Goal: Task Accomplishment & Management: Complete application form

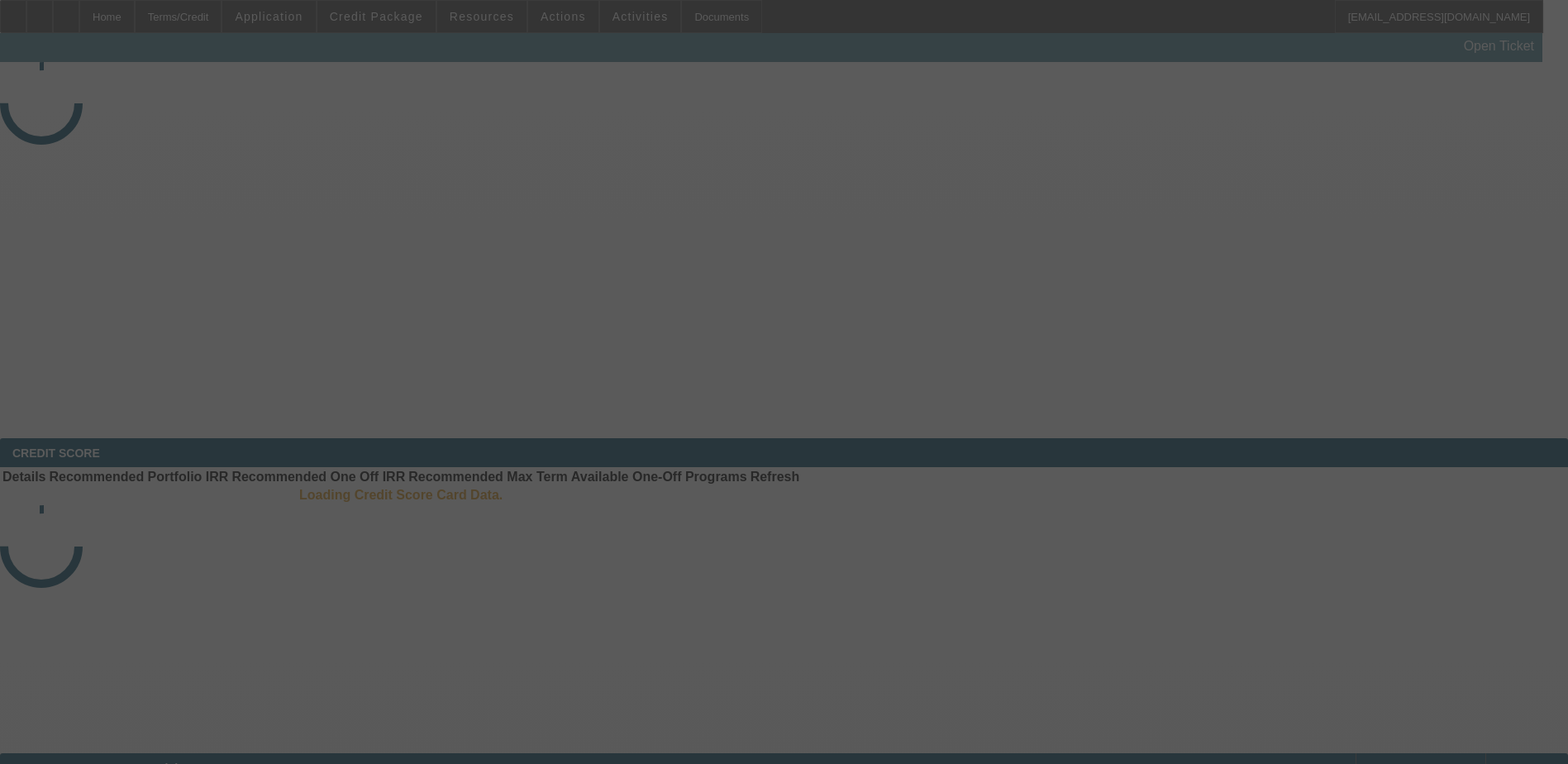
select select "4"
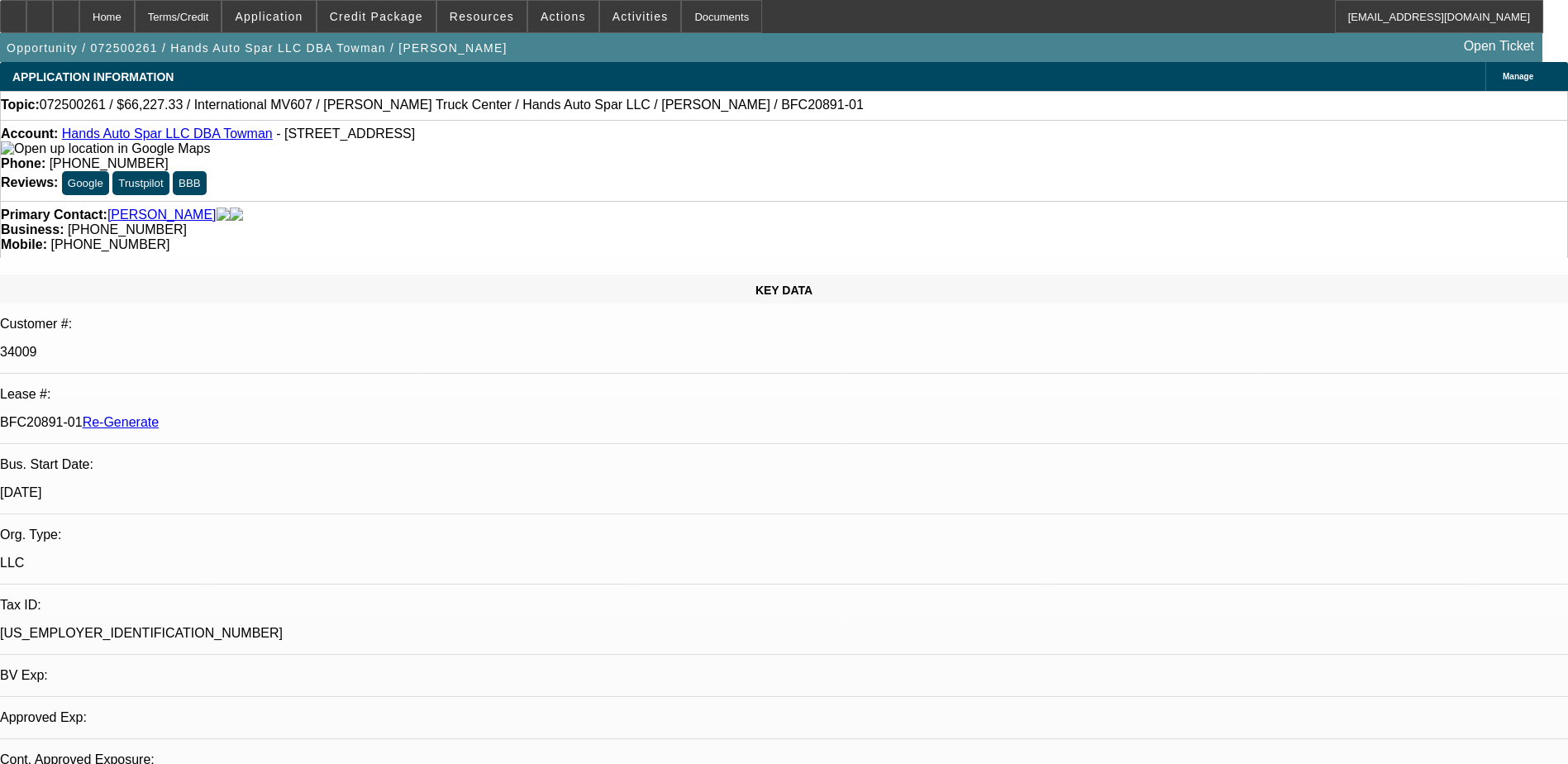
select select "0.15"
select select "2"
select select "0"
select select "1"
select select "2"
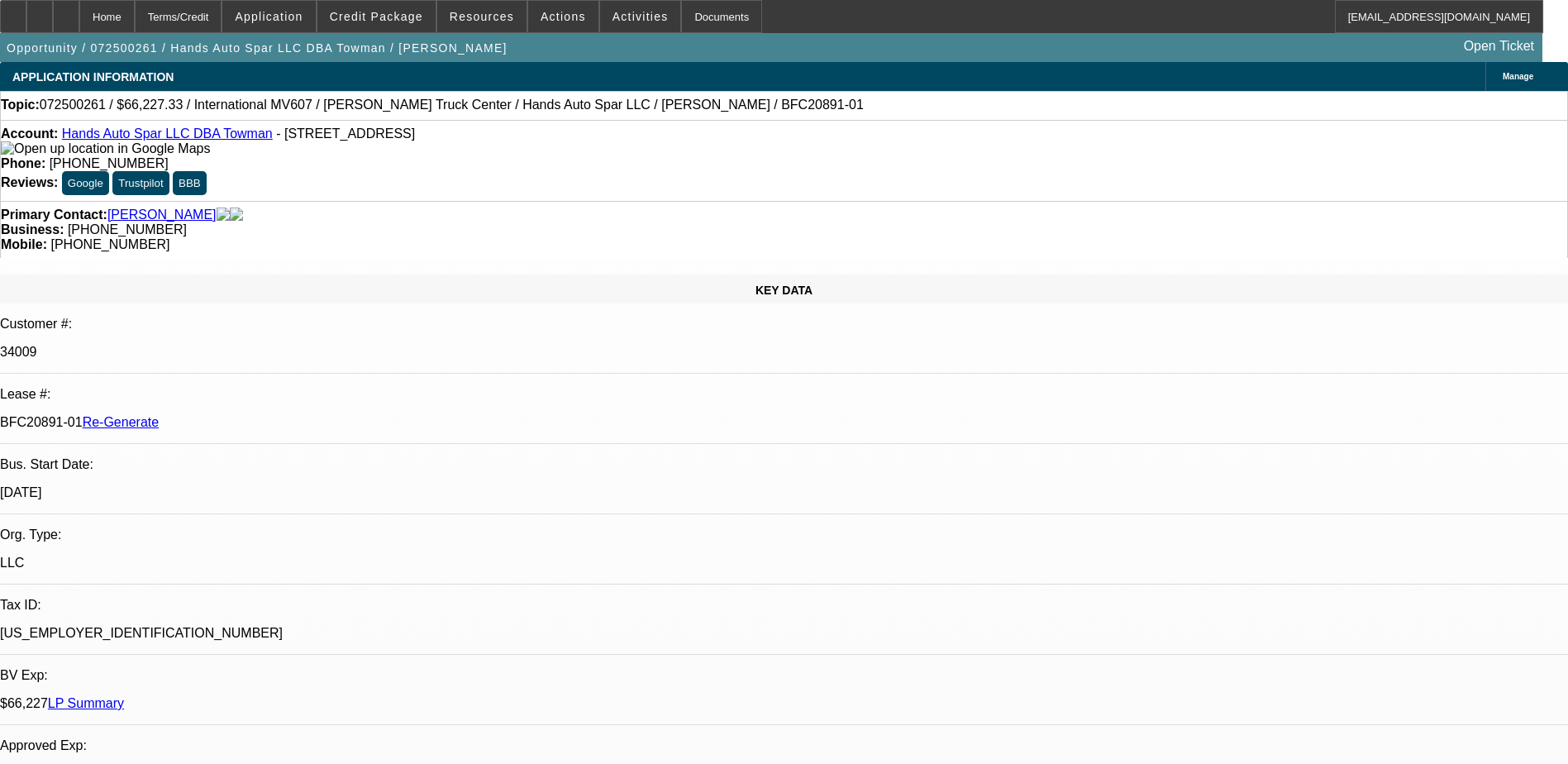
select select "6"
click at [681, 12] on div "Documents" at bounding box center [721, 16] width 81 height 33
click at [708, 157] on div "Phone: (703) 296-6750" at bounding box center [784, 164] width 1567 height 15
drag, startPoint x: 196, startPoint y: 283, endPoint x: 263, endPoint y: 280, distance: 67.1
click at [263, 415] on p "BFC20891-01 Re-Generate" at bounding box center [784, 422] width 1568 height 15
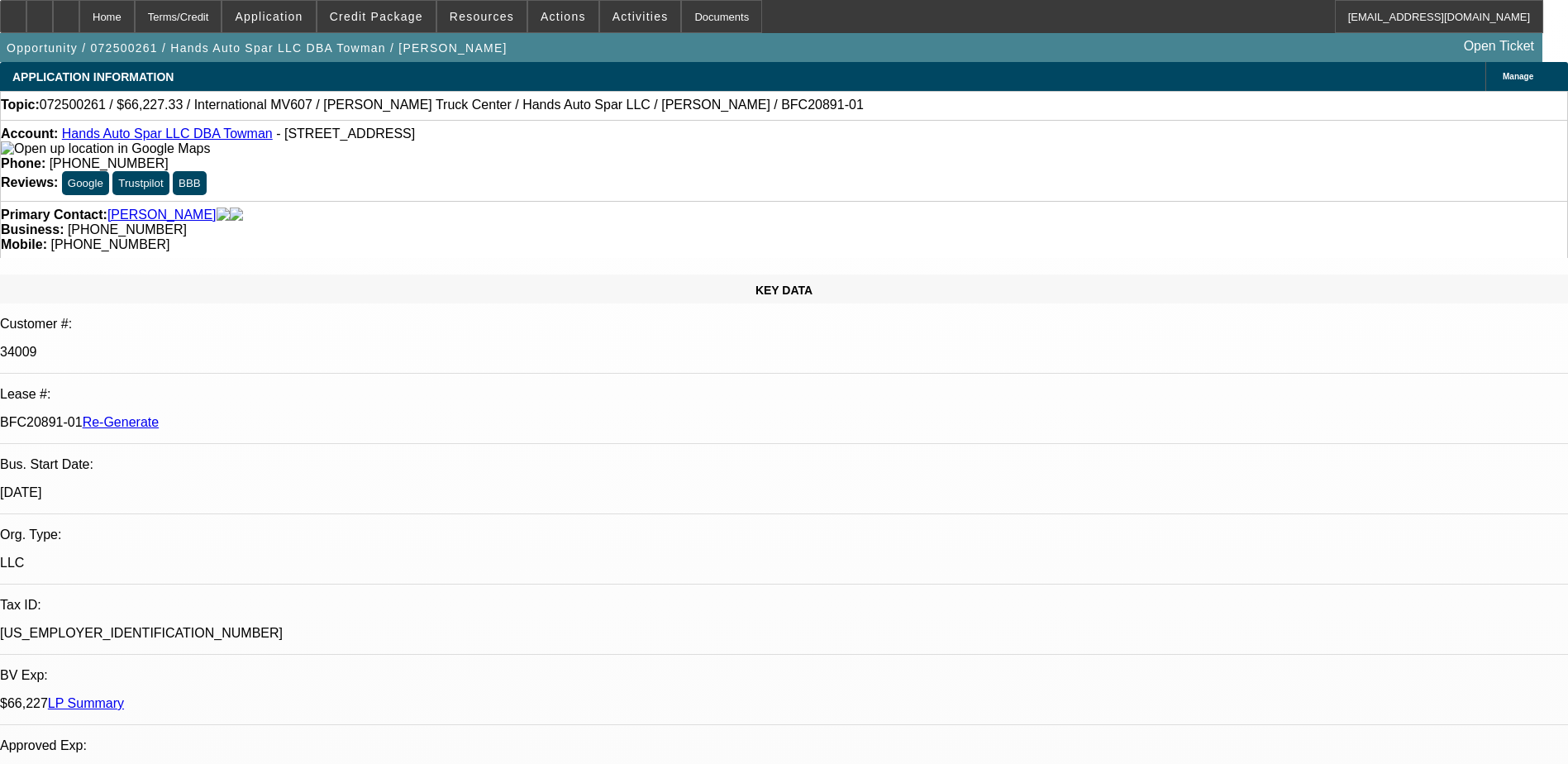
copy p "BFC20891-01"
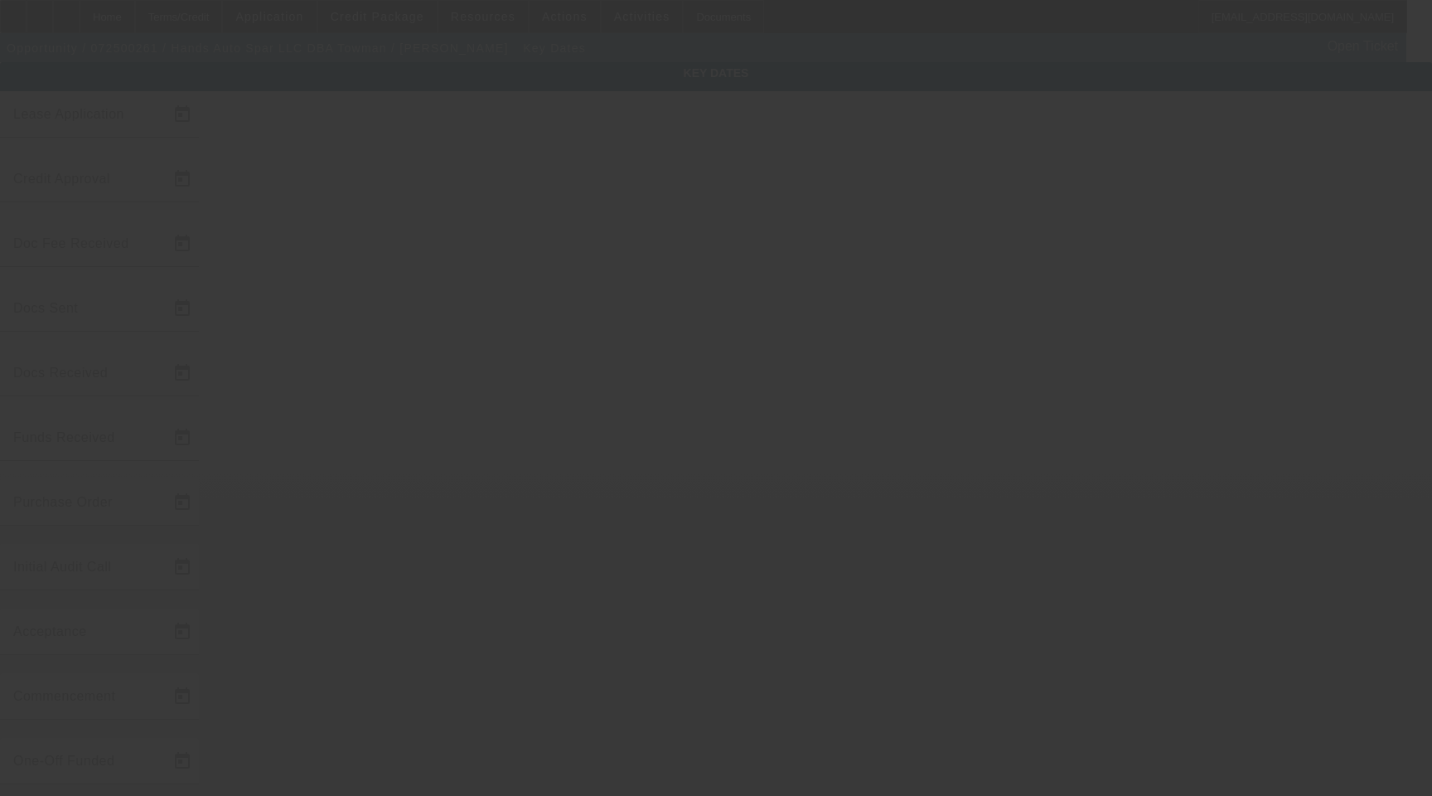
type input "7/11/2025"
type input "7/23/2025"
type input "7/28/2025"
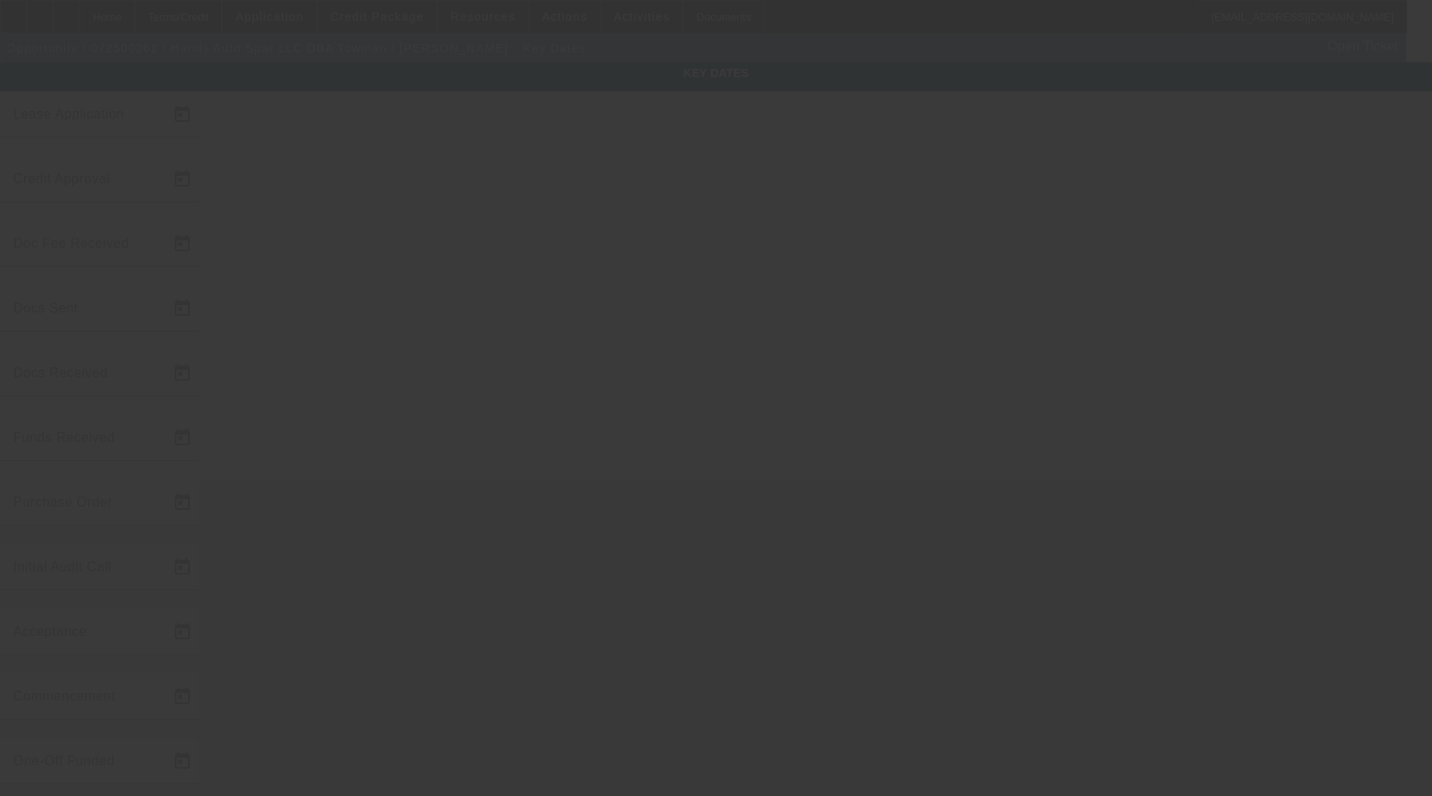
type input "8/6/2025"
type input "8/15/2025"
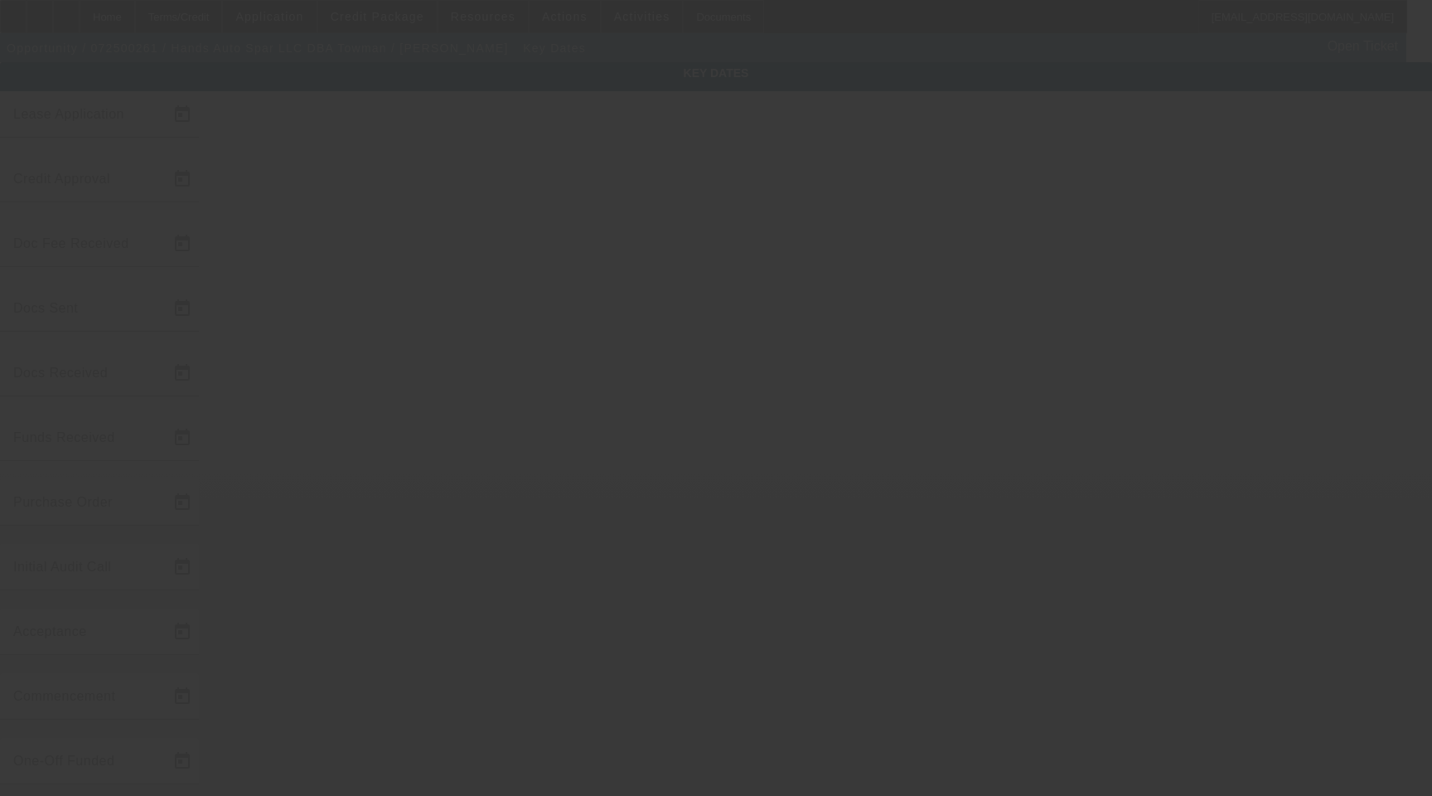
type input "9/15/2025"
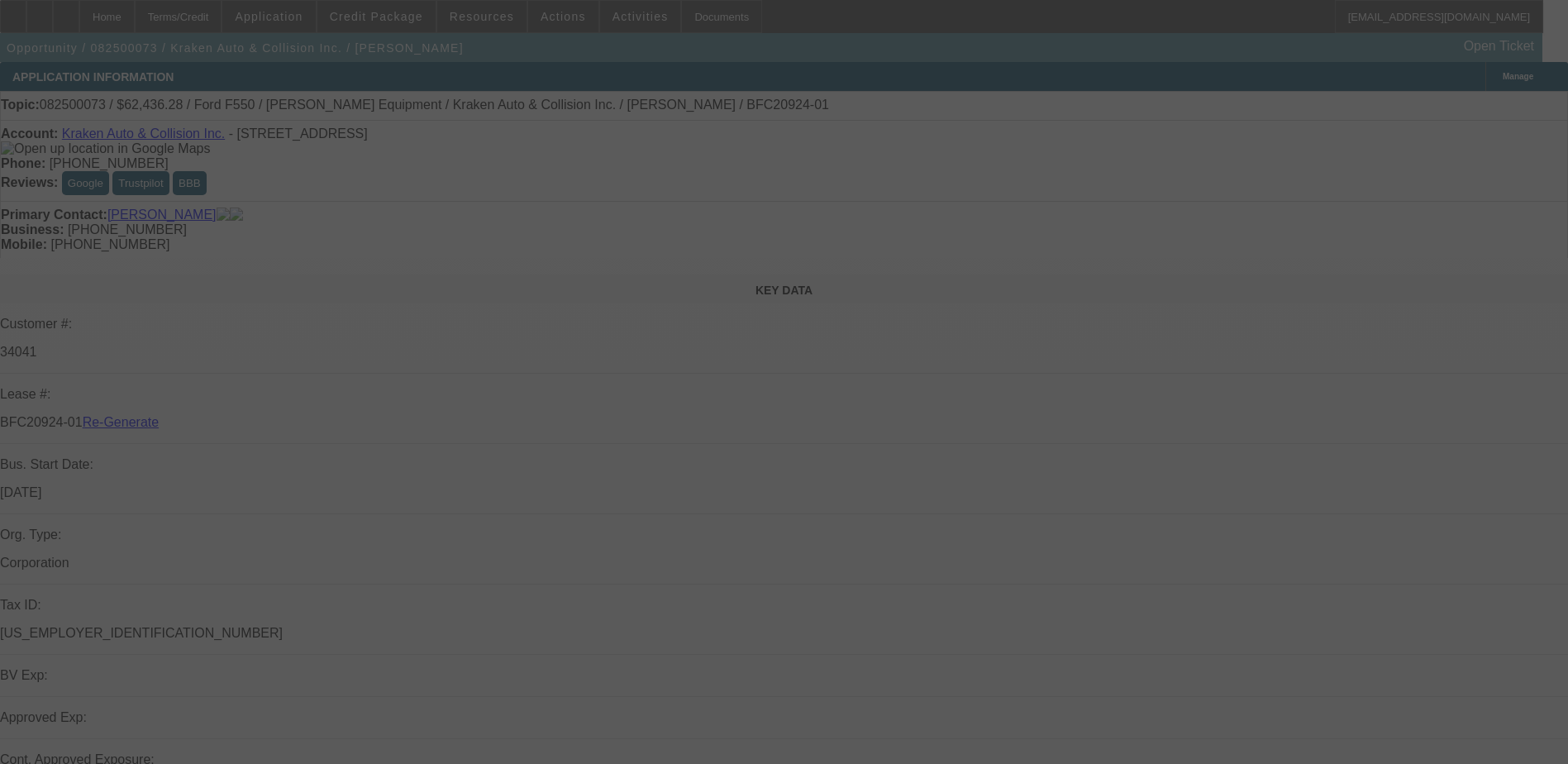
select select "4"
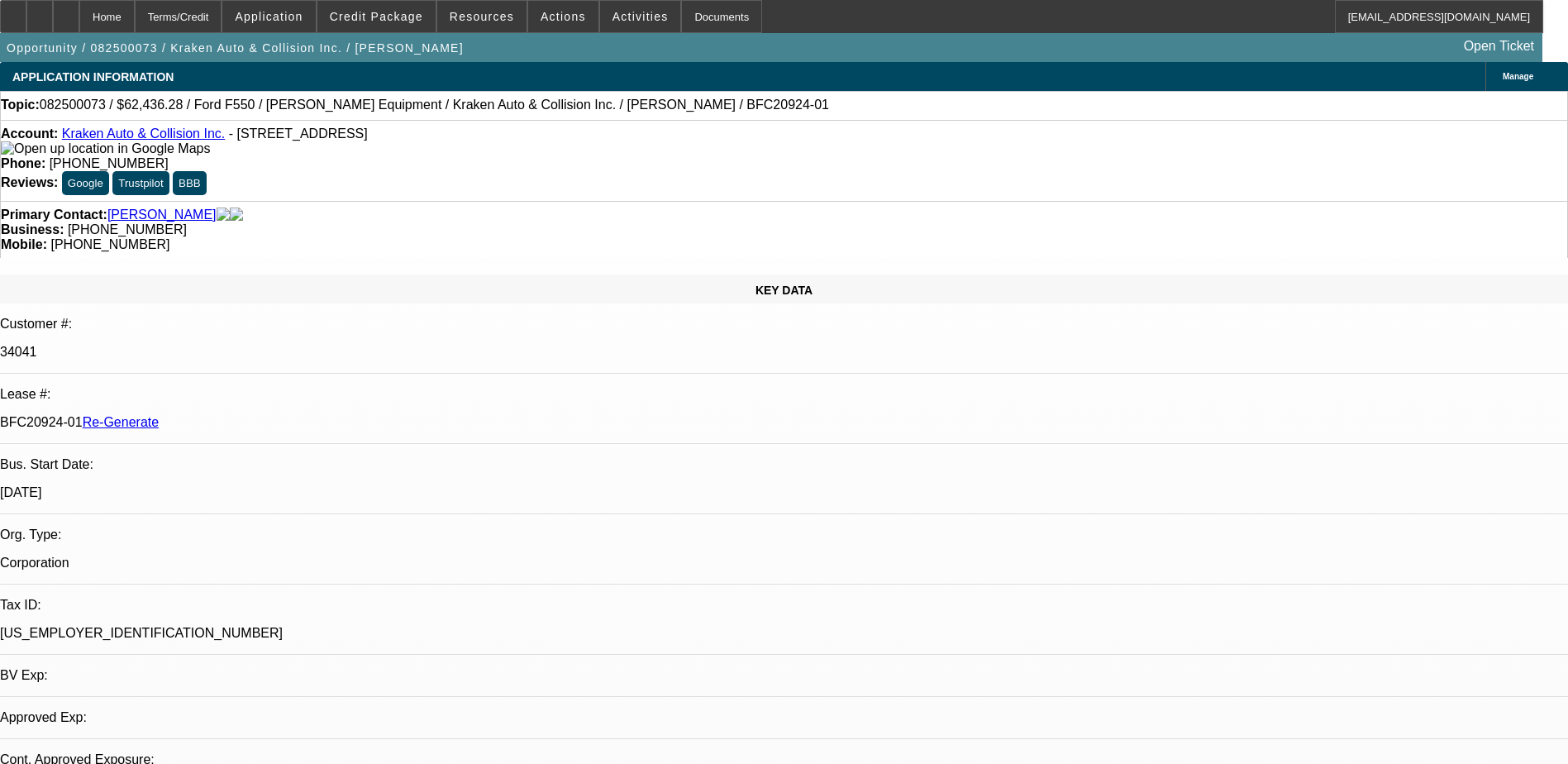
select select "0"
select select "0.1"
select select "1"
select select "3"
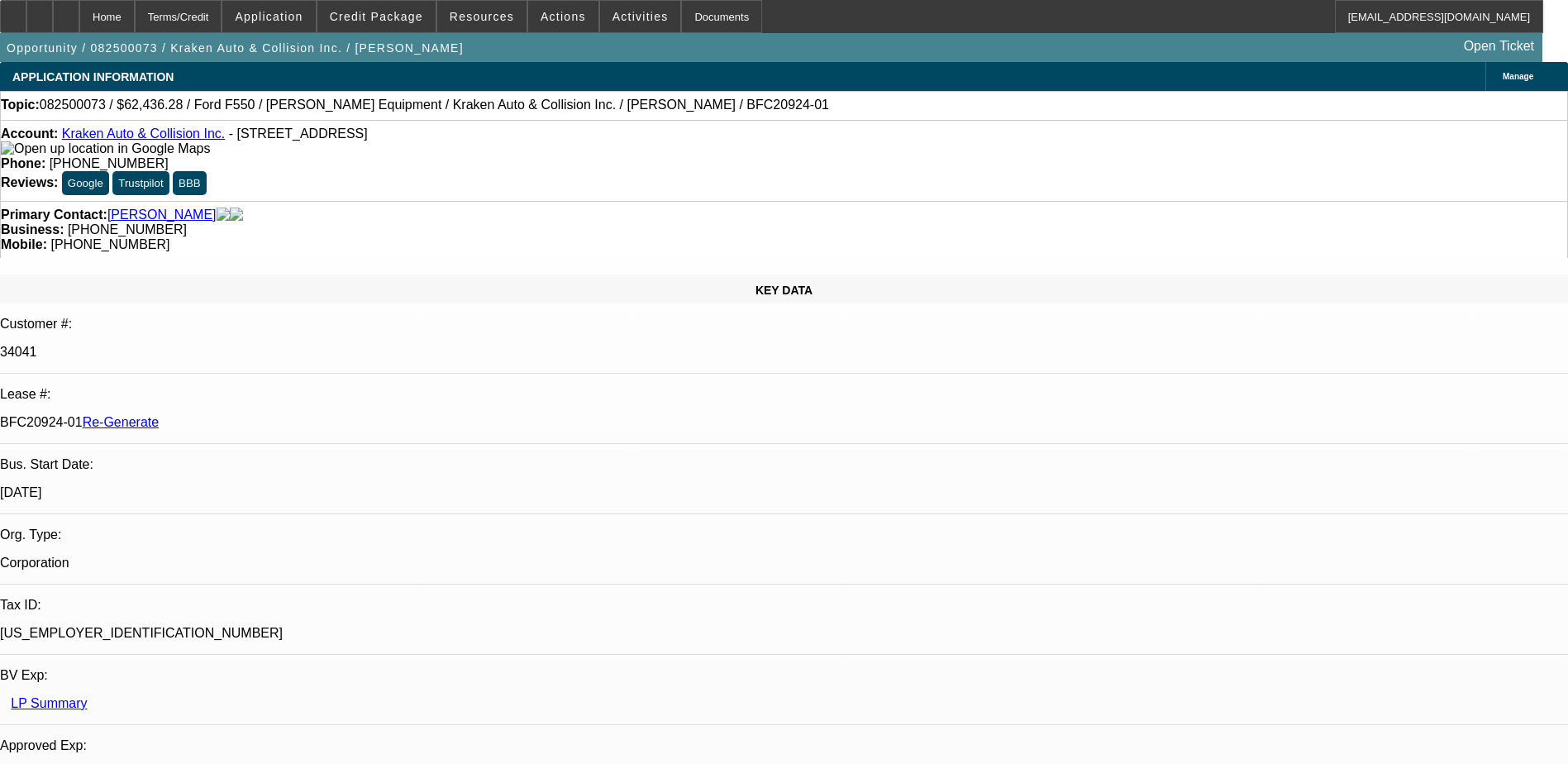
select select "4"
drag, startPoint x: 196, startPoint y: 281, endPoint x: 259, endPoint y: 278, distance: 63.1
click at [259, 415] on p "BFC20924-01 Re-Generate" at bounding box center [784, 422] width 1568 height 15
copy p "BFC20924-01"
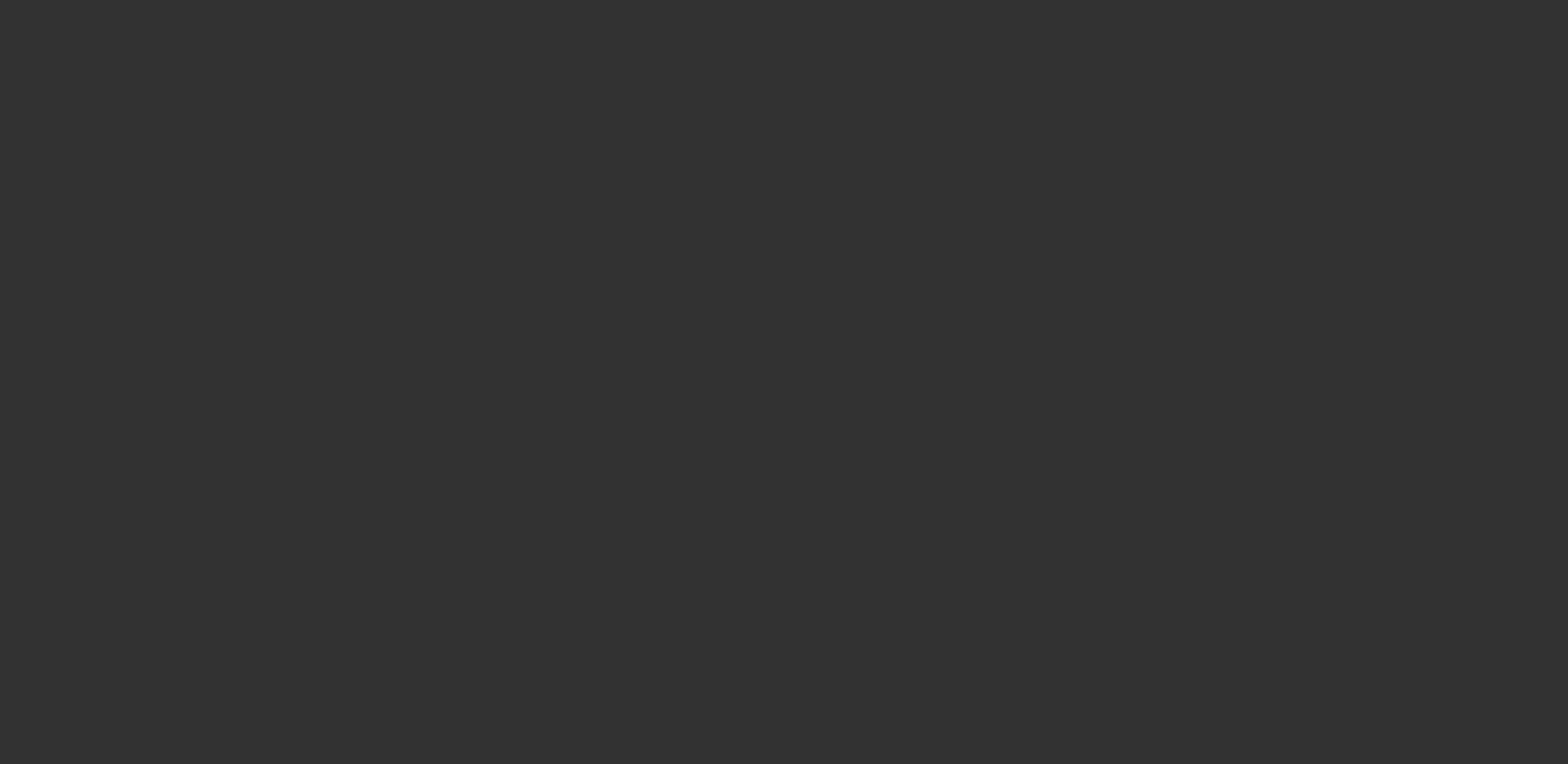
select select "4"
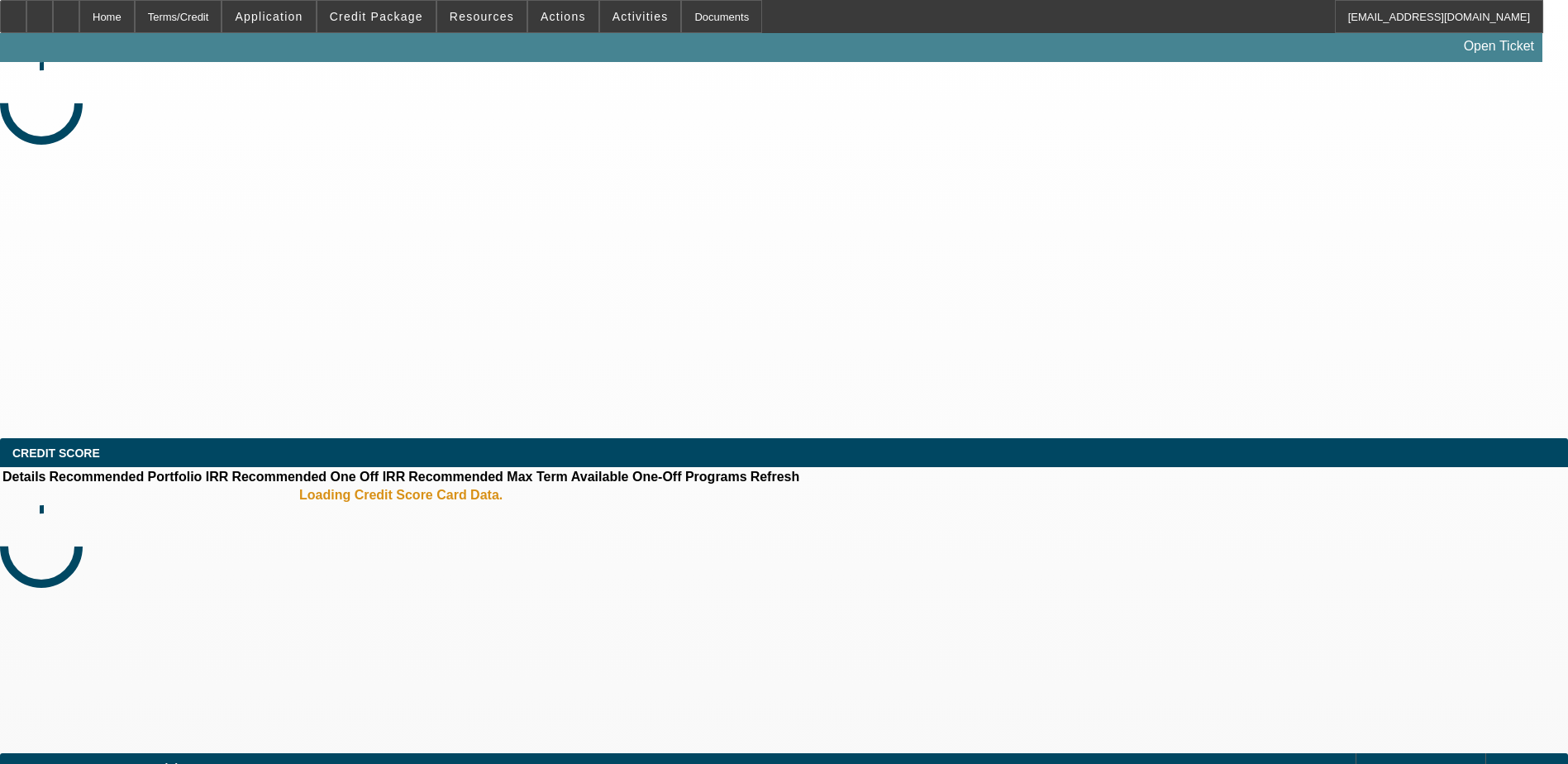
select select "0"
select select "2"
select select "0"
select select "6"
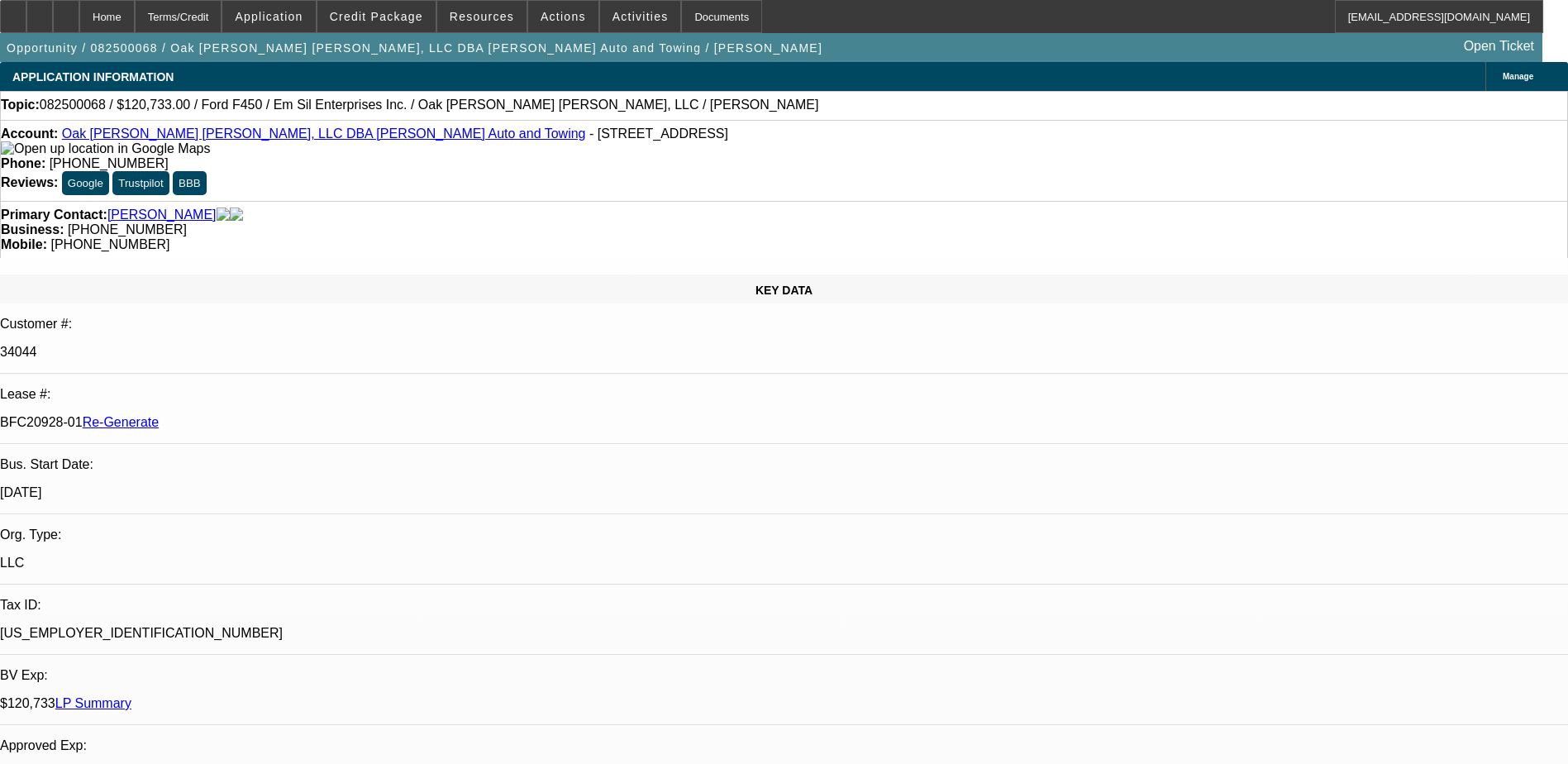
drag, startPoint x: 198, startPoint y: 295, endPoint x: 259, endPoint y: 295, distance: 61.0
click at [259, 415] on p "BFC20928-01 Re-Generate" at bounding box center [784, 422] width 1568 height 15
copy p "BFC20928-01"
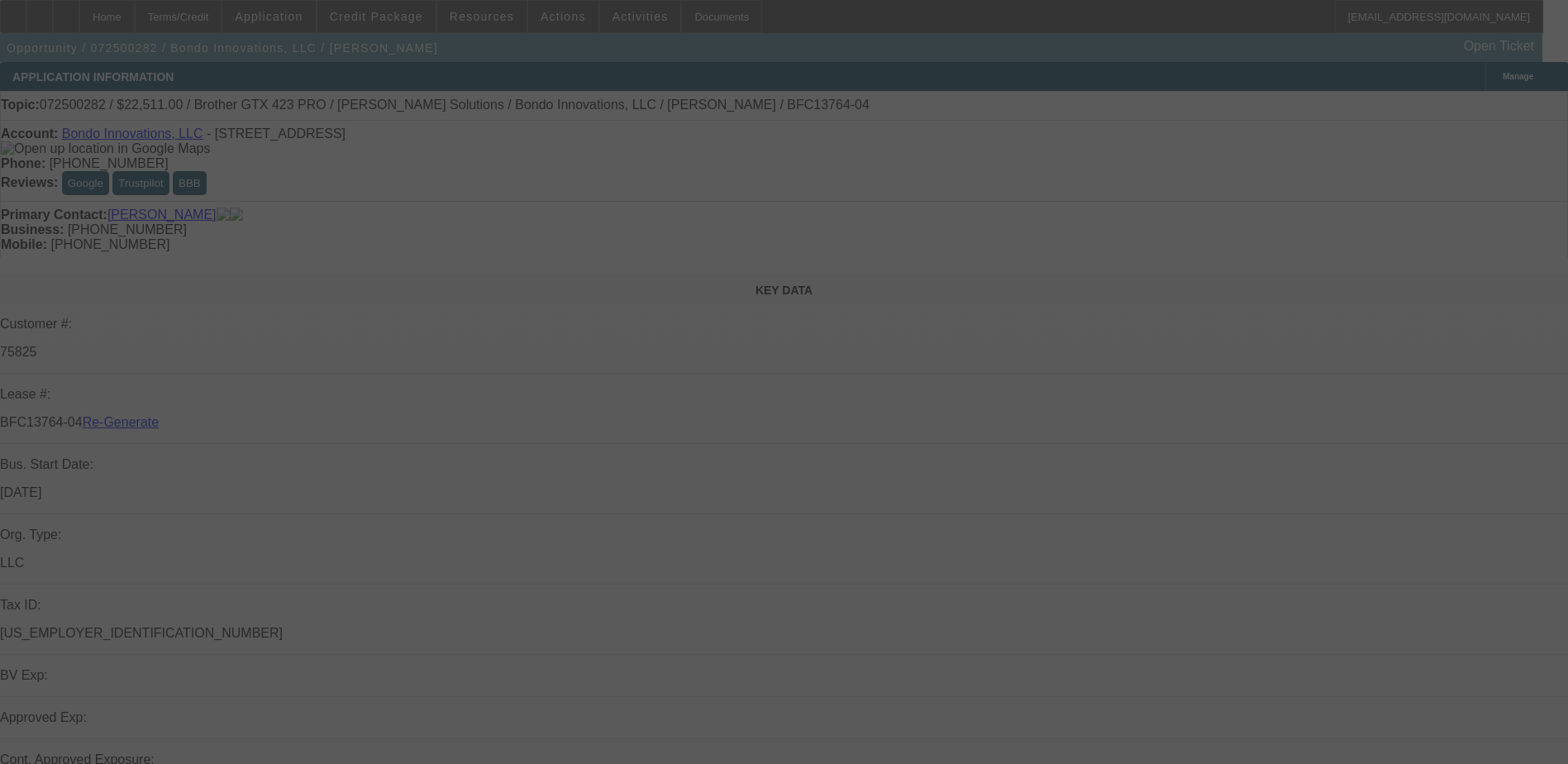
select select "4"
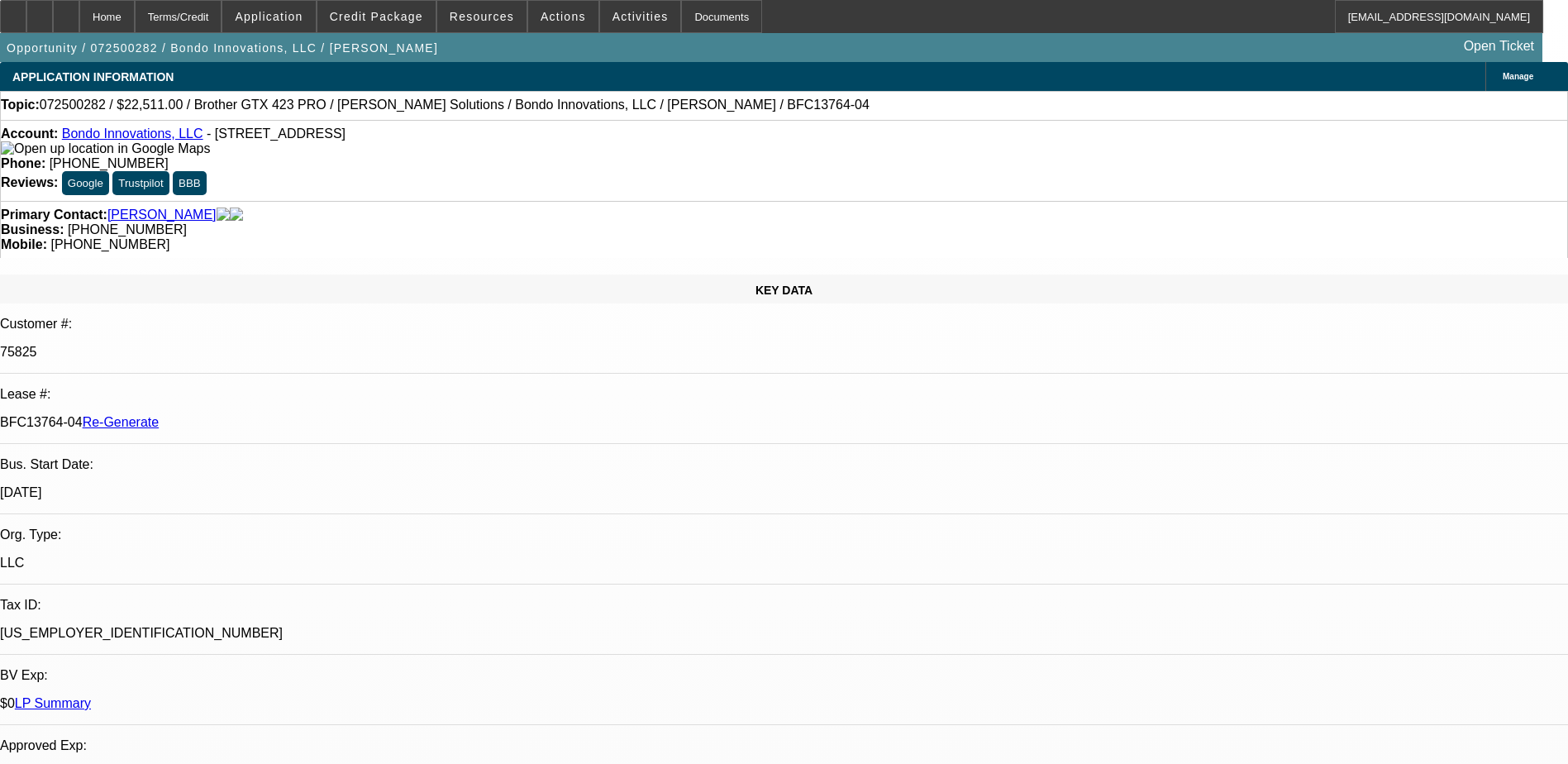
select select "0"
select select "0.1"
select select "1"
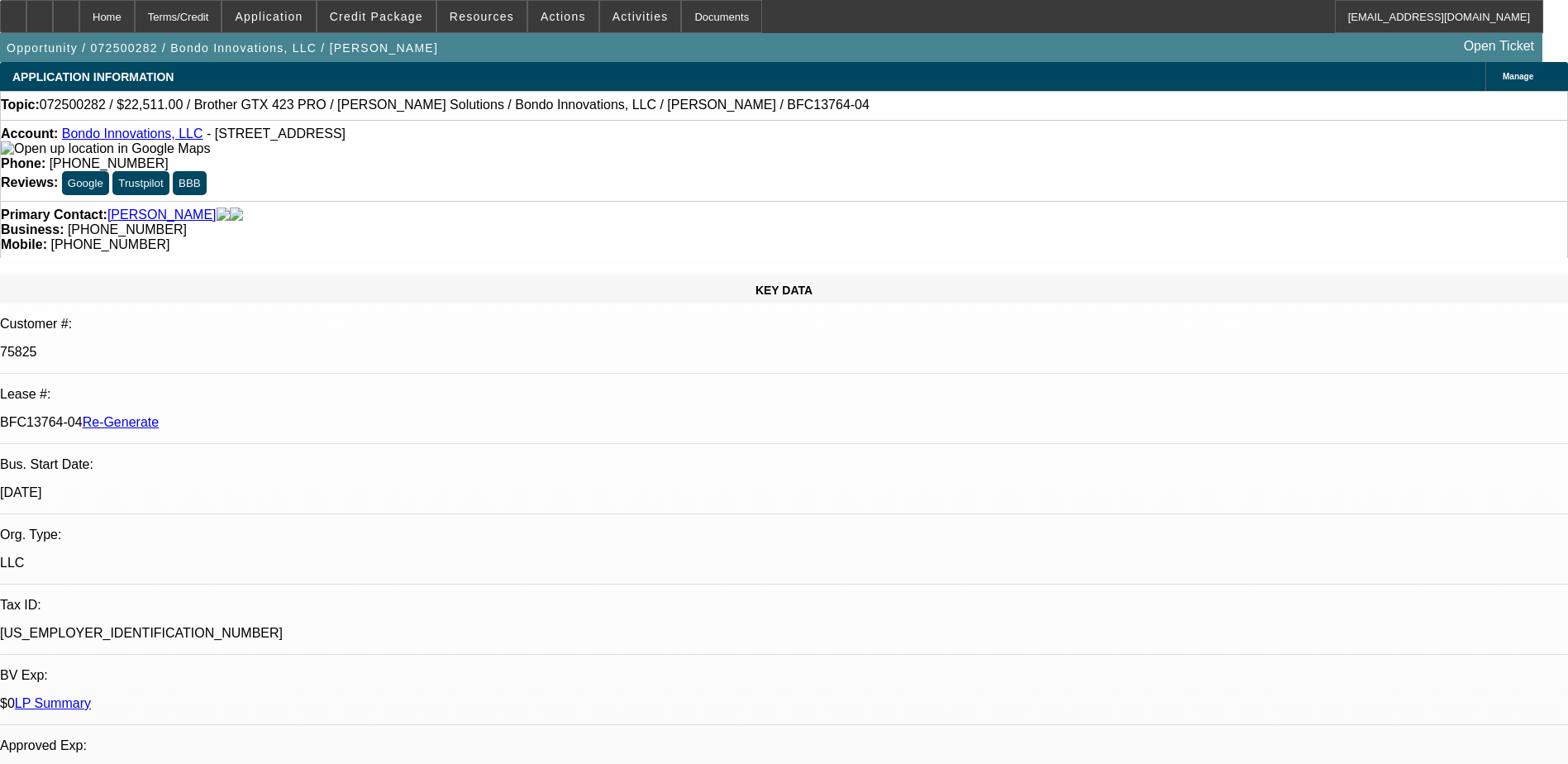
select select "4"
click at [683, 14] on div "Documents" at bounding box center [721, 16] width 81 height 33
click at [716, 157] on div "Phone: (704) 888-9910" at bounding box center [784, 164] width 1567 height 15
click at [689, 12] on div "Documents" at bounding box center [721, 16] width 81 height 33
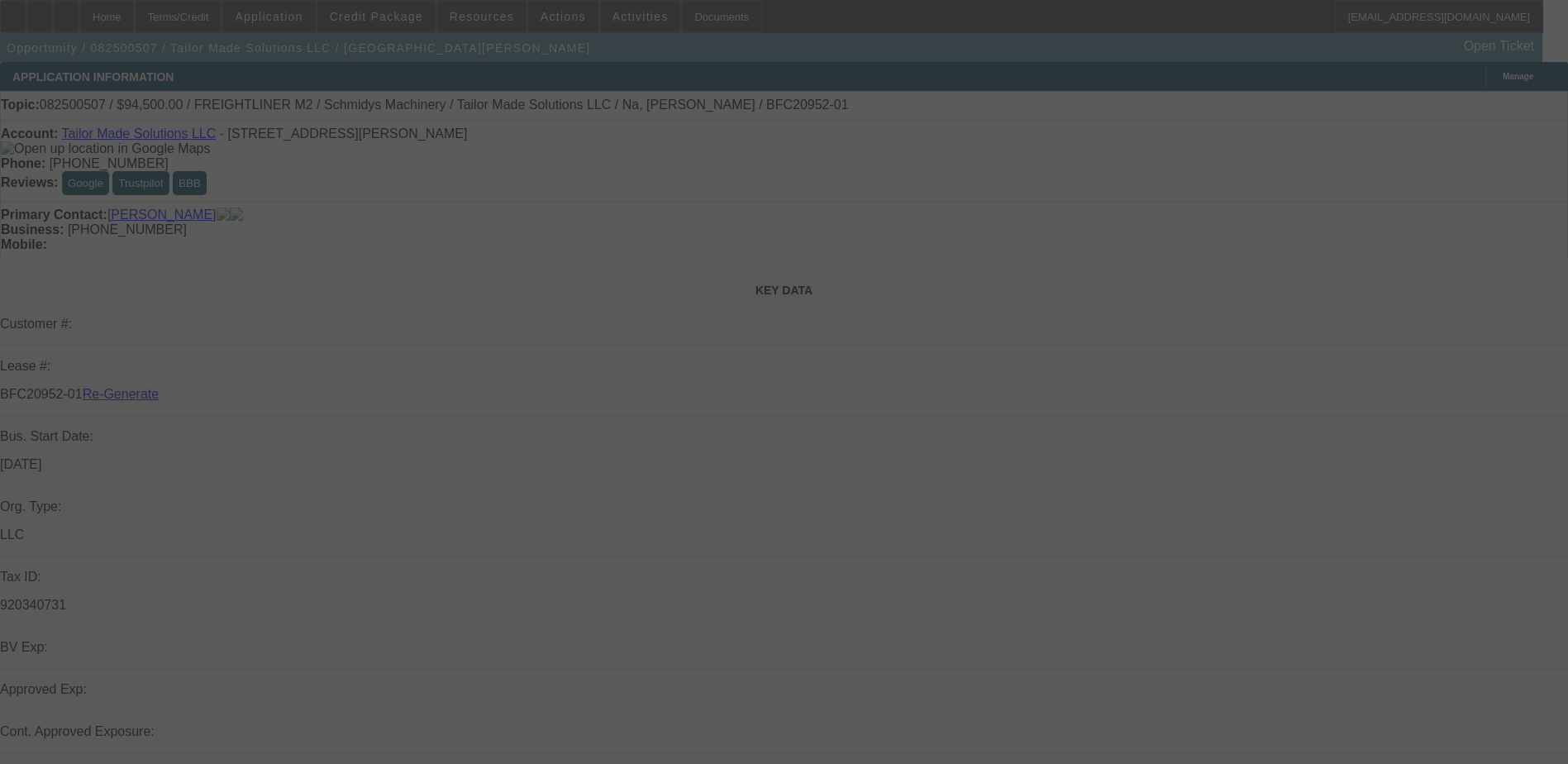
select select "3"
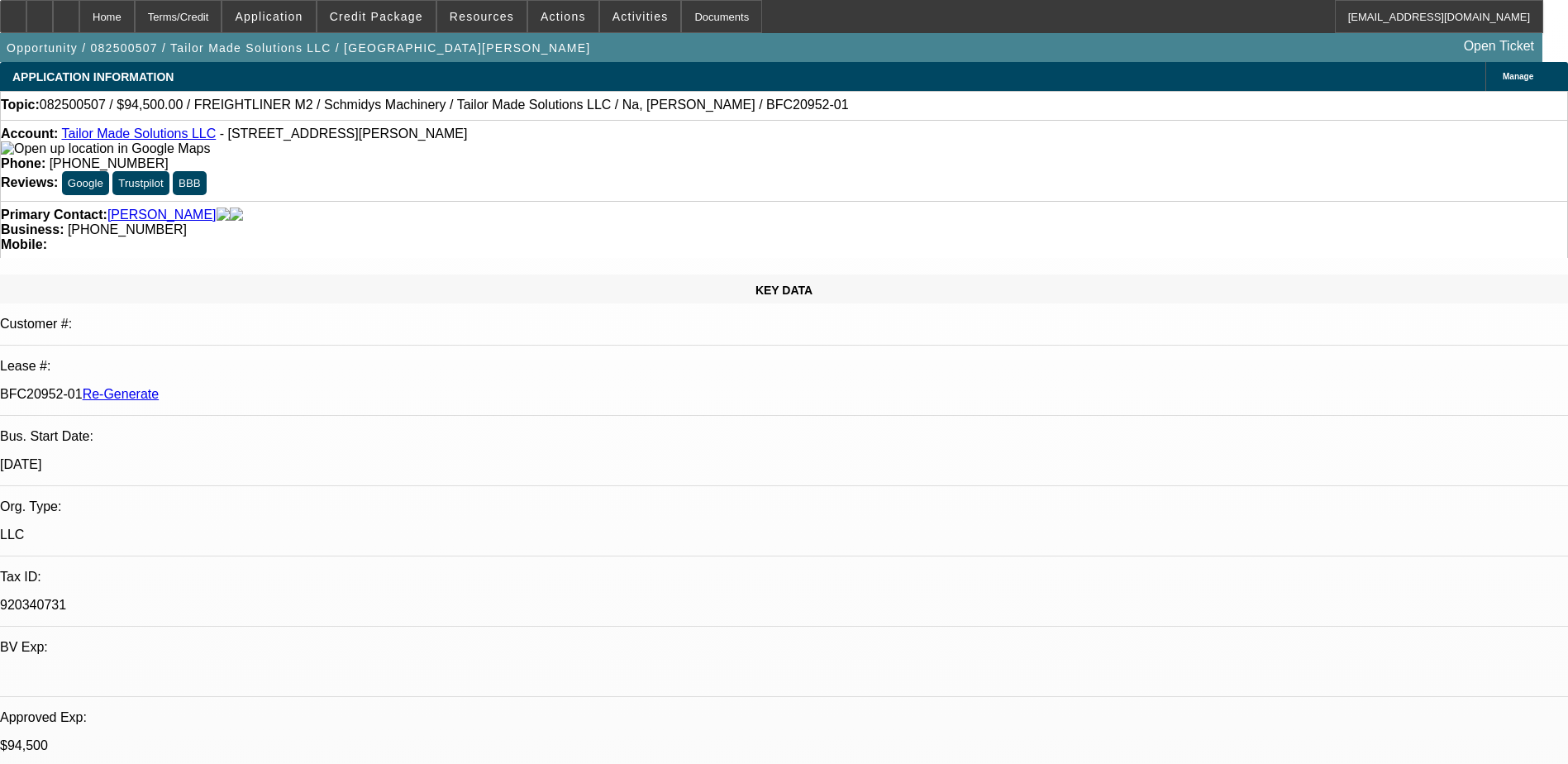
select select "0.1"
select select "0"
select select "2"
select select "0"
select select "6"
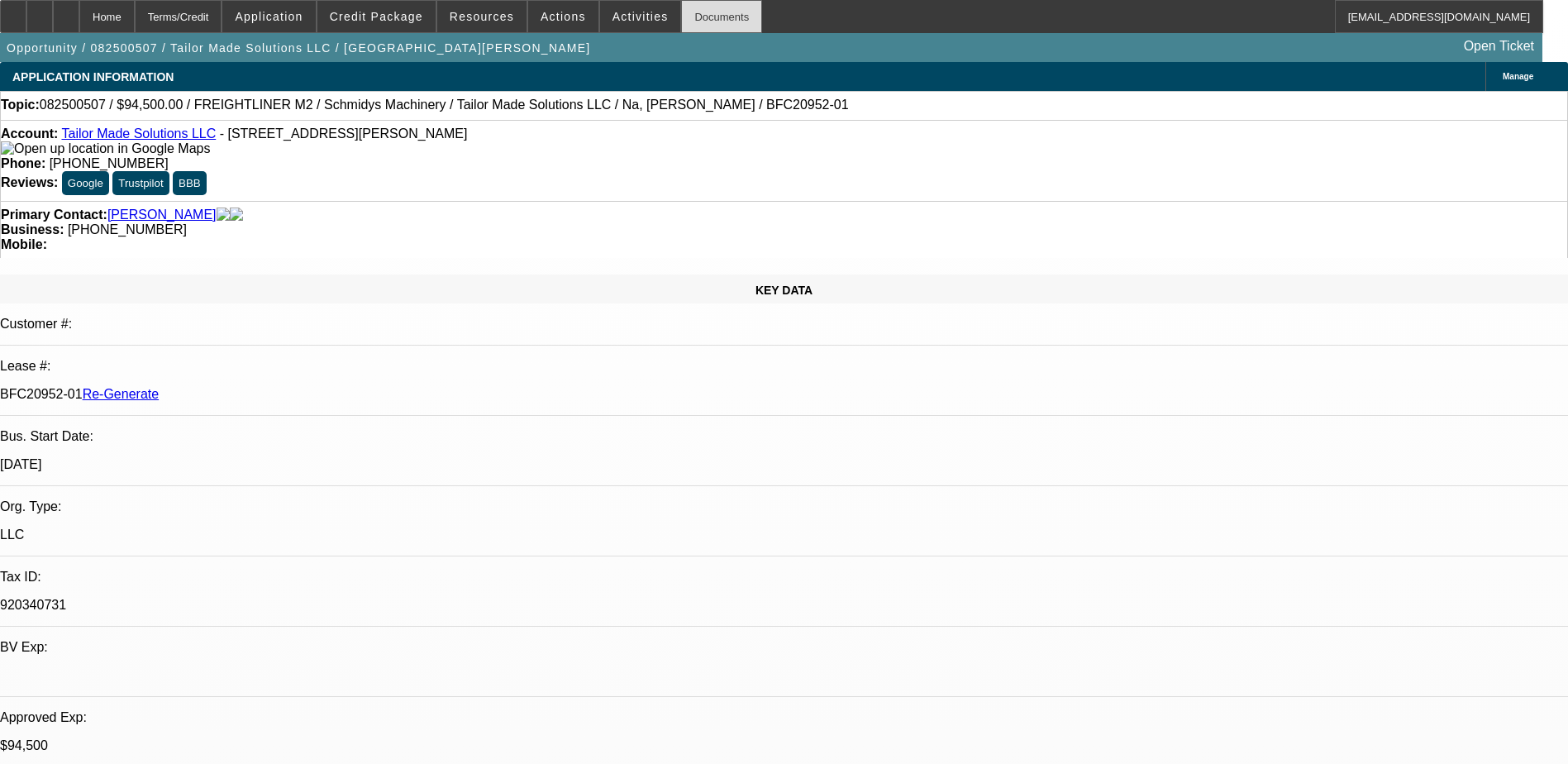
click at [692, 12] on div "Documents" at bounding box center [721, 16] width 81 height 33
click at [382, 14] on span "Credit Package" at bounding box center [377, 16] width 94 height 13
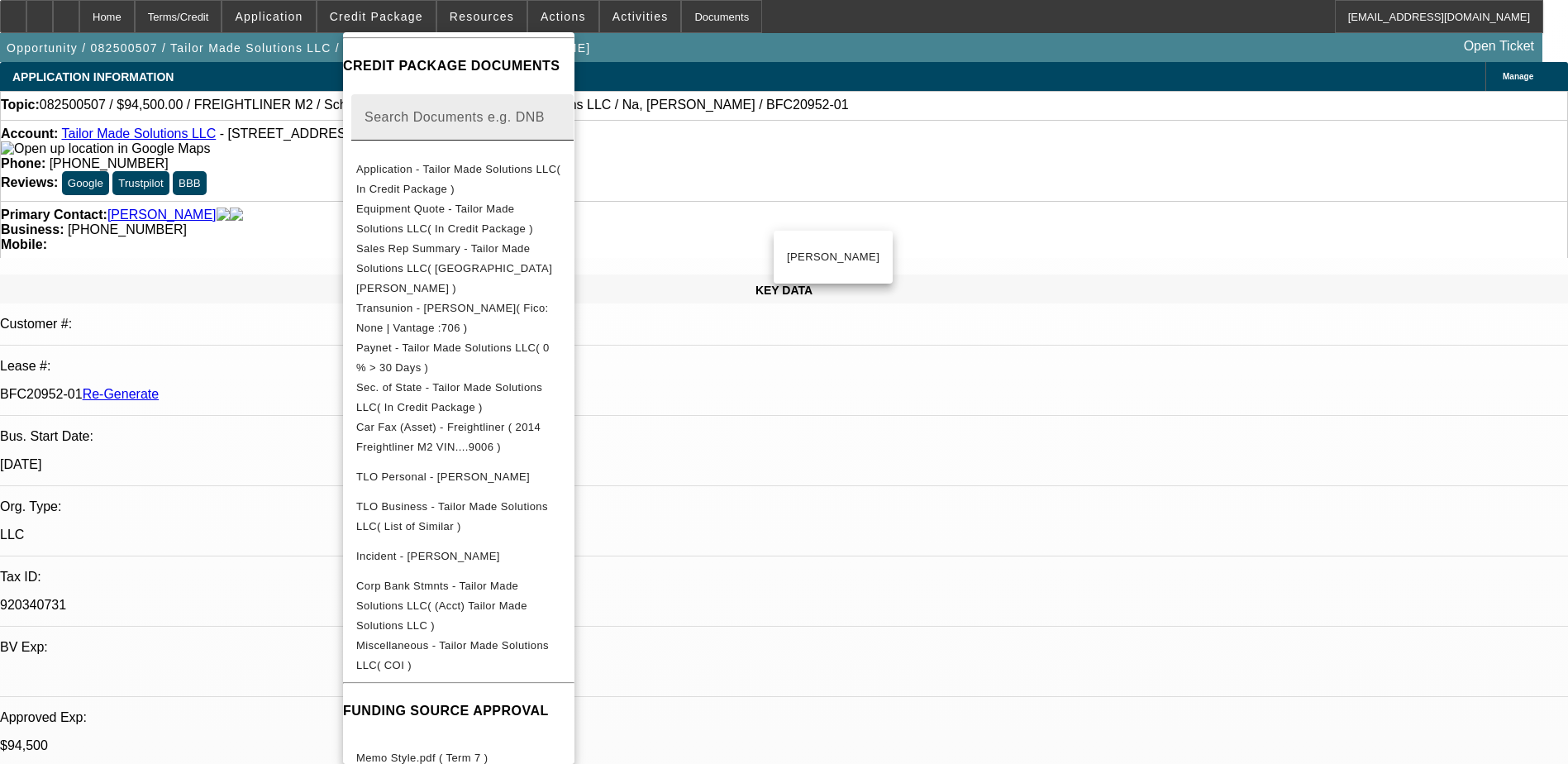
scroll to position [248, 0]
click at [549, 634] on button "Miscellaneous - Tailor Made Solutions LLC( COI )" at bounding box center [459, 654] width 231 height 40
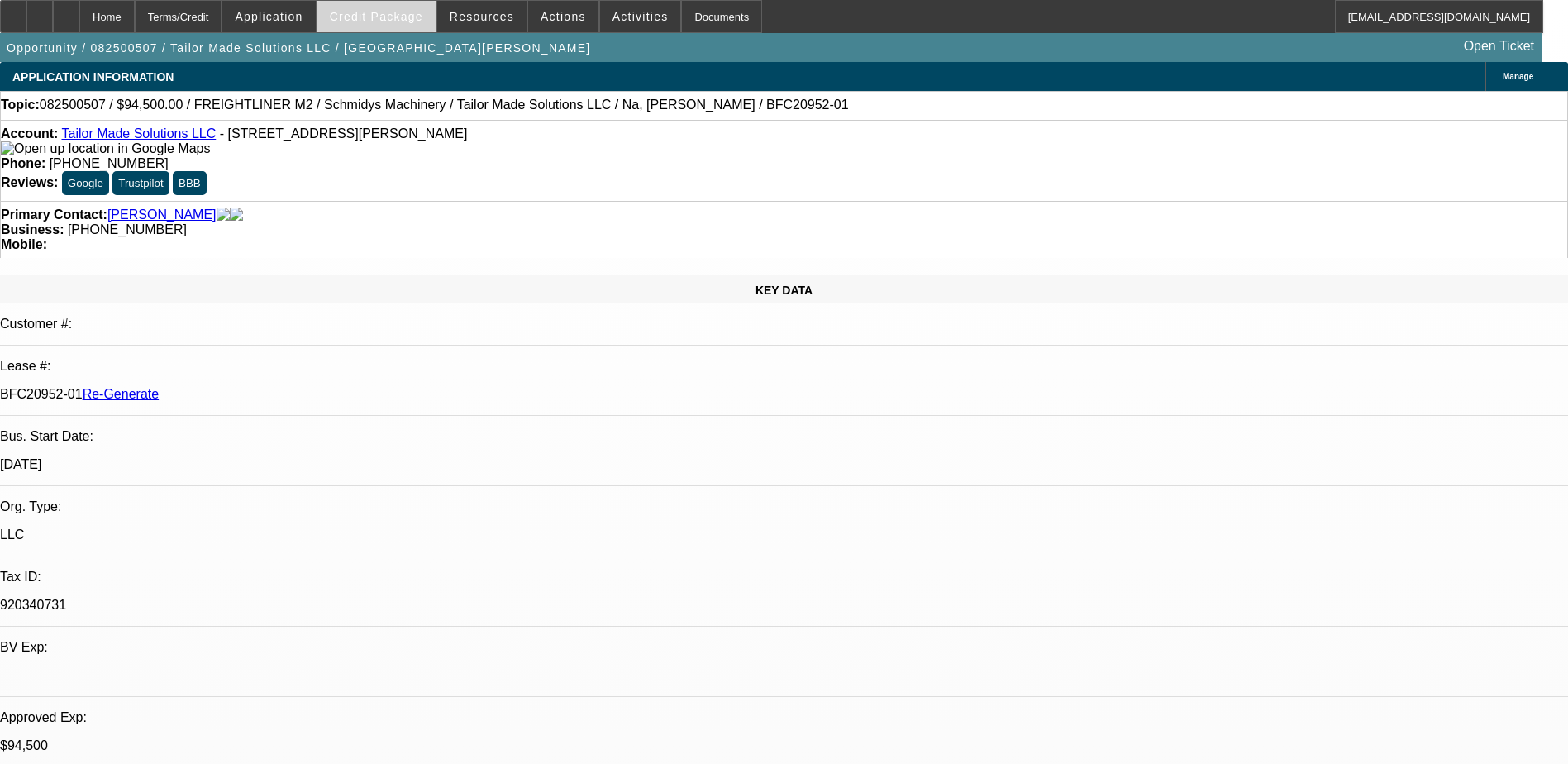
click at [398, 30] on span at bounding box center [376, 17] width 119 height 40
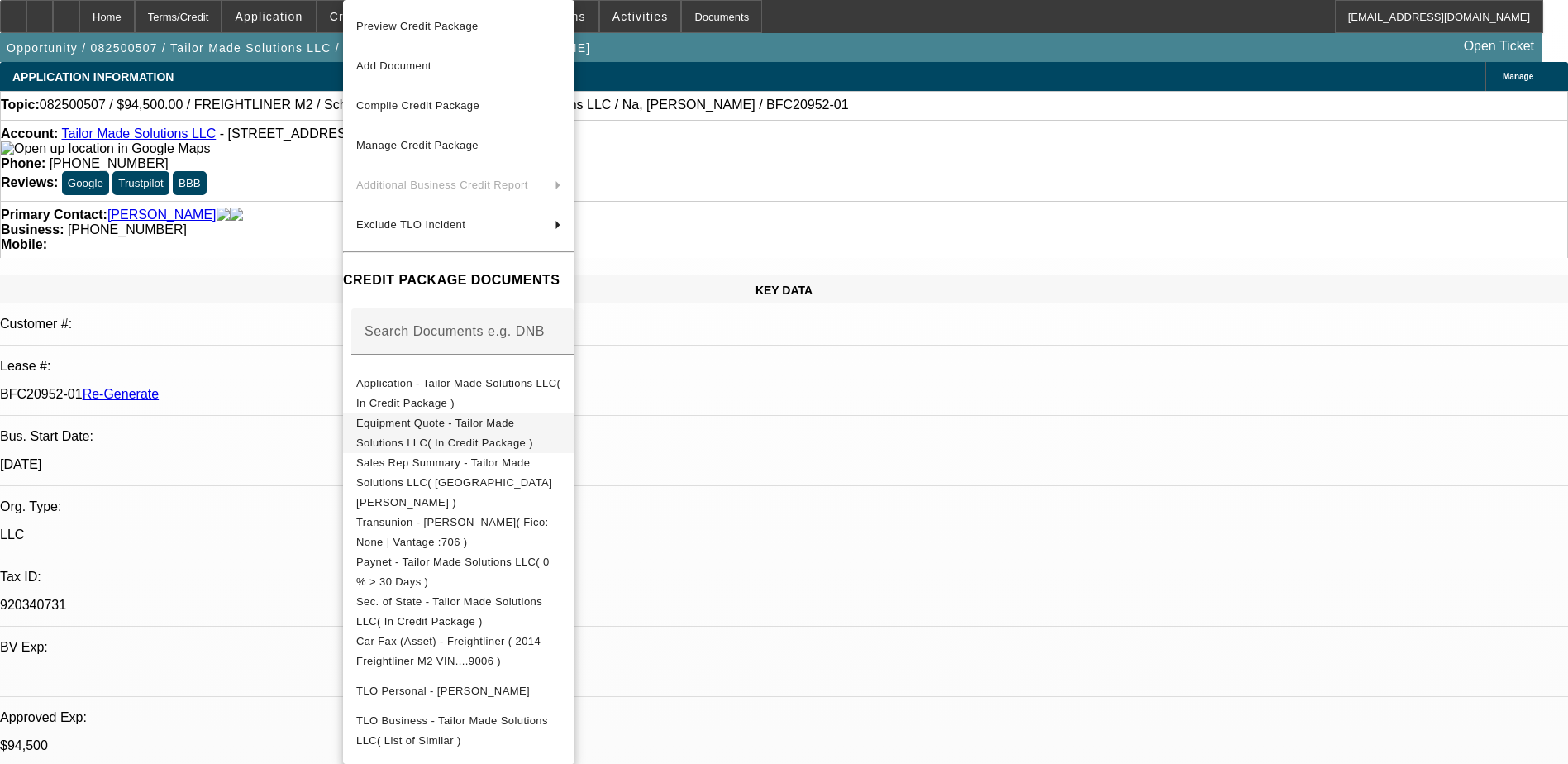
click at [464, 427] on span "Equipment Quote - Tailor Made Solutions LLC( In Credit Package )" at bounding box center [444, 433] width 177 height 32
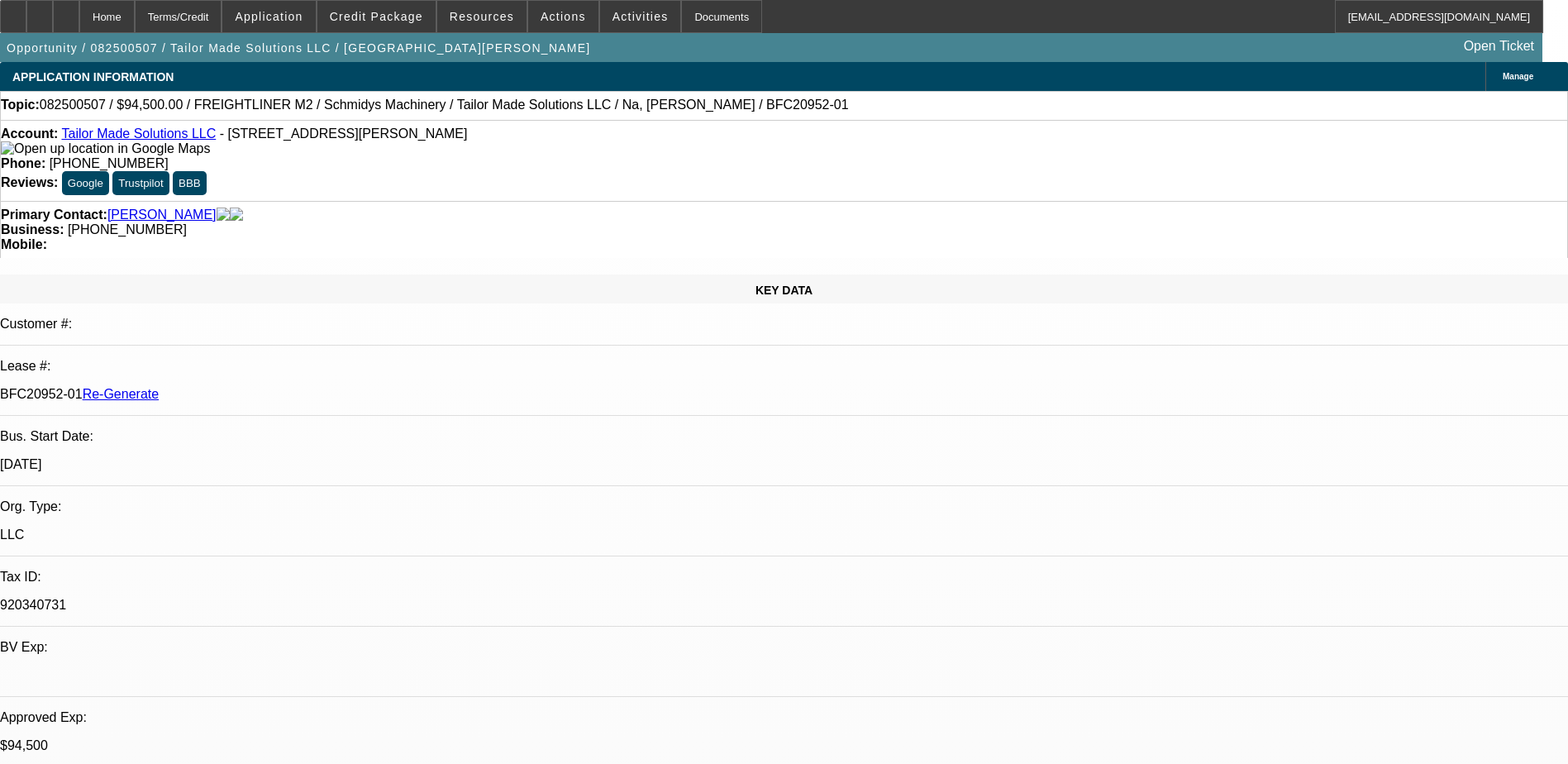
click at [1383, 37] on div "Opportunity / 082500507 / Tailor Made Solutions LLC / Caccamise, Marsha Open Ti…" at bounding box center [771, 47] width 1543 height 29
click at [611, 6] on span at bounding box center [640, 17] width 81 height 40
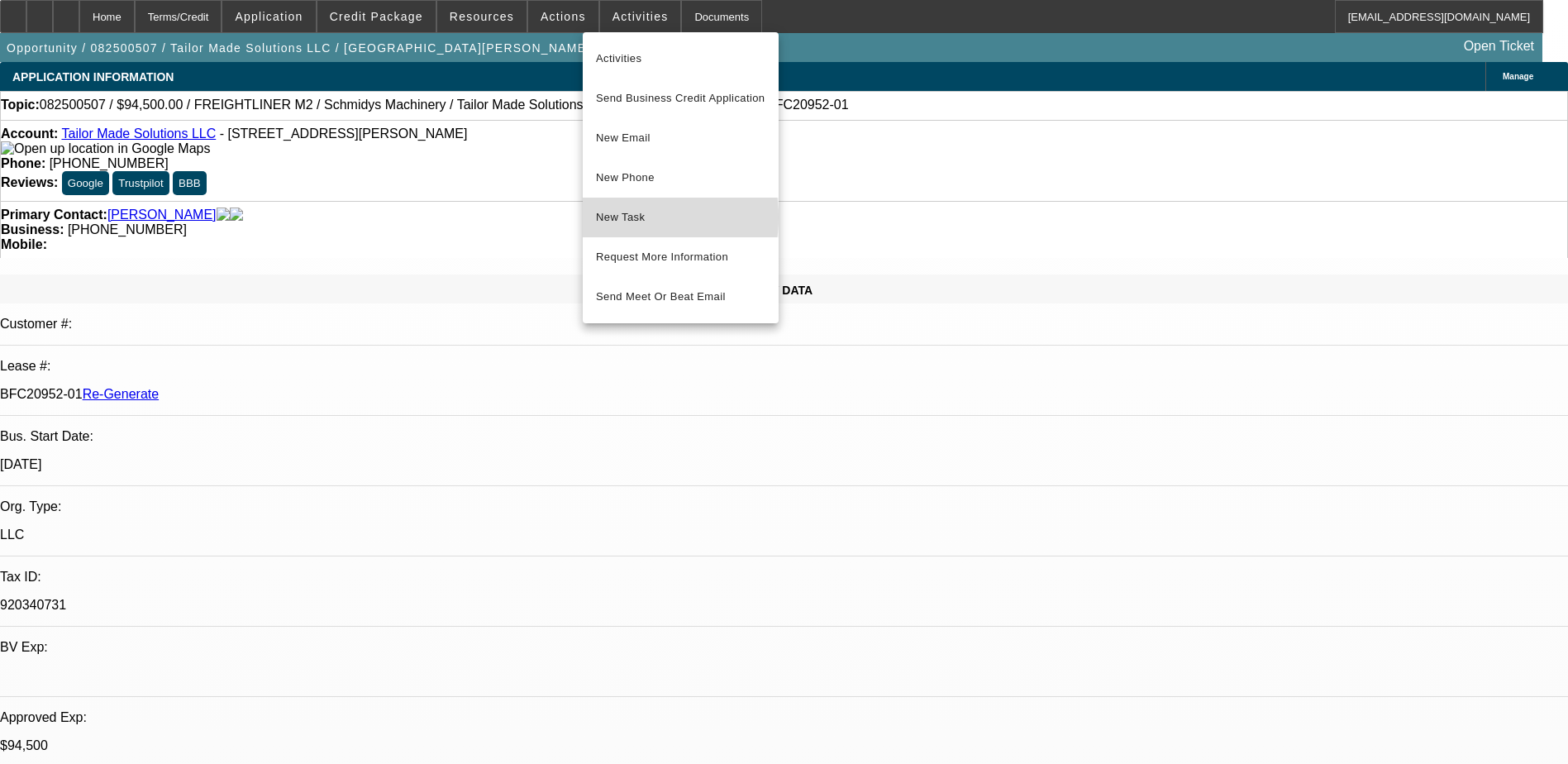
click at [620, 217] on span "New Task" at bounding box center [681, 217] width 170 height 20
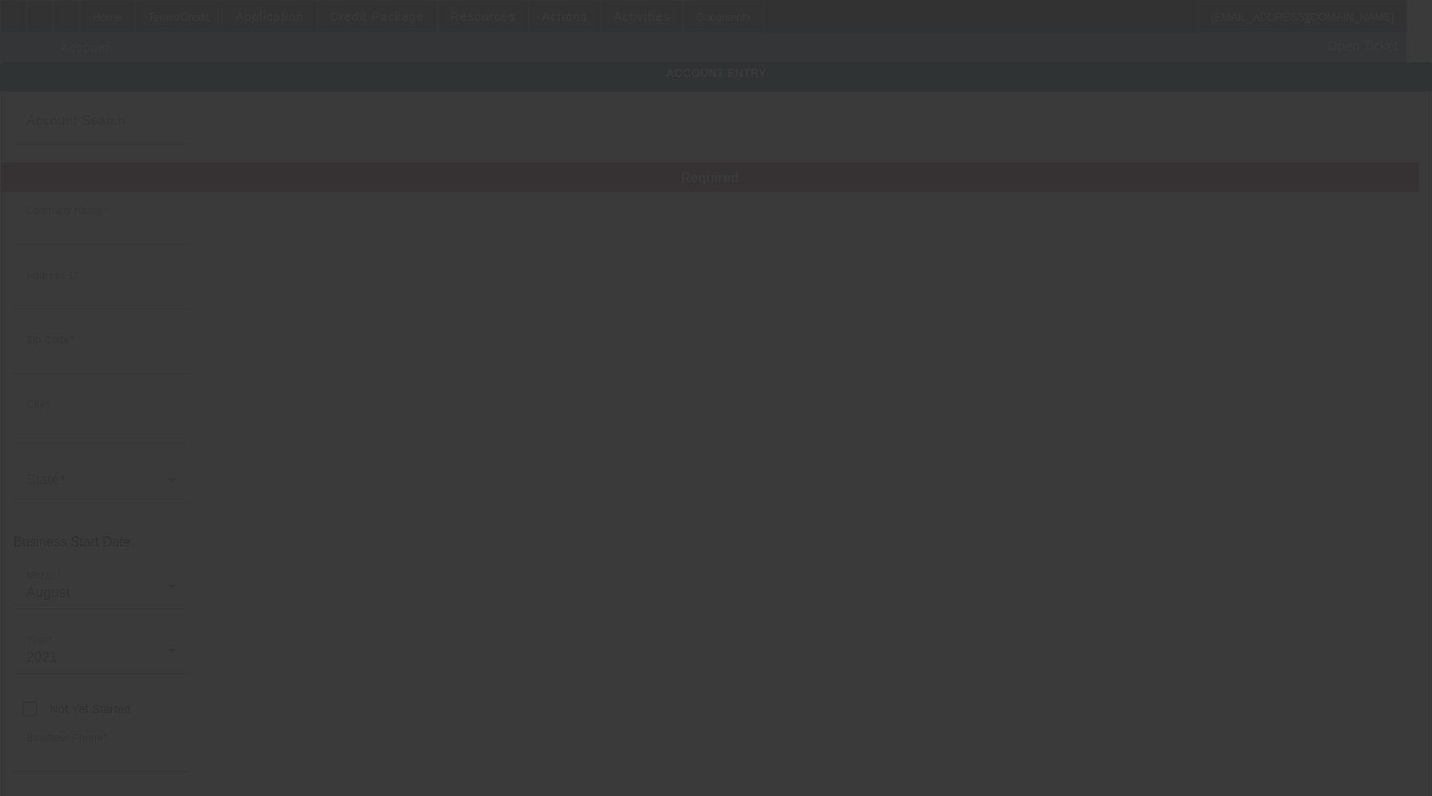
type input "Tailor Made Solutions LLC"
type input "1 103 St"
type input "58730"
type input "[PERSON_NAME]"
type input "[PHONE_NUMBER]"
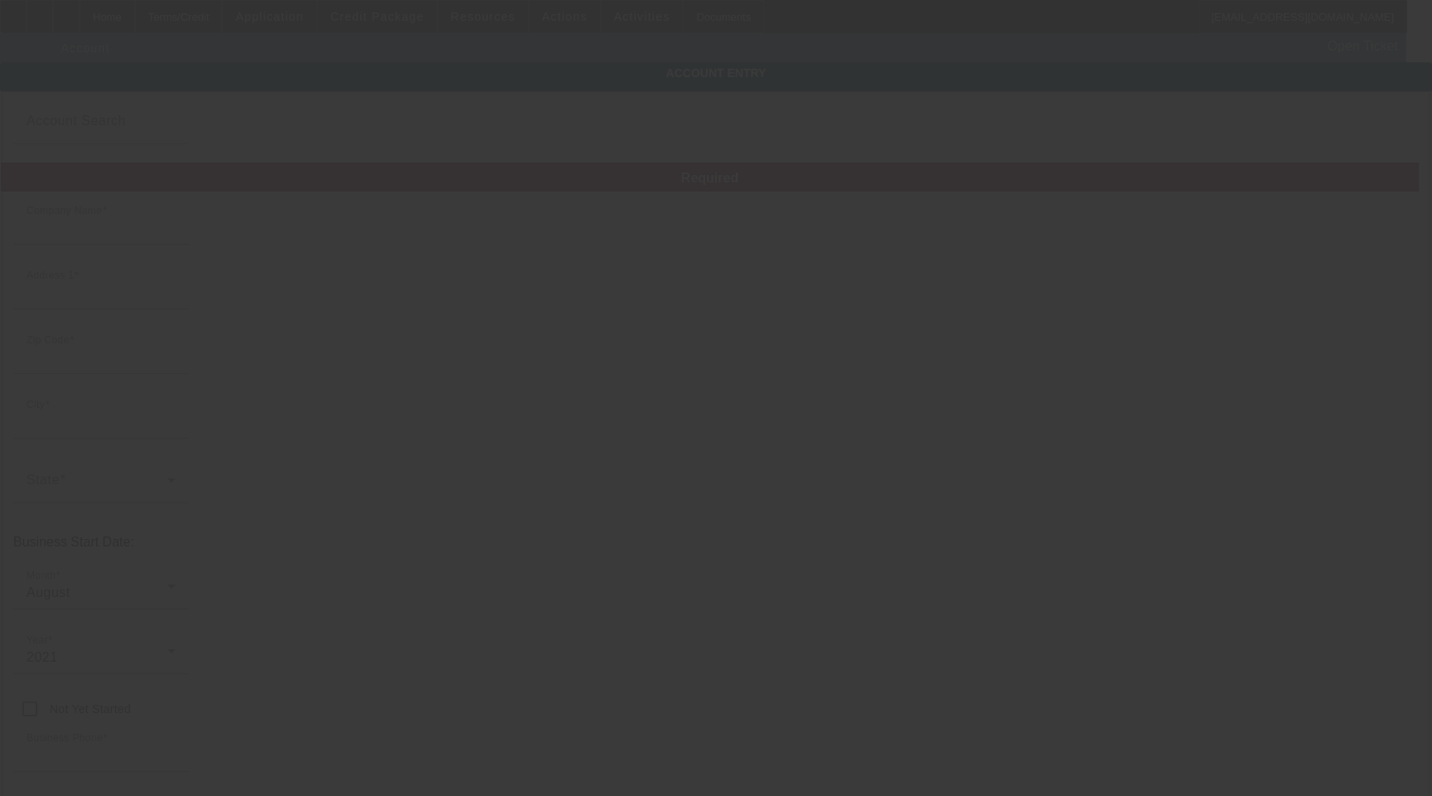
type input "920340731"
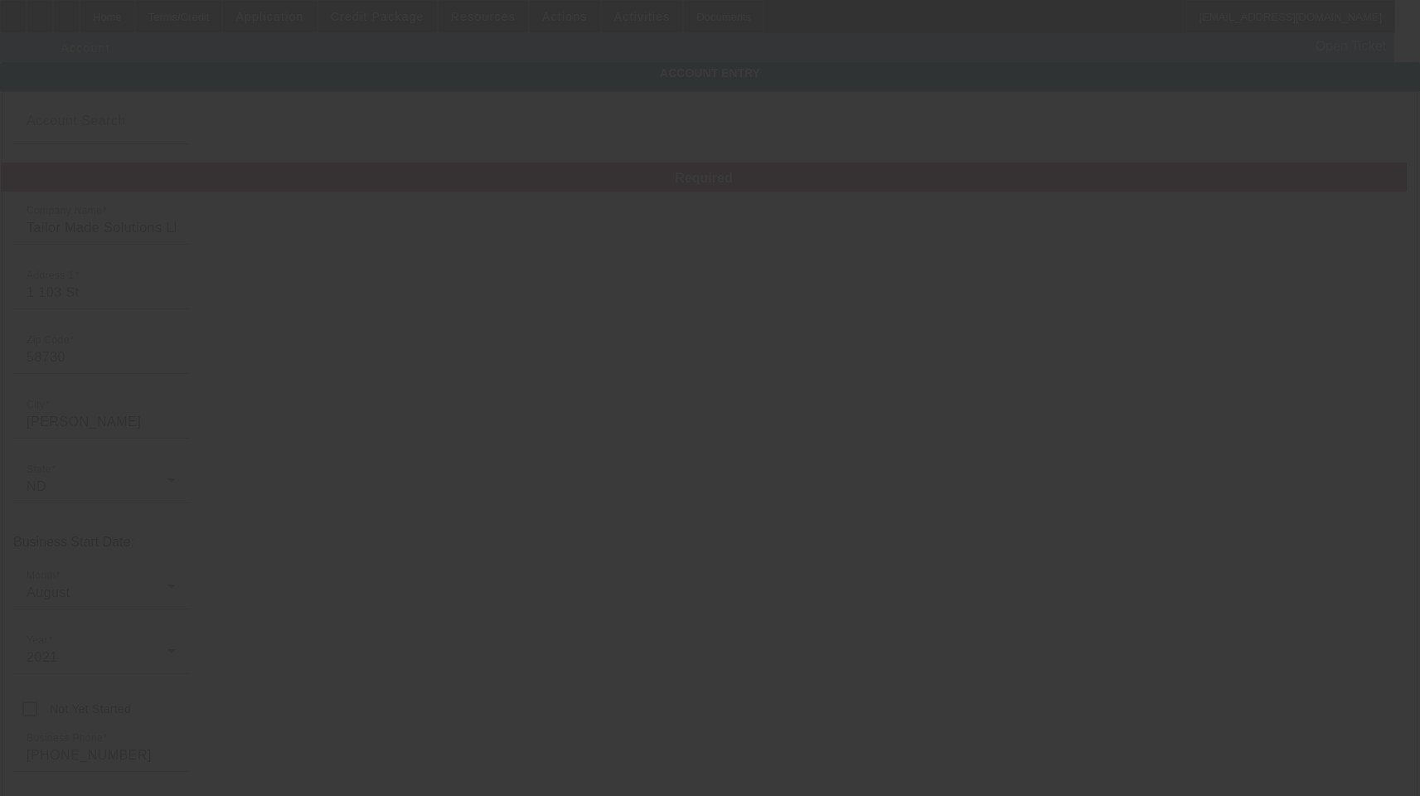
type input "[DATE]"
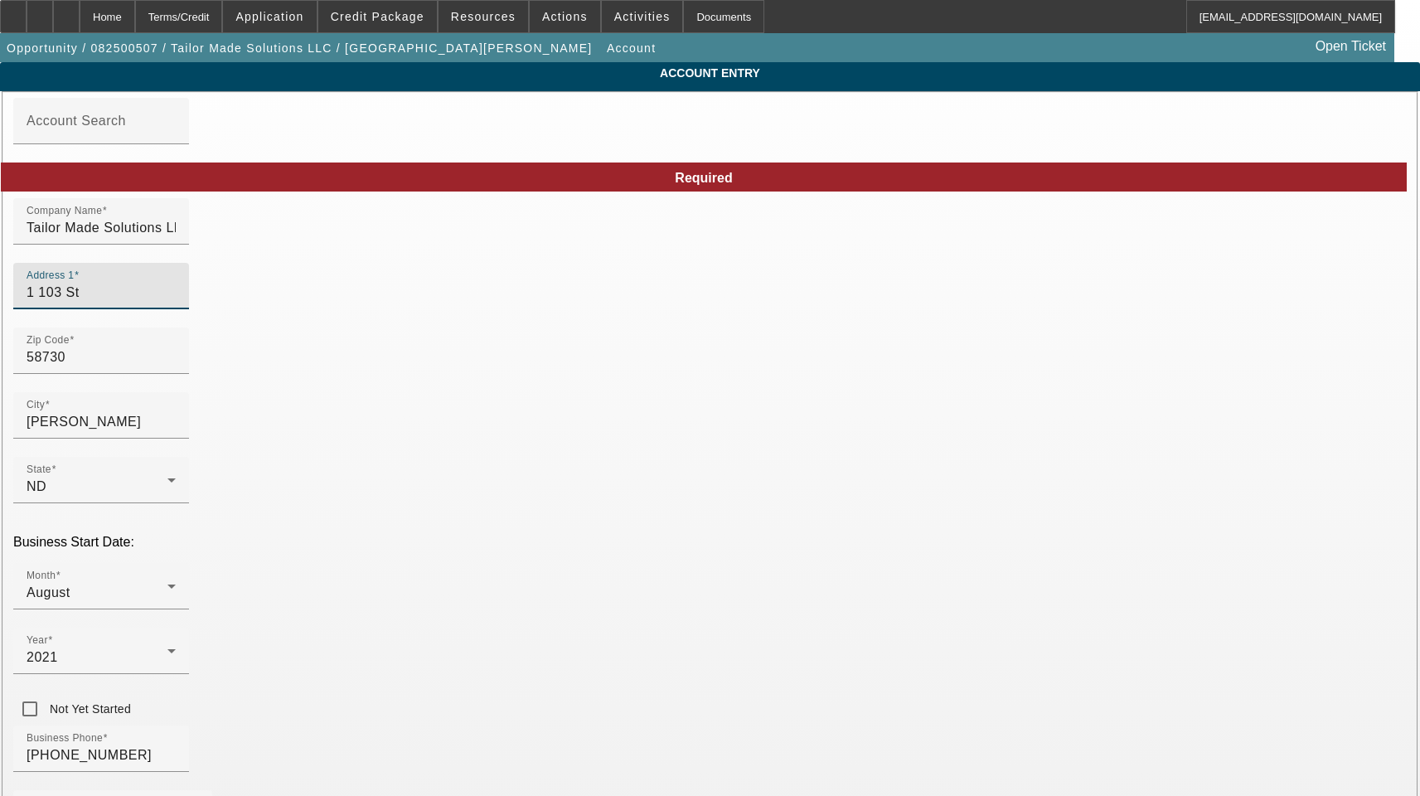
drag, startPoint x: 344, startPoint y: 297, endPoint x: 8, endPoint y: 291, distance: 335.7
drag, startPoint x: 427, startPoint y: 303, endPoint x: 208, endPoint y: 276, distance: 220.4
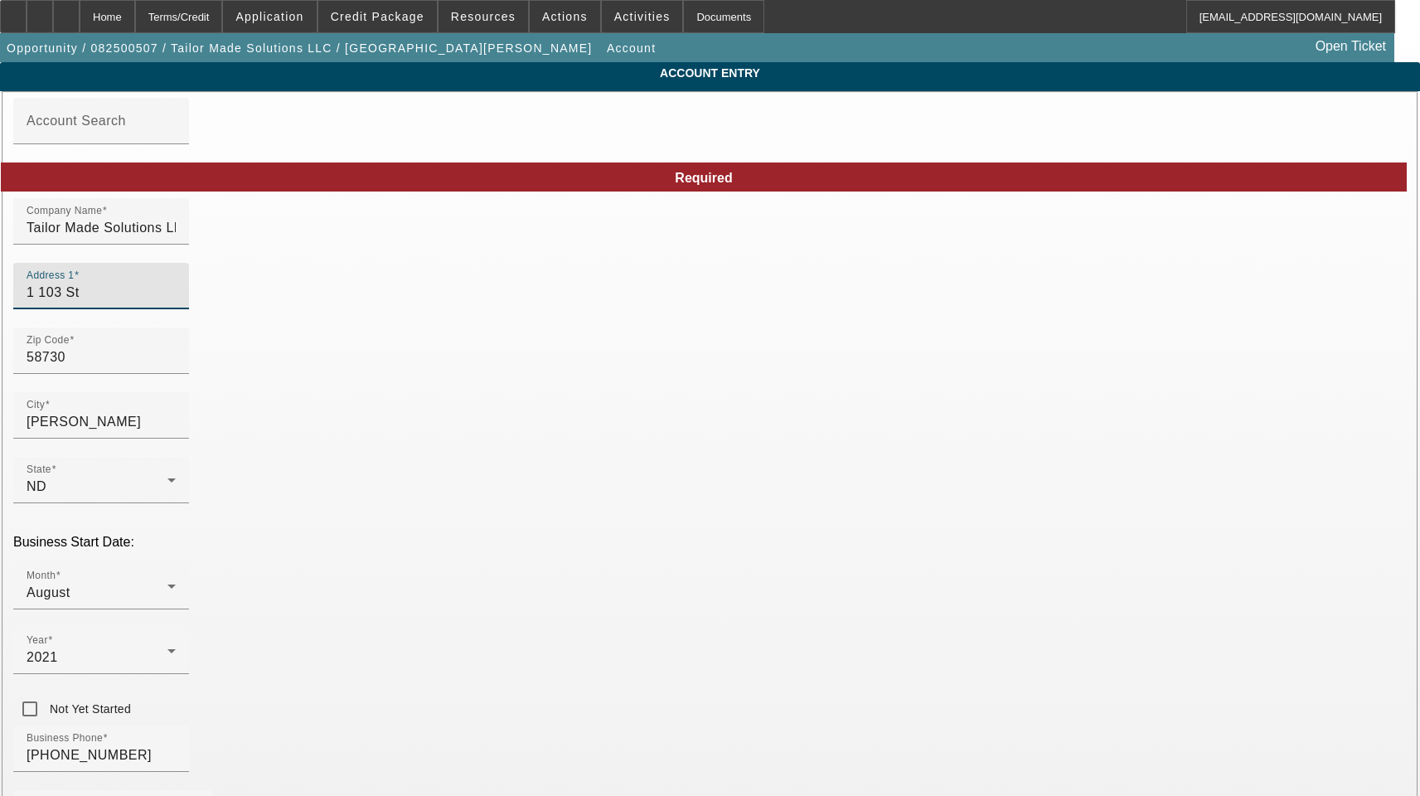
drag, startPoint x: 420, startPoint y: 312, endPoint x: 409, endPoint y: 312, distance: 10.8
click at [176, 303] on input "1 103 St" at bounding box center [101, 293] width 149 height 20
paste input "[STREET_ADDRESS]"
type input "[STREET_ADDRESS]"
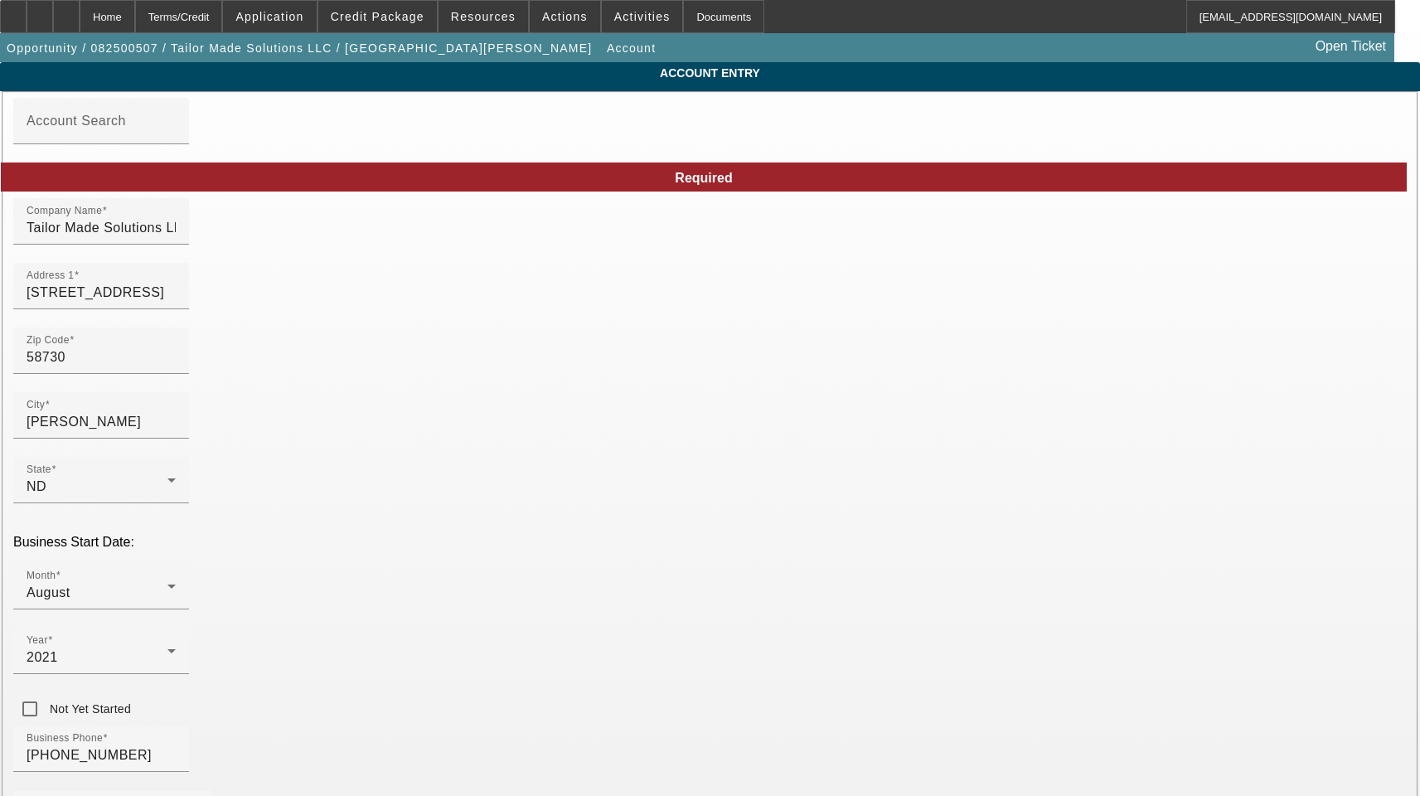
type input "Divide"
drag, startPoint x: 386, startPoint y: 594, endPoint x: 180, endPoint y: 578, distance: 207.0
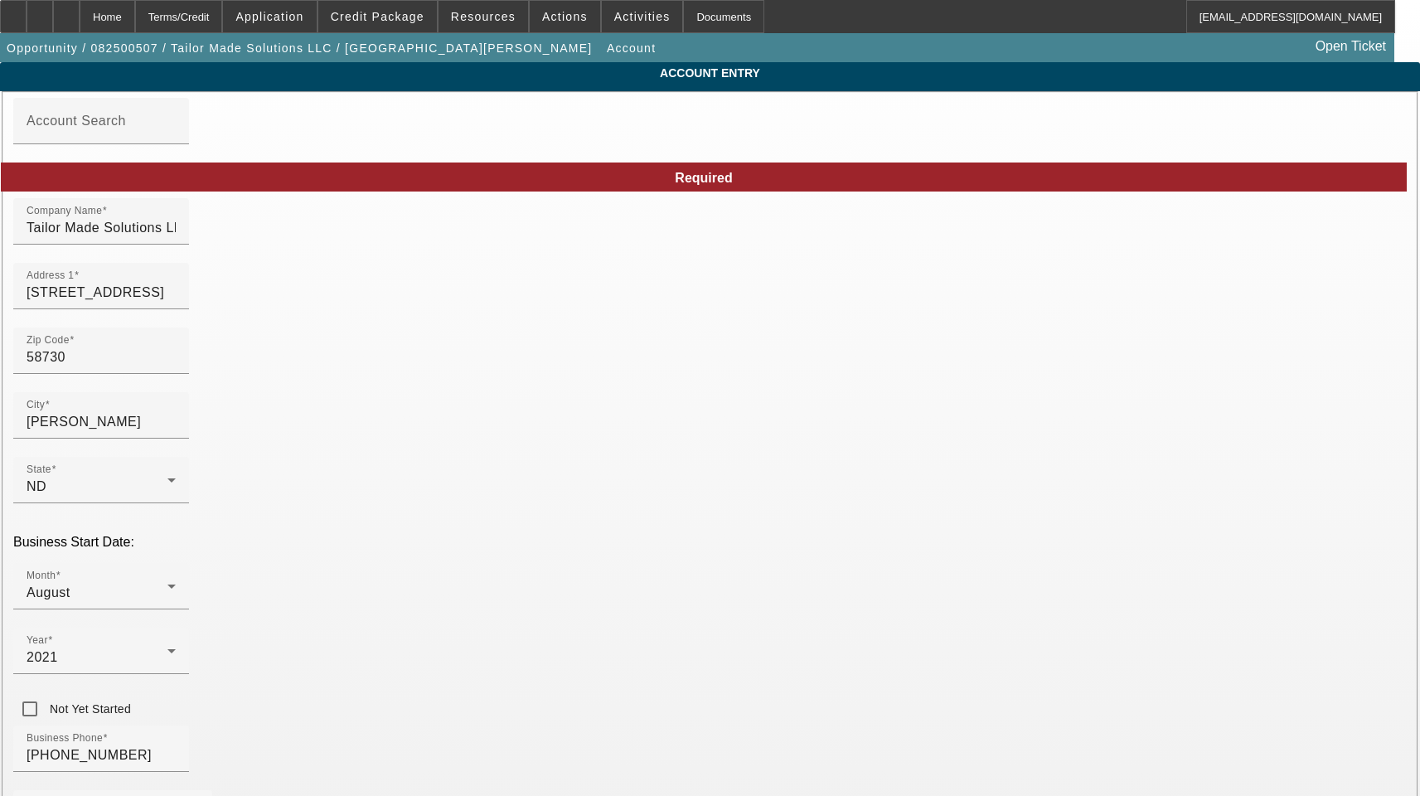
type input "[US_EMPLOYER_IDENTIFICATION_NUMBER]"
type input "tailormadesolutionstms@gmail.com"
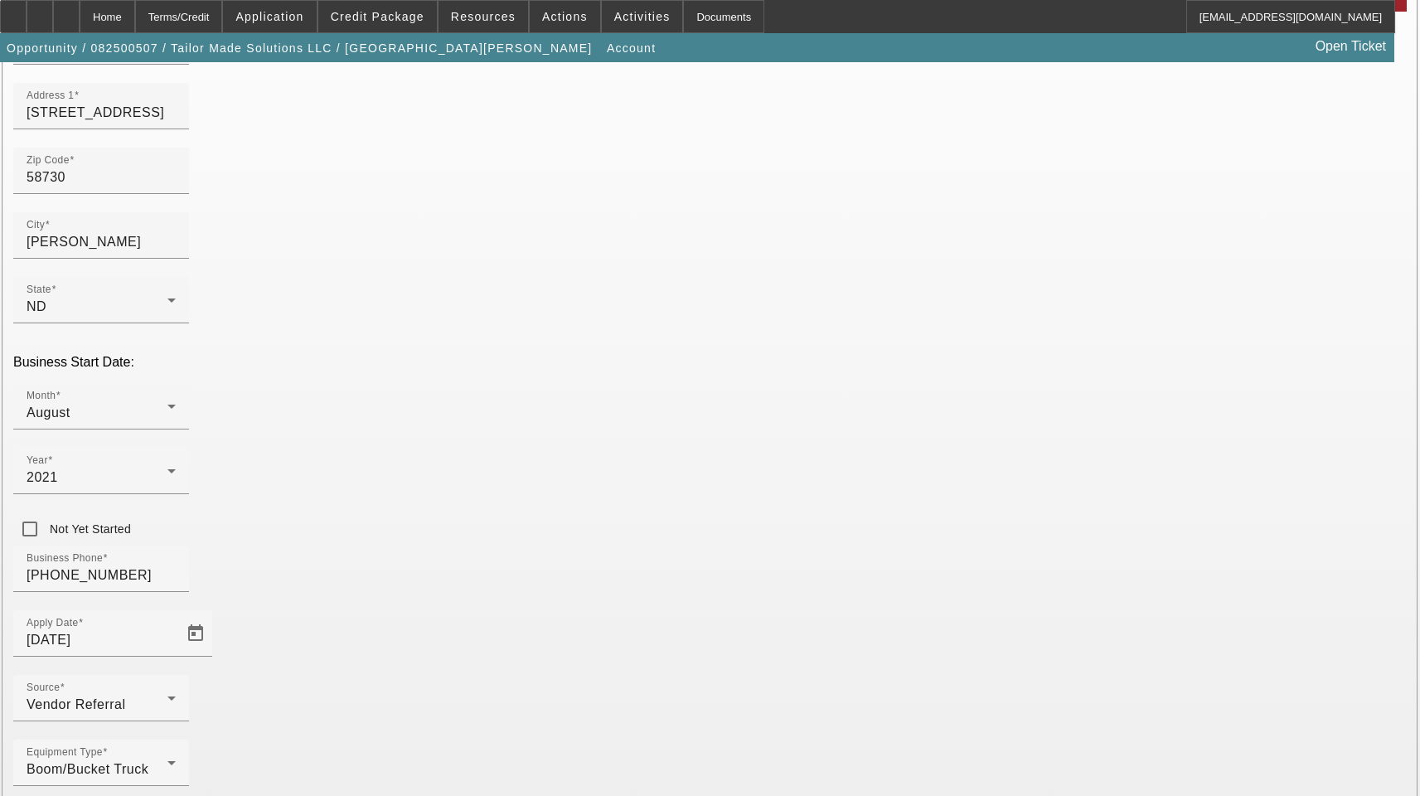
scroll to position [182, 0]
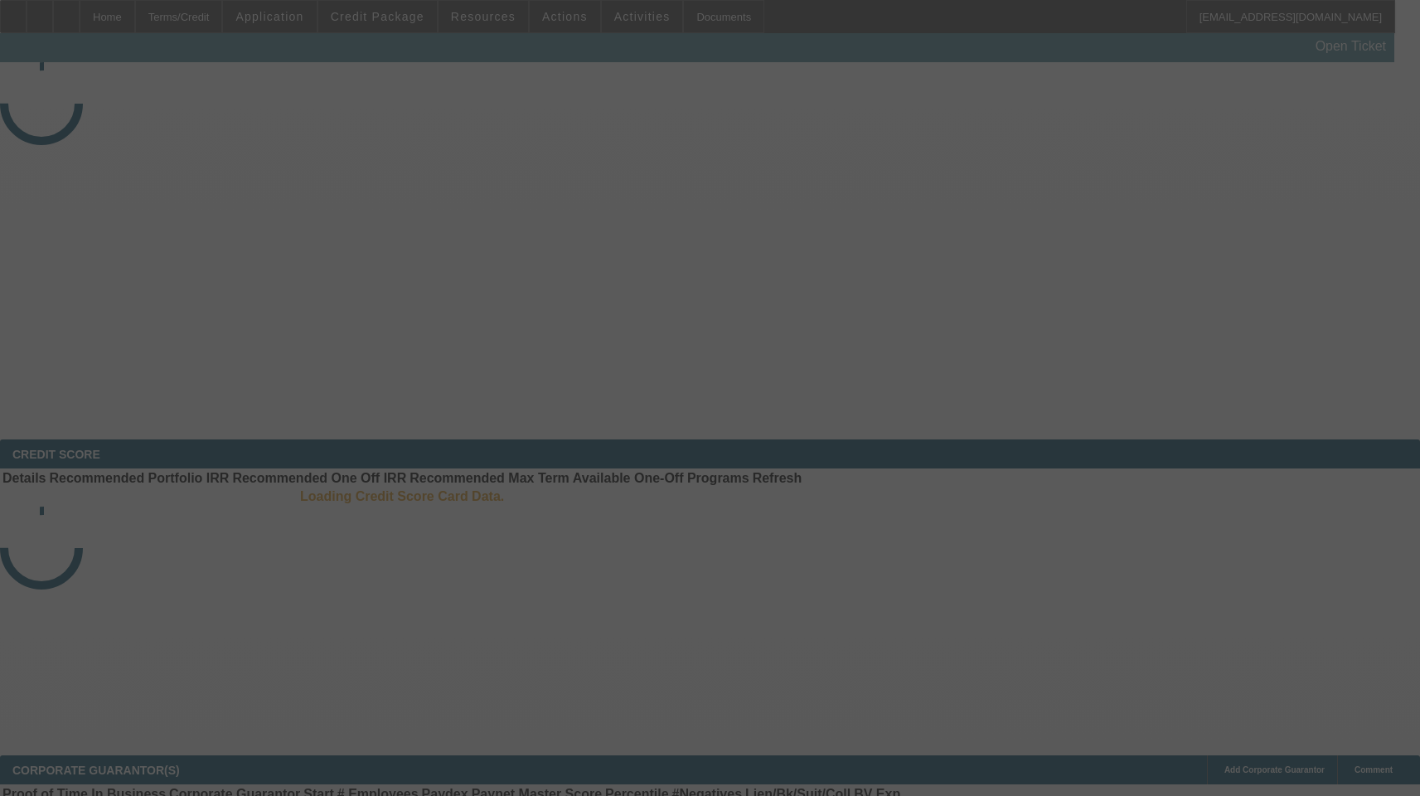
select select "3"
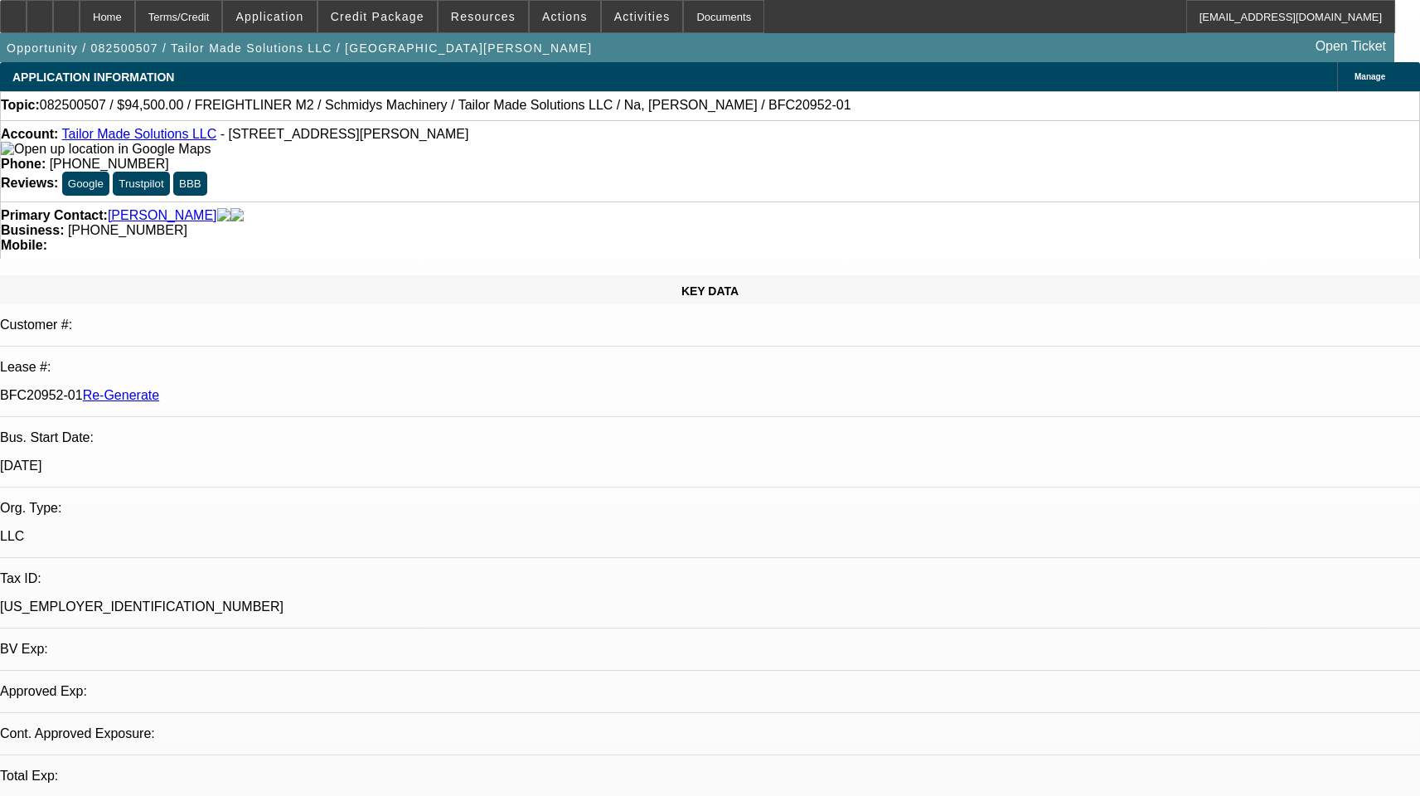
select select "0.1"
select select "0"
select select "2"
select select "0"
select select "6"
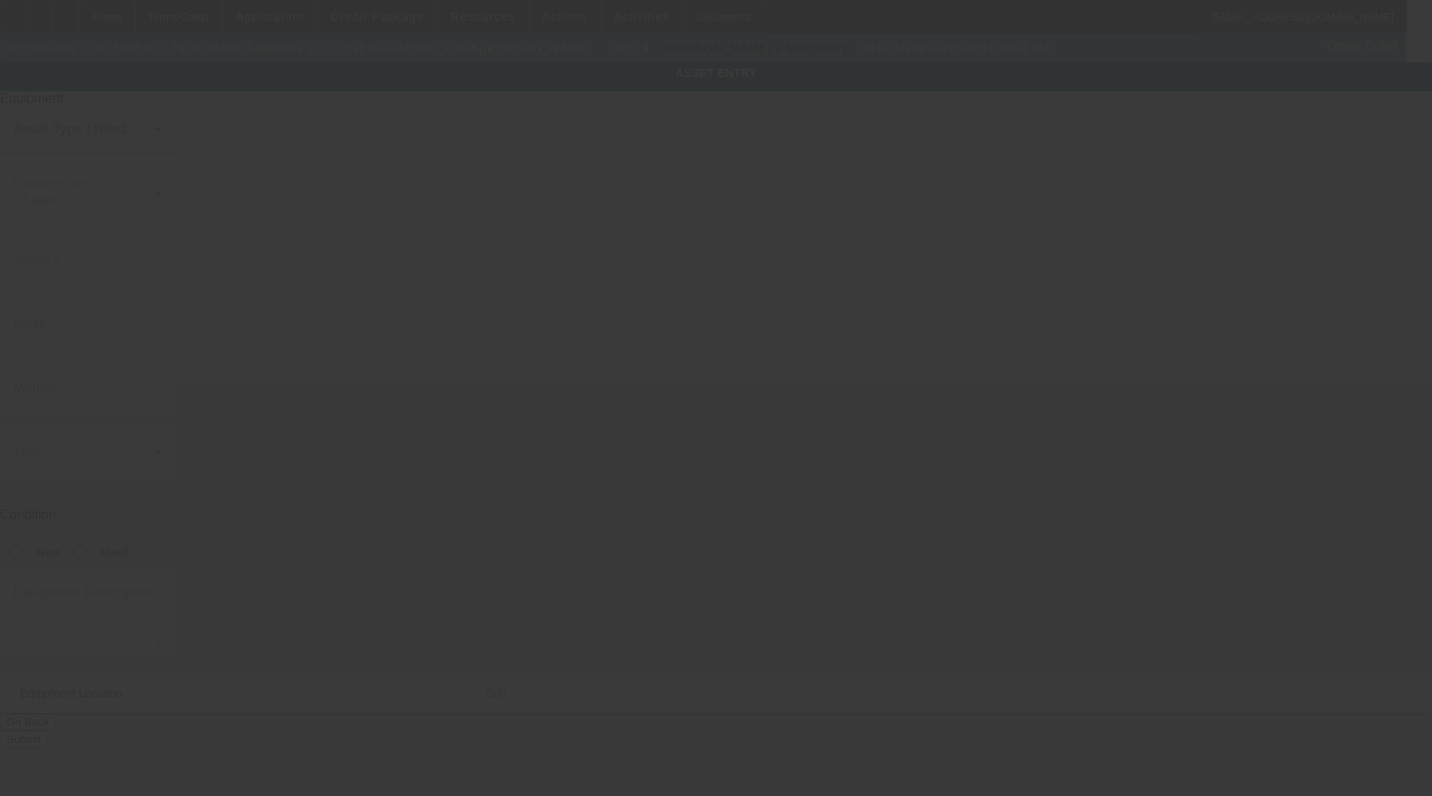
type input "[US_VEHICLE_IDENTIFICATION_NUMBER]"
type input "Freightliner"
type input "M2"
radio input "true"
type input "1 103 St"
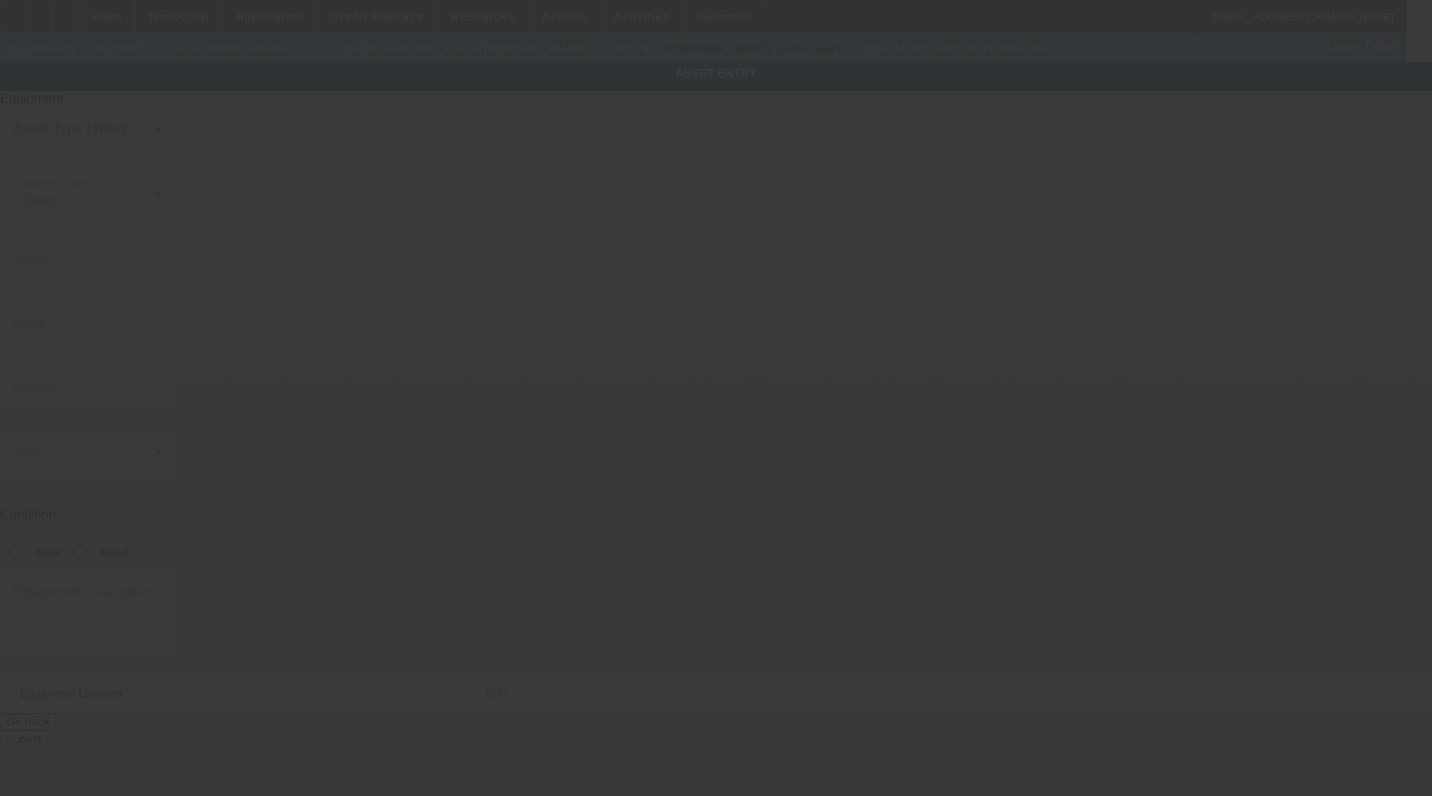
type input "Crosby"
type input "58730"
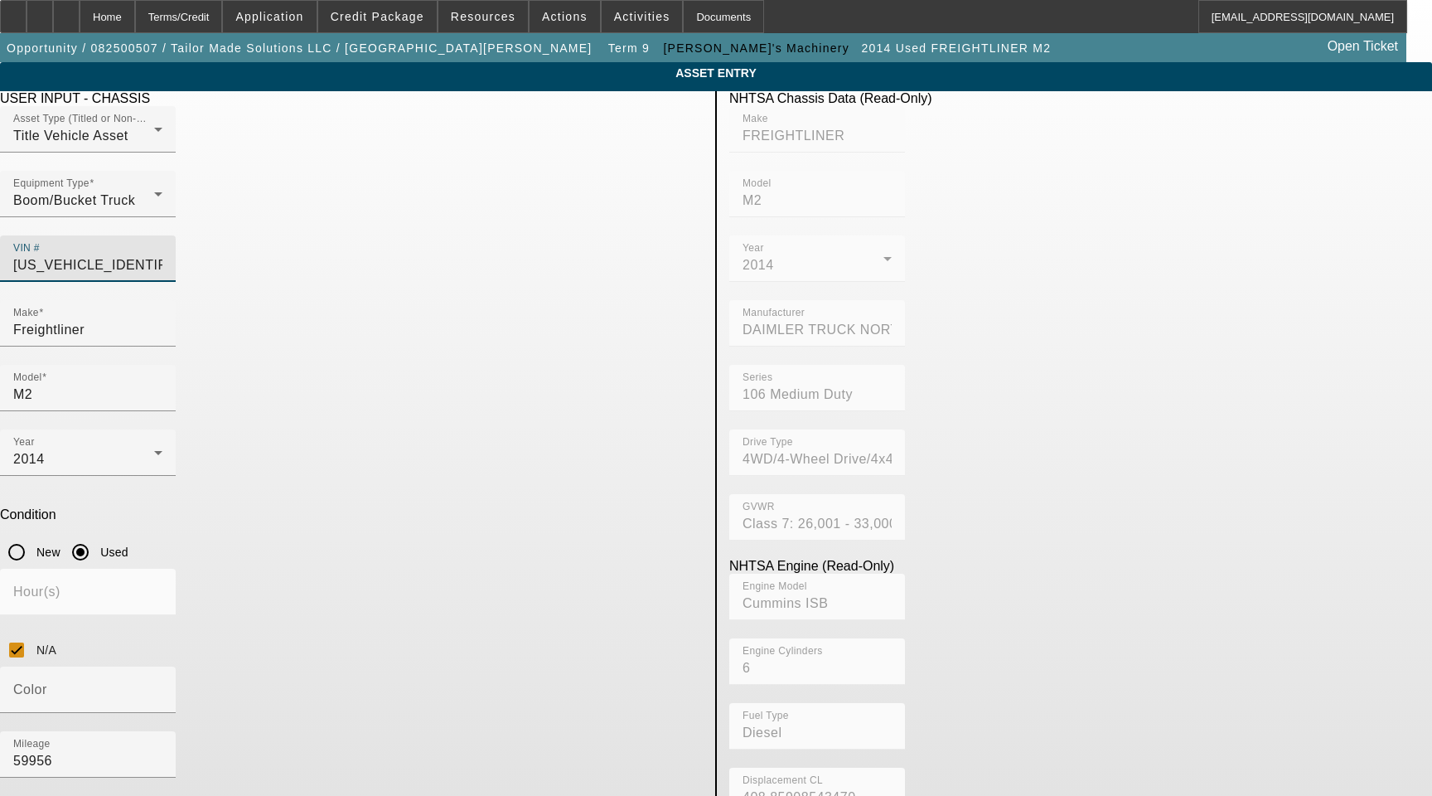
click at [162, 255] on input "1FVDCXDT3EHFX9006" at bounding box center [87, 265] width 149 height 20
paste input ","
type input "1FVDCXDT3EHFX9006,"
type input "1FVDCXDT3EHFX9006"
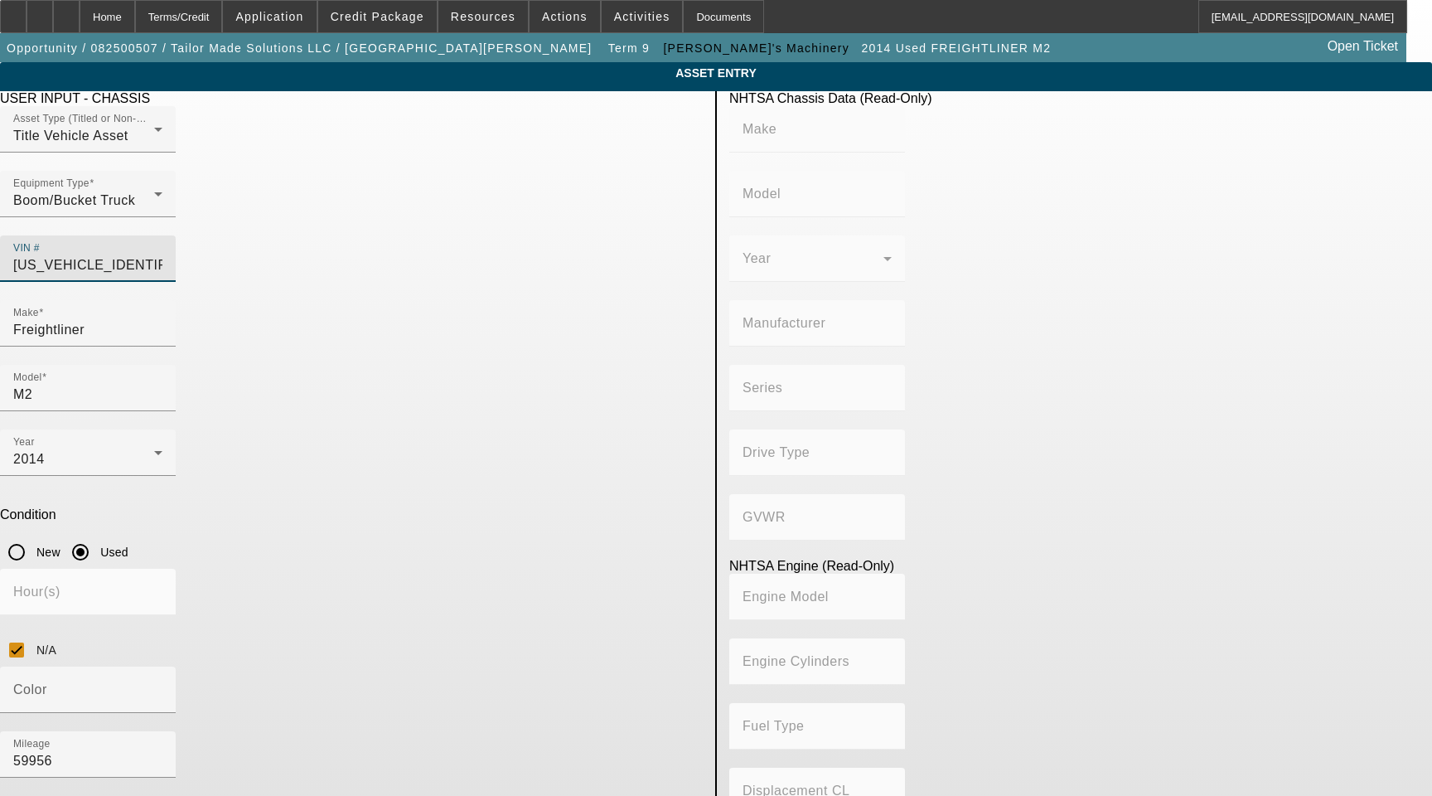
type input "FREIGHTLINER"
type input "M2"
type input "DAIMLER TRUCK NORTH AMERICA LLC"
type input "106 Medium Duty"
type input "4WD/4-Wheel Drive/4x4"
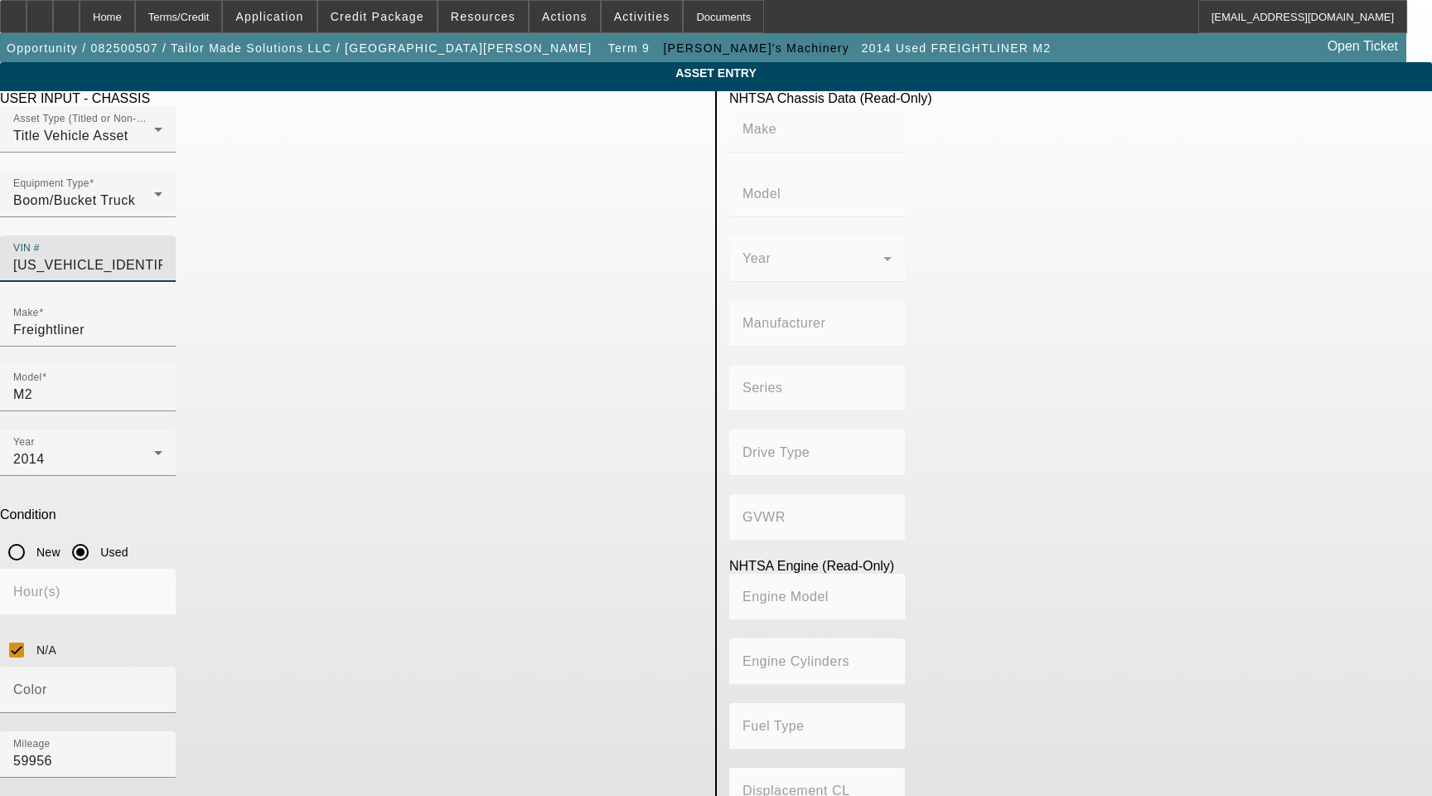
type input "Class 7: 26,001 - 33,000 lb (11,794 - 14,969 kg)"
type input "Cummins ISB"
type input "6"
type input "Diesel"
type input "408.85908543470"
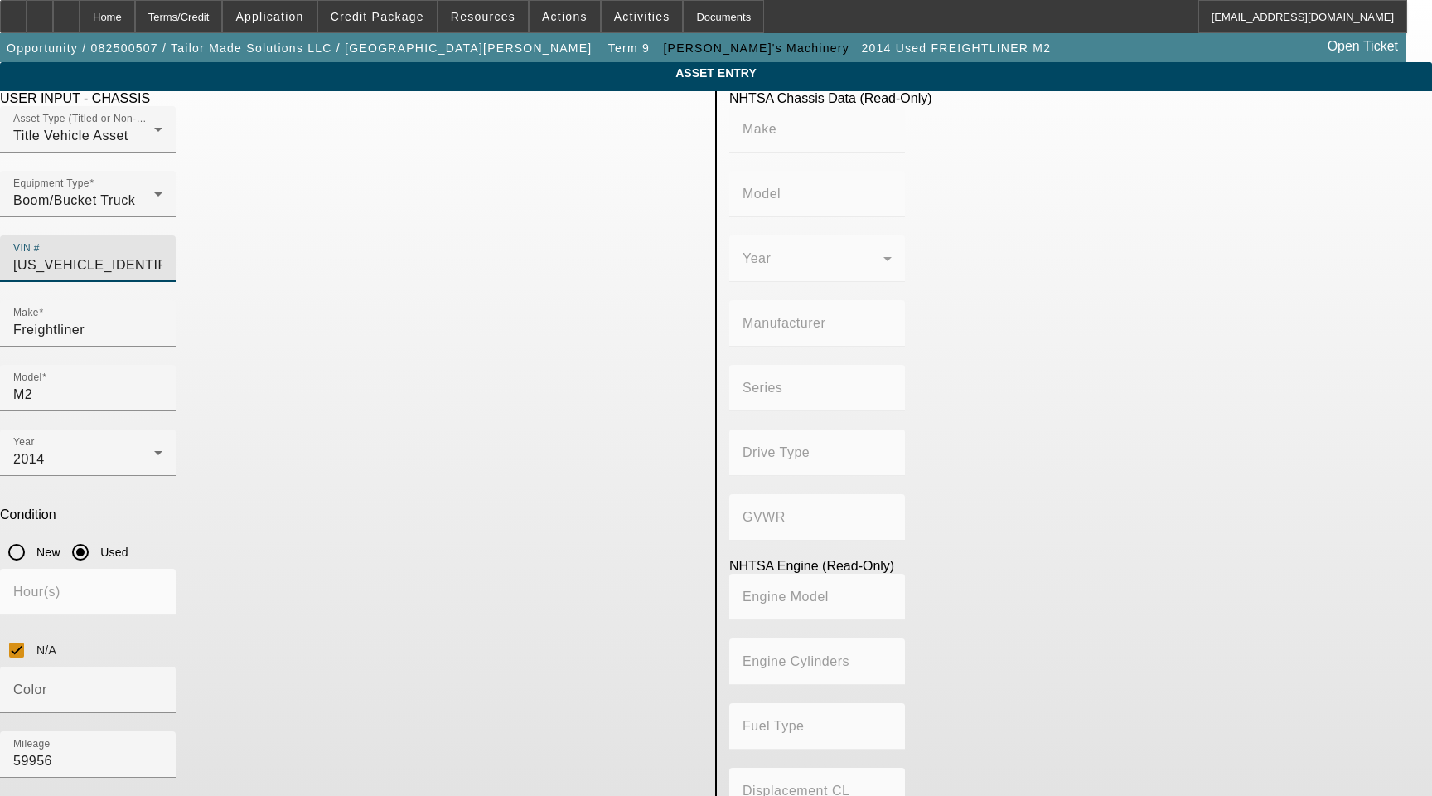
type input "6.7"
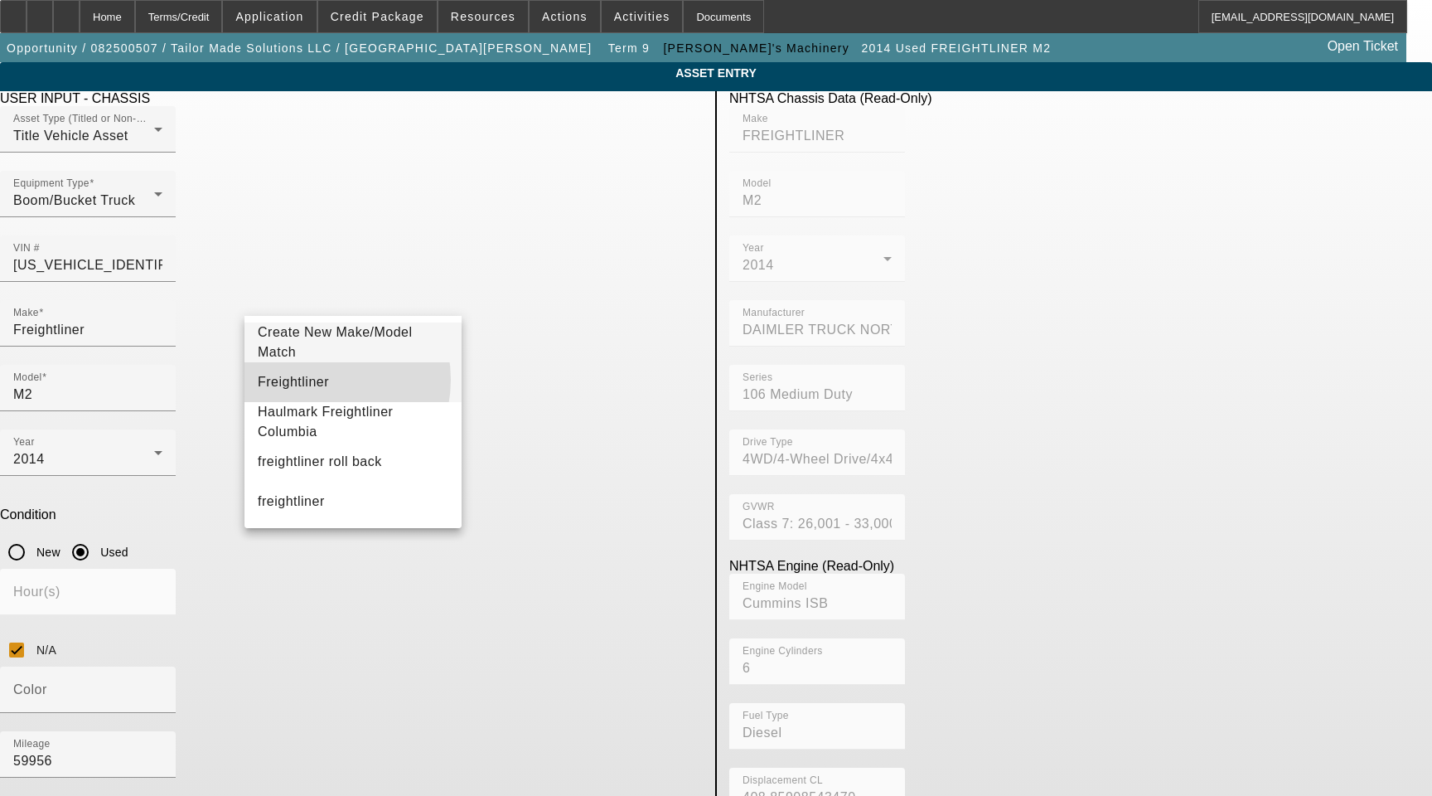
click at [313, 380] on mat-option "Freightliner" at bounding box center [353, 382] width 217 height 40
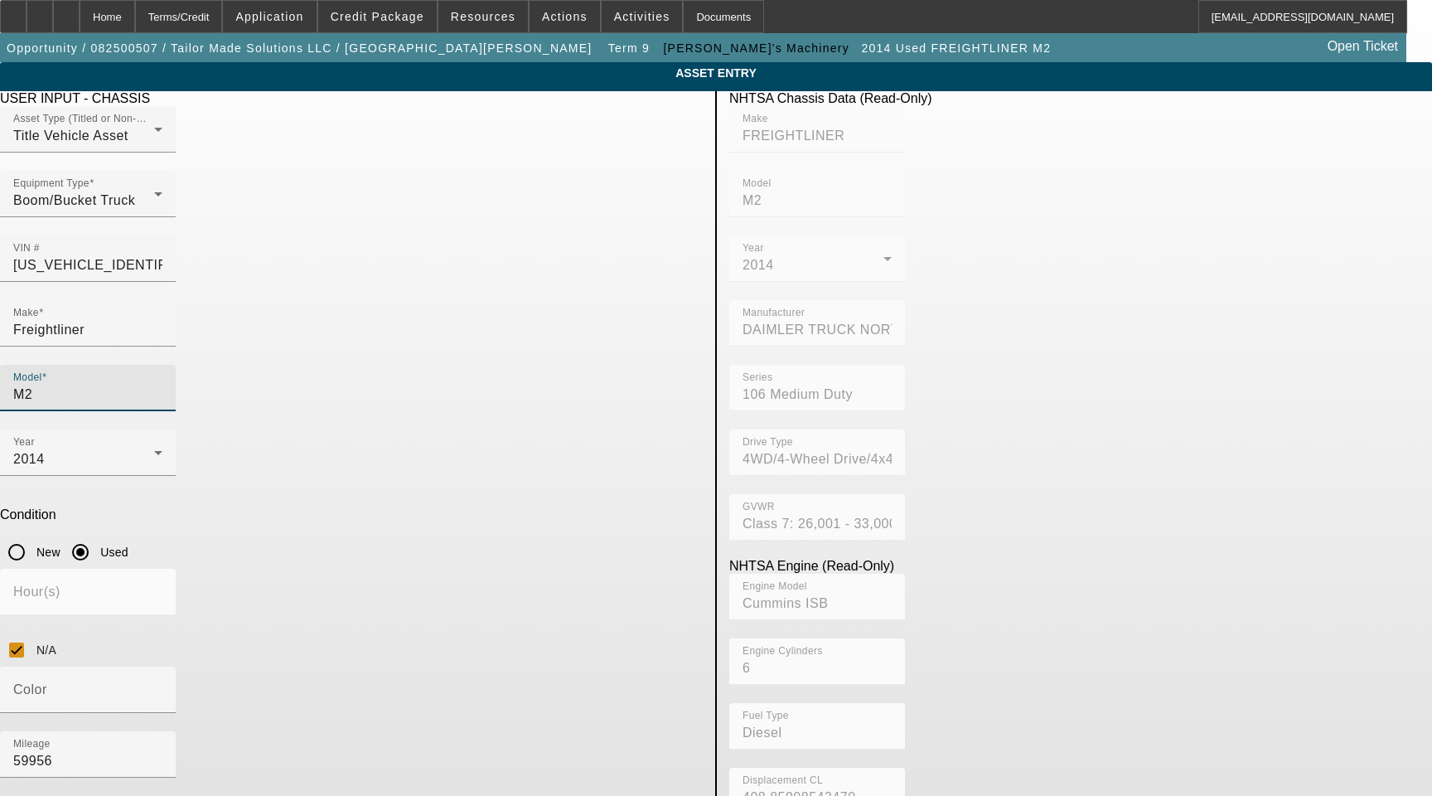
click at [162, 385] on input "M2" at bounding box center [87, 395] width 149 height 20
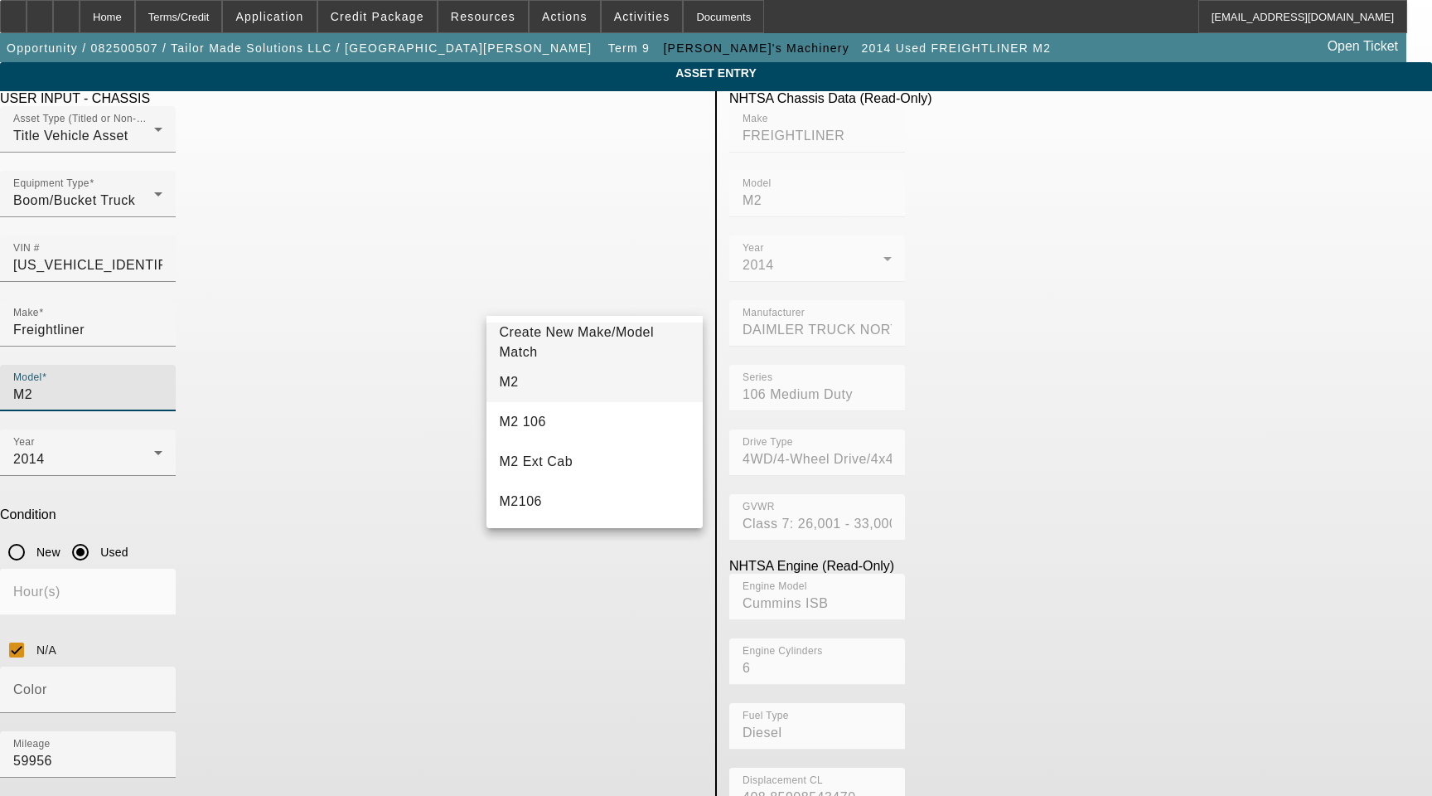
click at [534, 381] on mat-option "M2" at bounding box center [595, 382] width 217 height 40
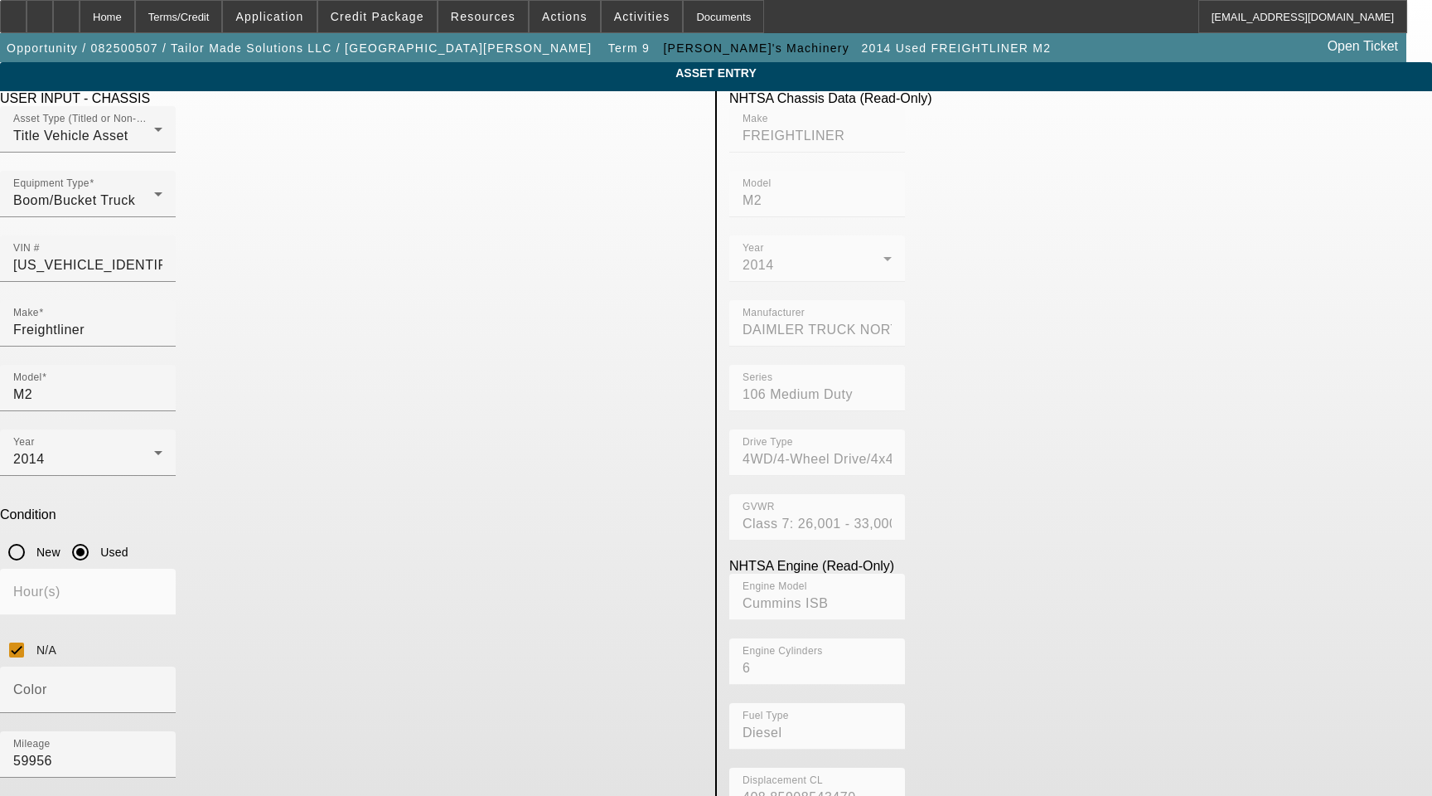
type textarea "with"
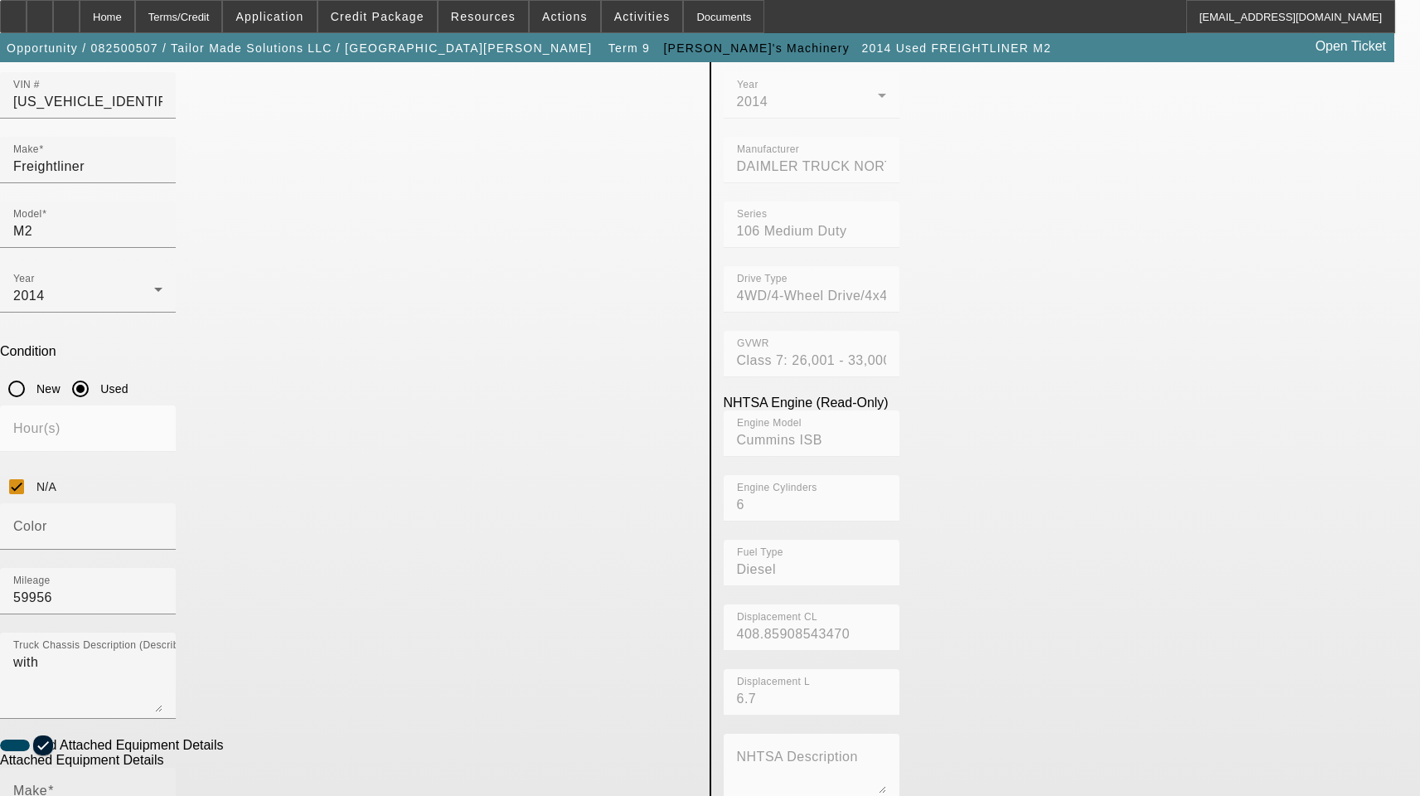
scroll to position [166, 0]
click at [162, 785] on input "Make" at bounding box center [87, 795] width 149 height 20
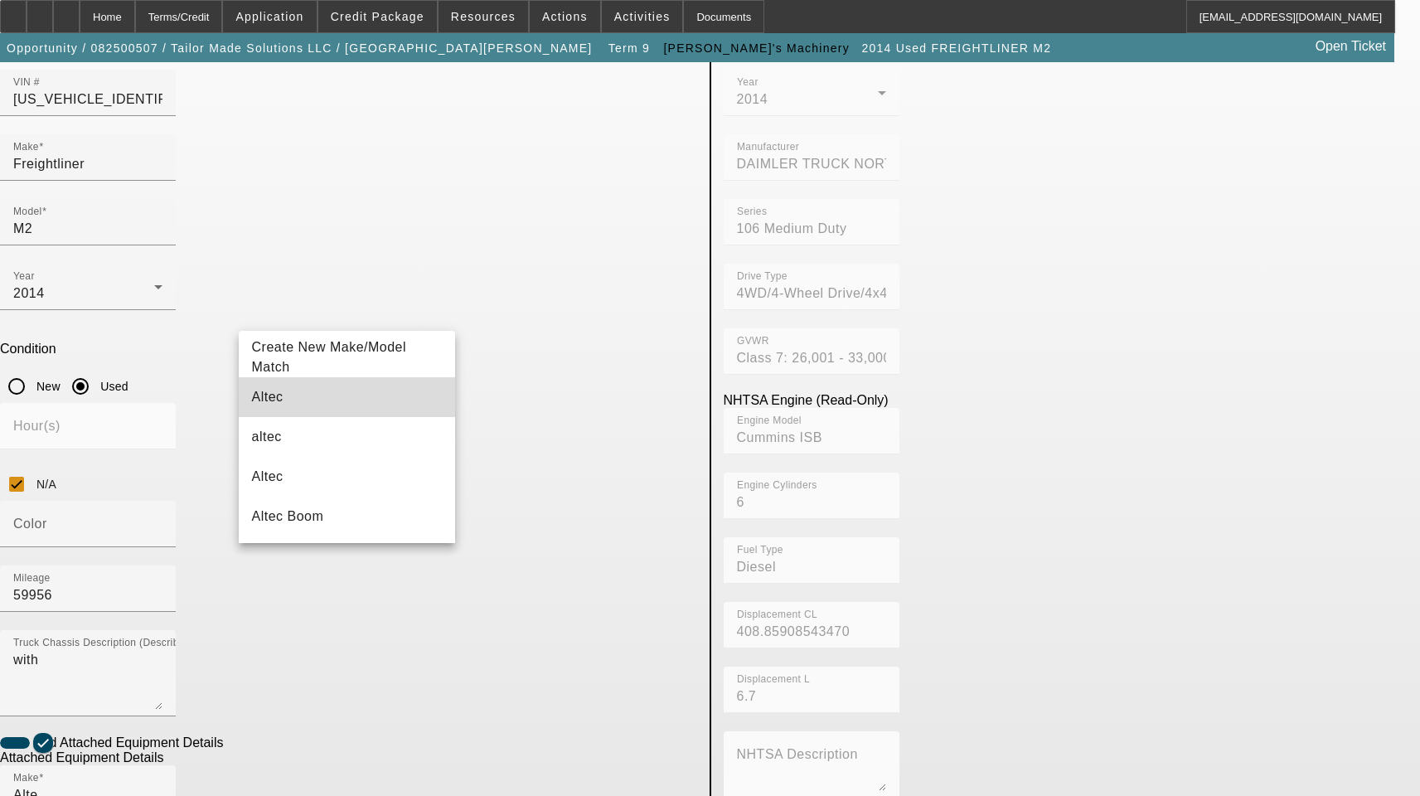
click at [292, 396] on mat-option "Altec" at bounding box center [347, 397] width 217 height 40
type input "Altec"
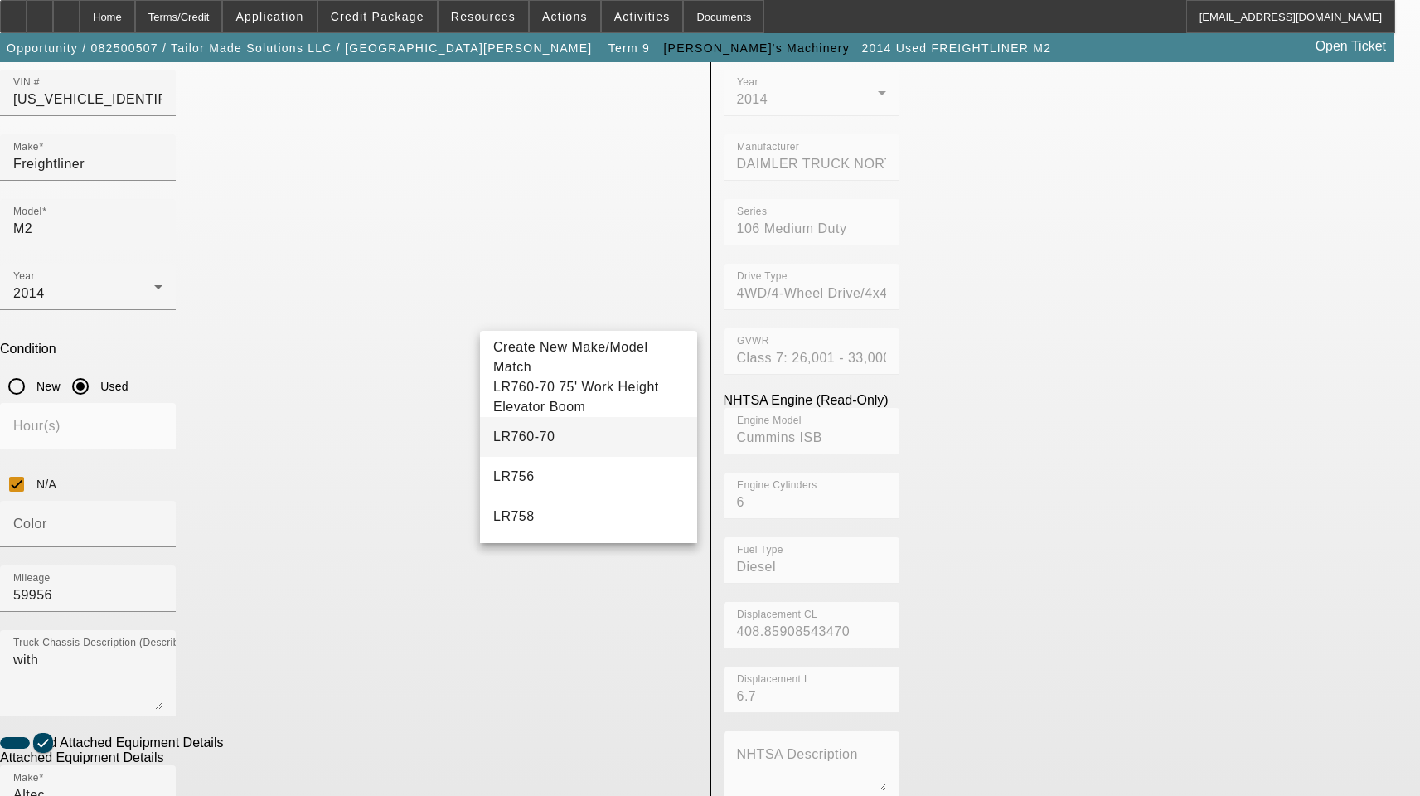
click at [521, 438] on span "LR760-70" at bounding box center [523, 437] width 61 height 20
type input "LR760-70"
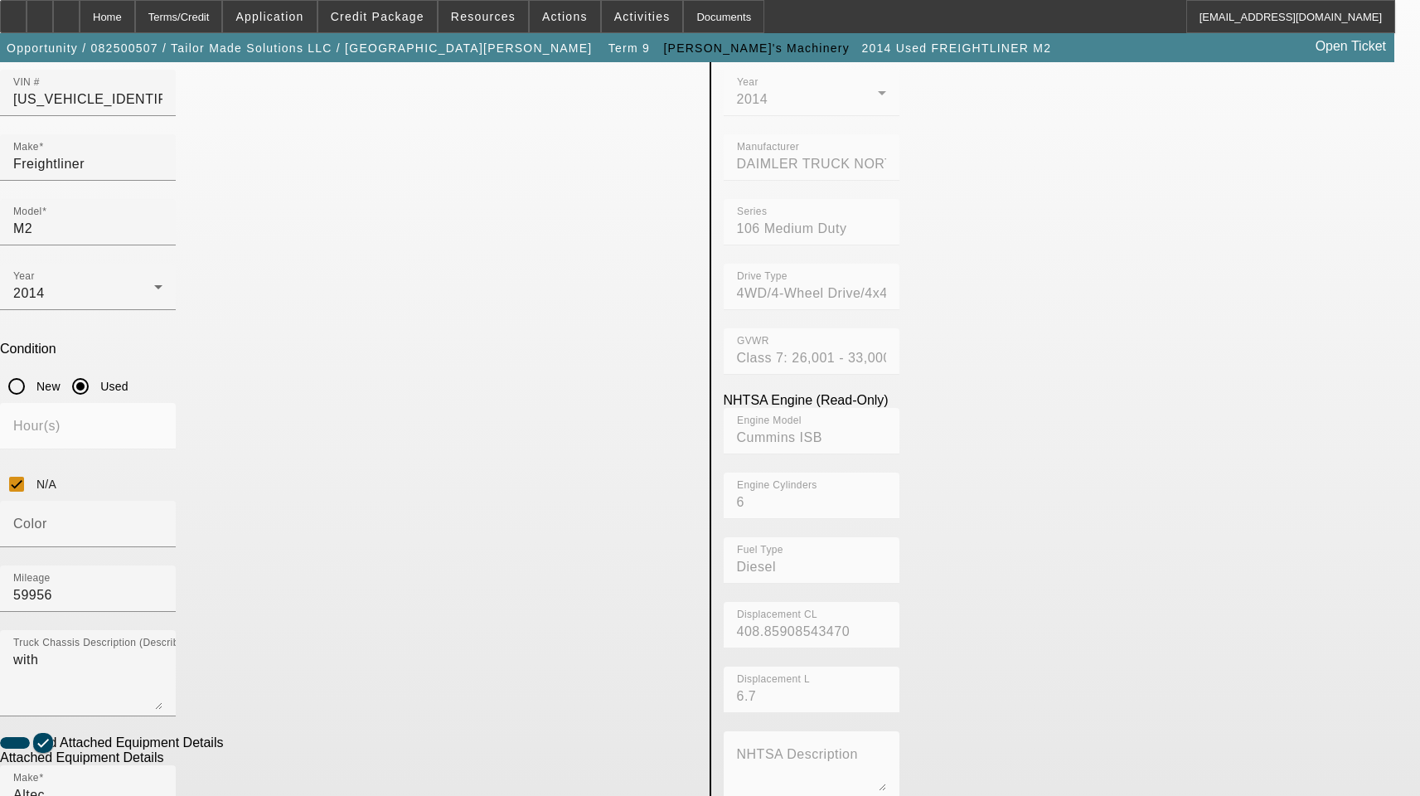
scroll to position [249, 0]
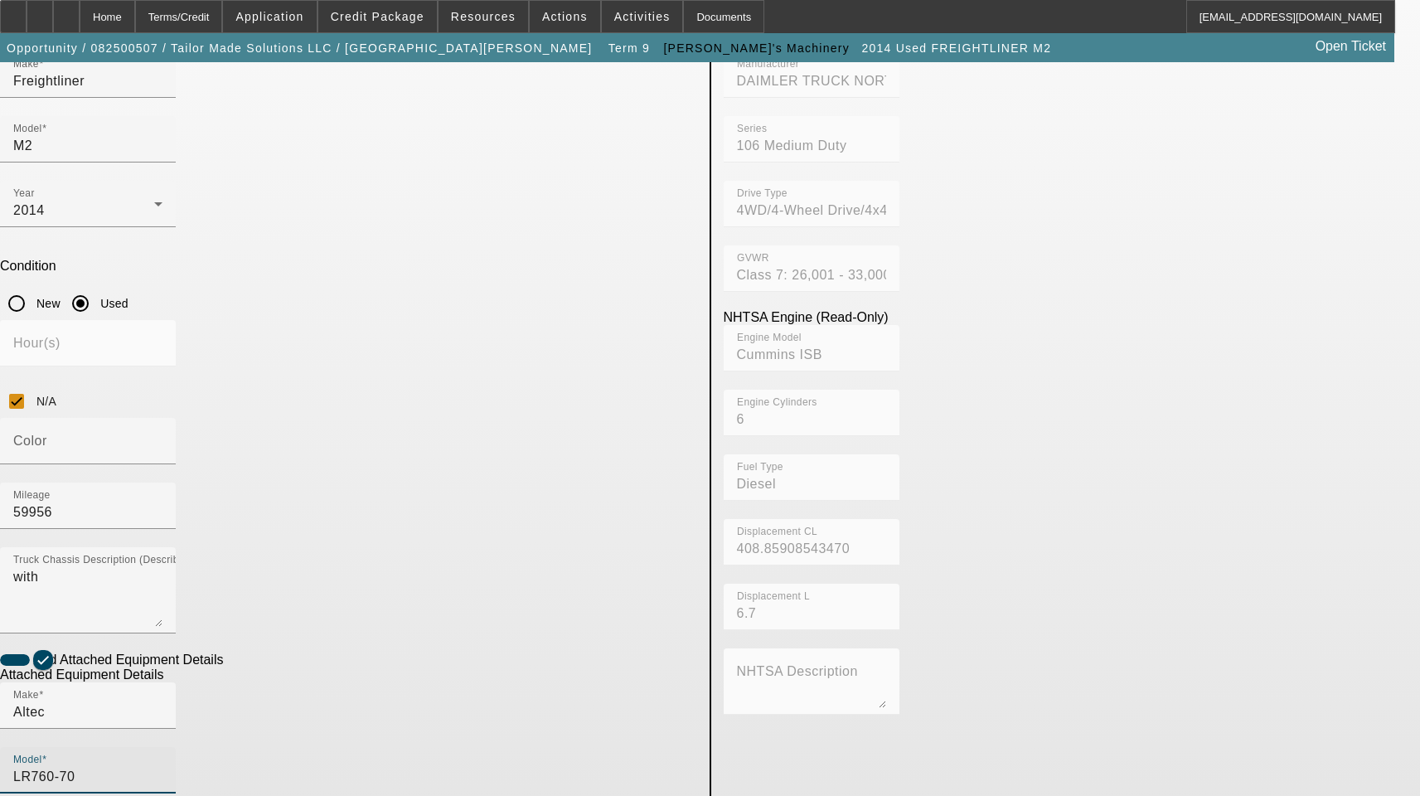
radio input "true"
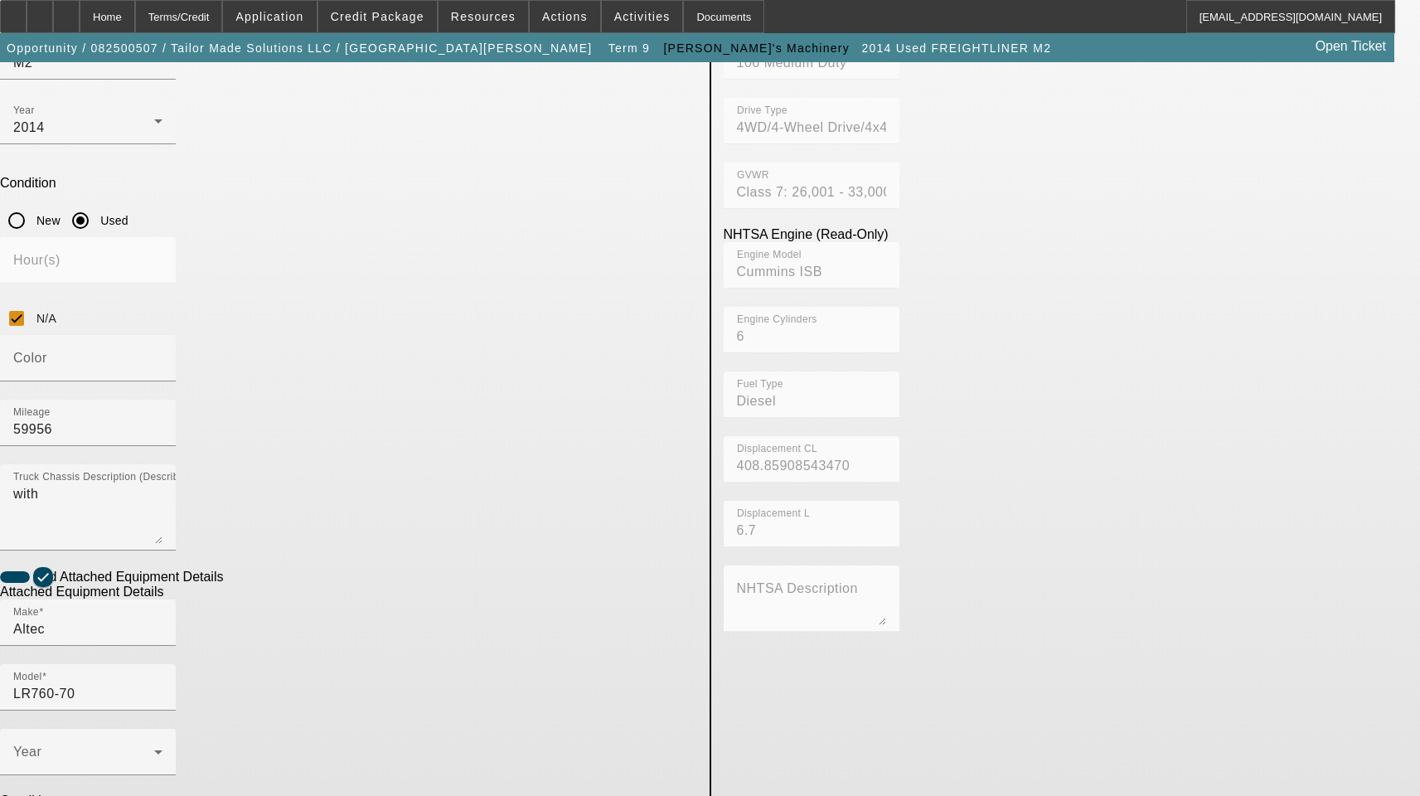
scroll to position [337, 0]
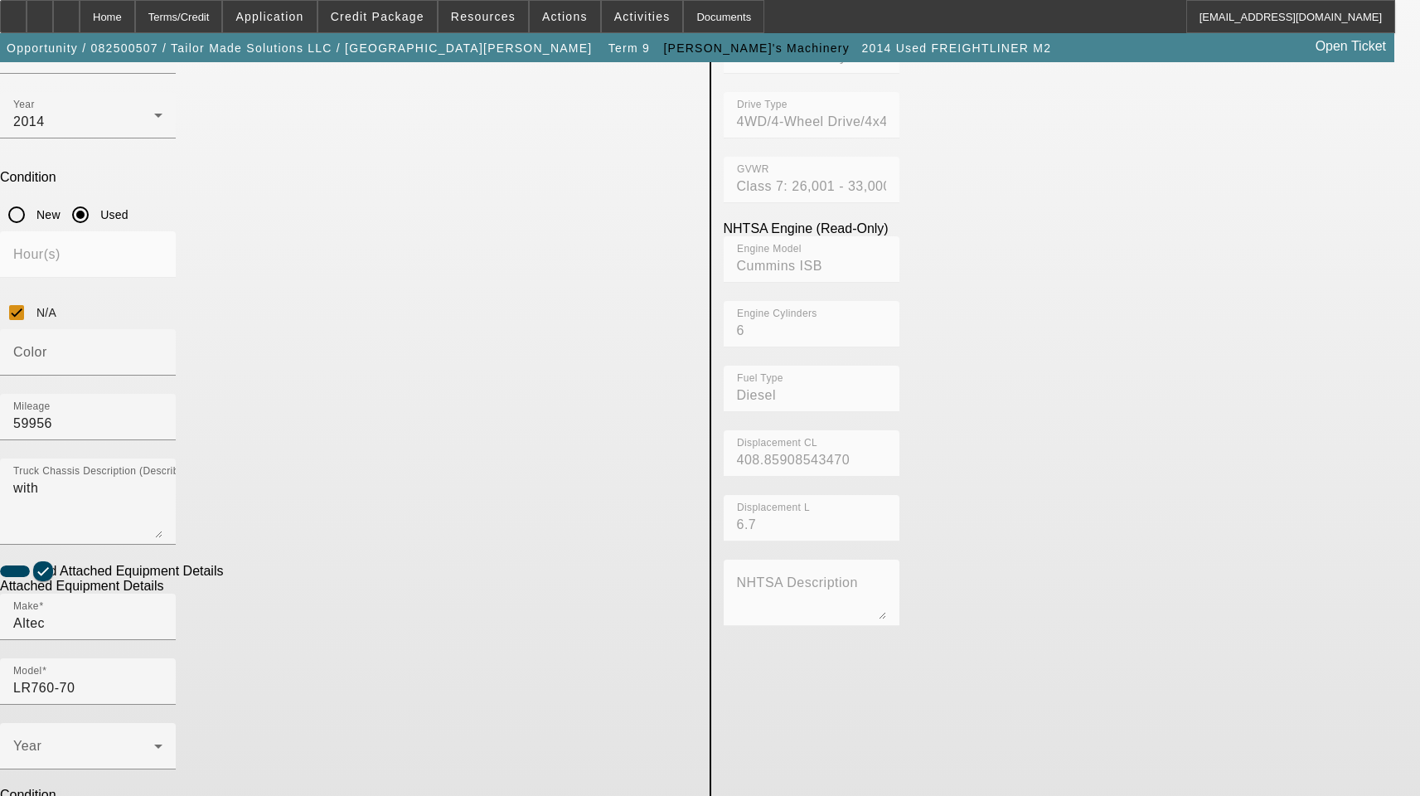
type textarea "75' Working Height Elevator Model Boom Includes All Accessories, Attachments an…"
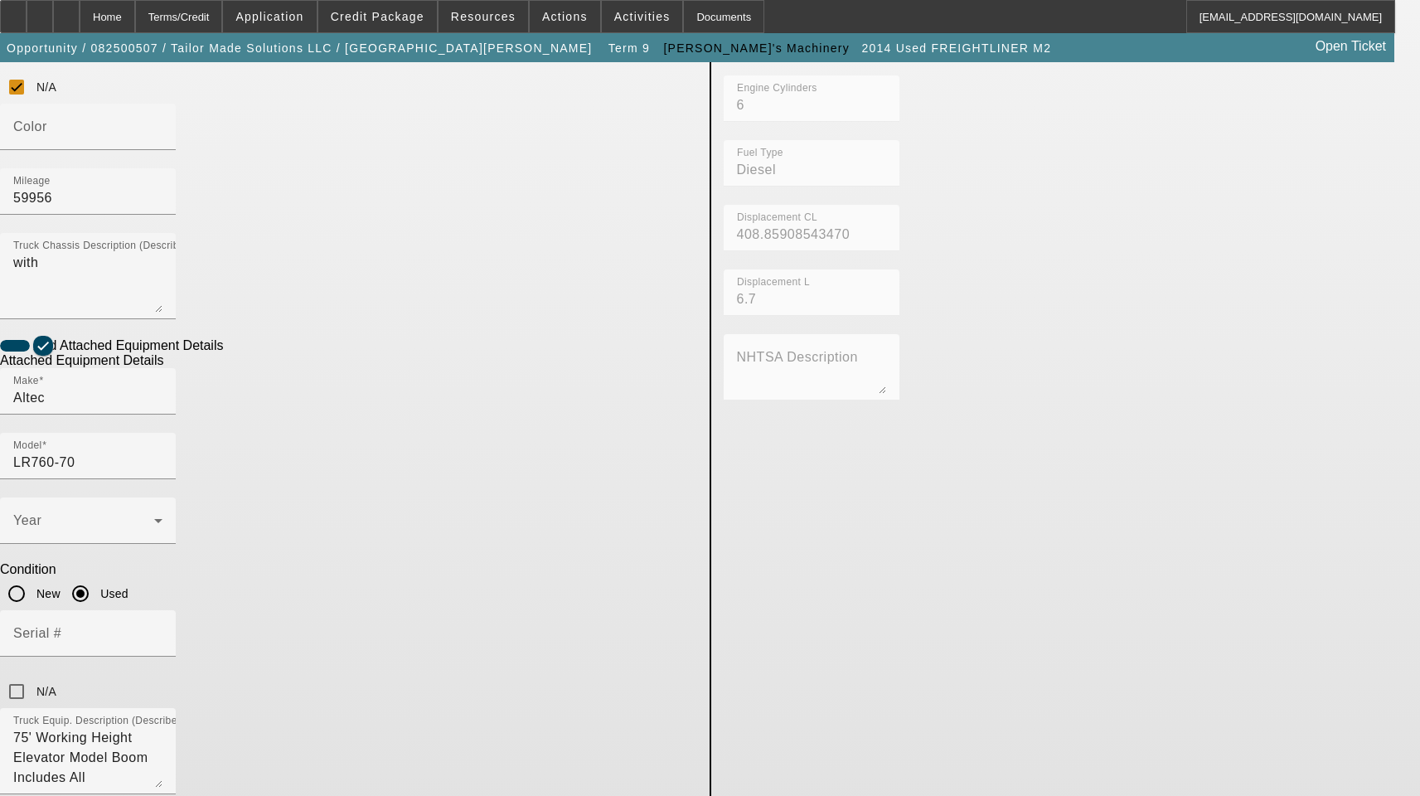
scroll to position [586, 0]
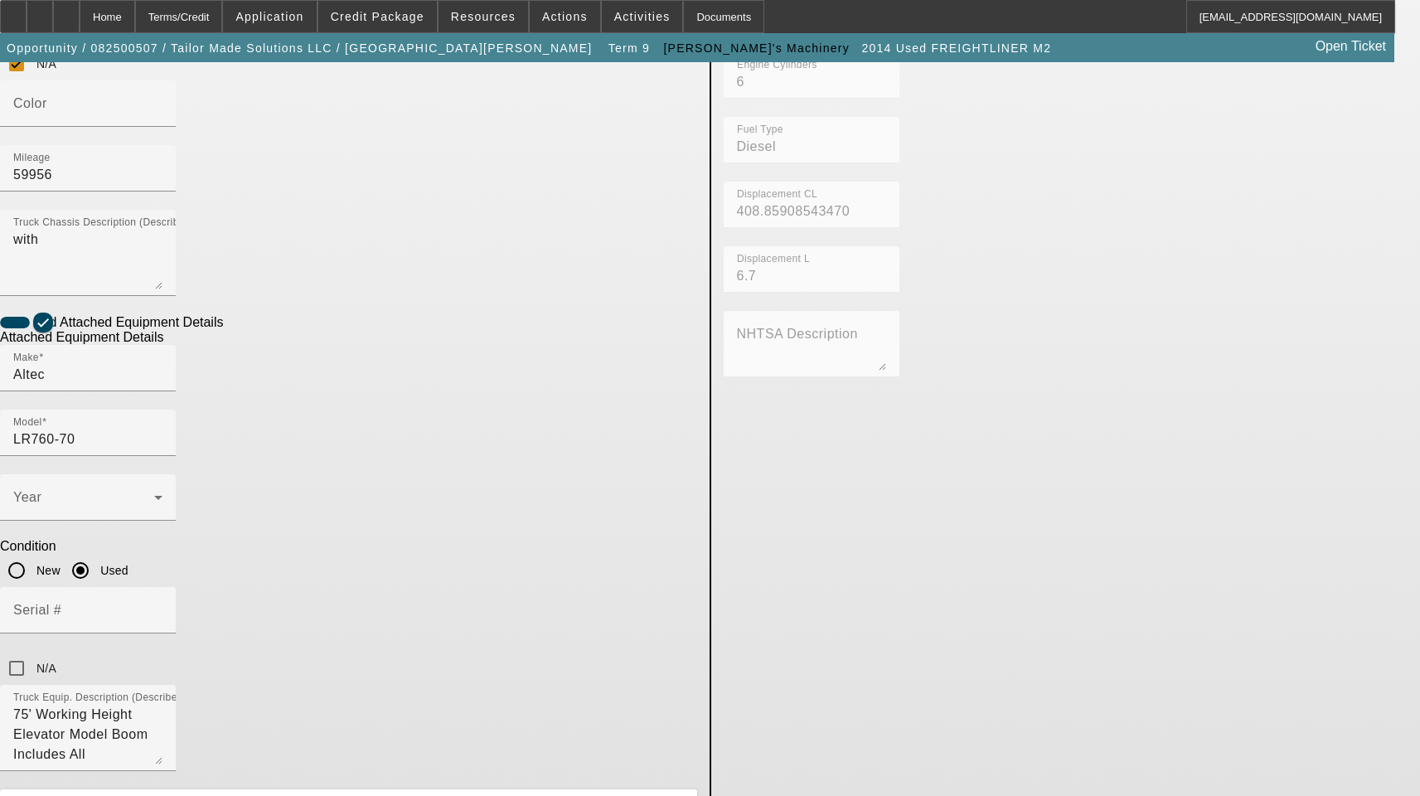
drag, startPoint x: 338, startPoint y: 519, endPoint x: 157, endPoint y: 497, distance: 182.0
click at [160, 498] on app-asset-collateral-manage "ASSET ENTRY Delete asset USER INPUT - CHASSIS Asset Type (Titled or Non-Titled)…" at bounding box center [710, 280] width 1420 height 1608
paste input "305 5th St NE"
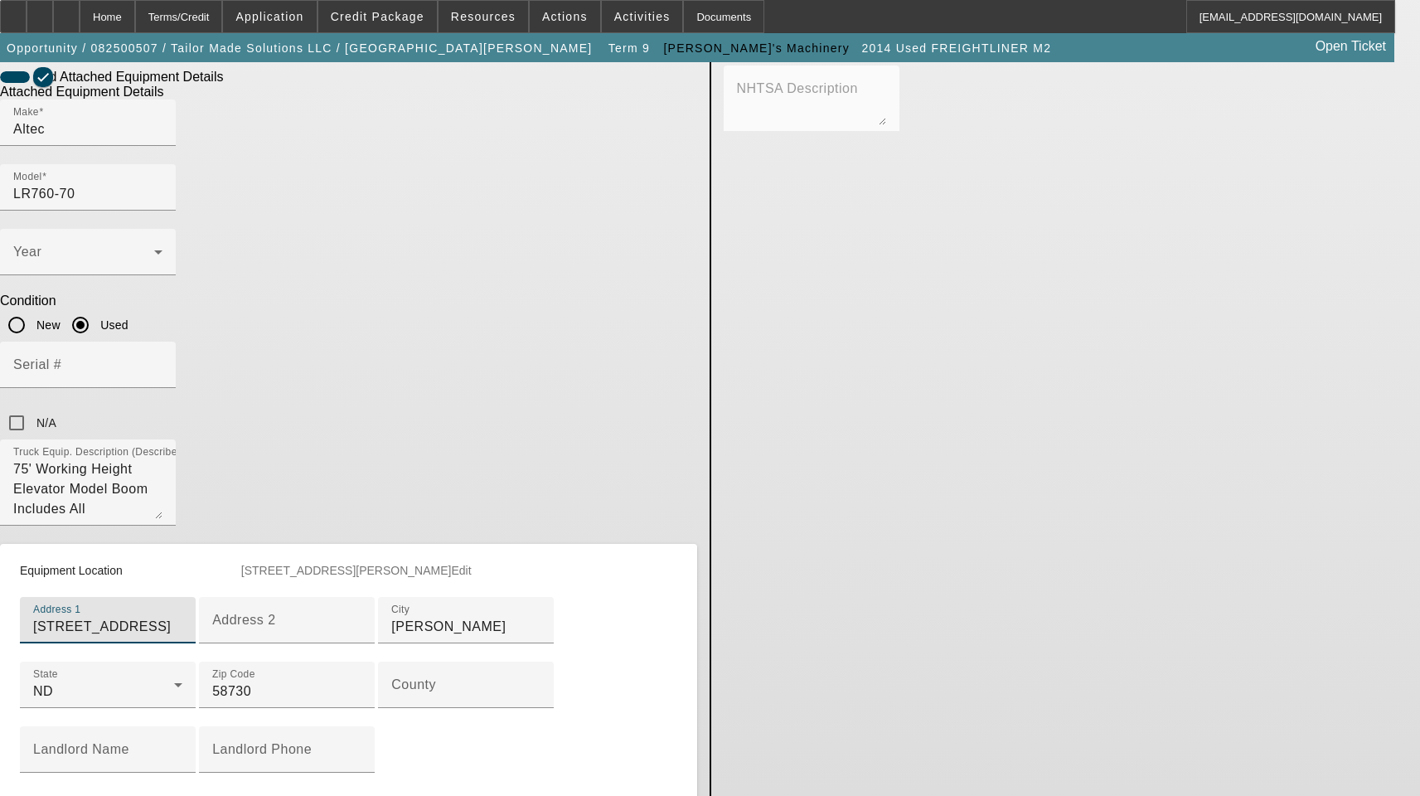
scroll to position [835, 0]
type input "305 5th St NE"
click at [391, 678] on input "County" at bounding box center [465, 688] width 149 height 20
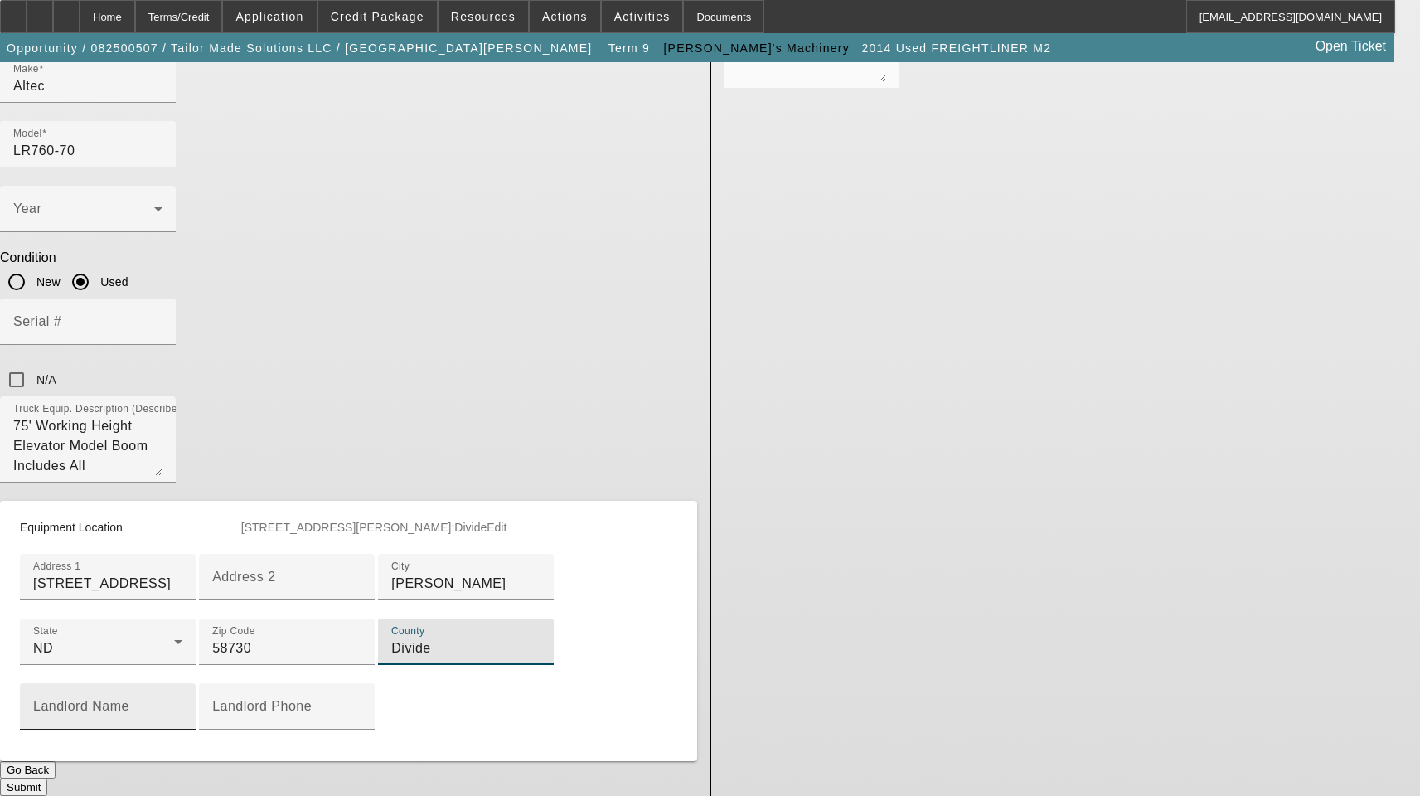
scroll to position [904, 0]
type input "Divide"
click at [47, 778] on button "Submit" at bounding box center [23, 786] width 47 height 17
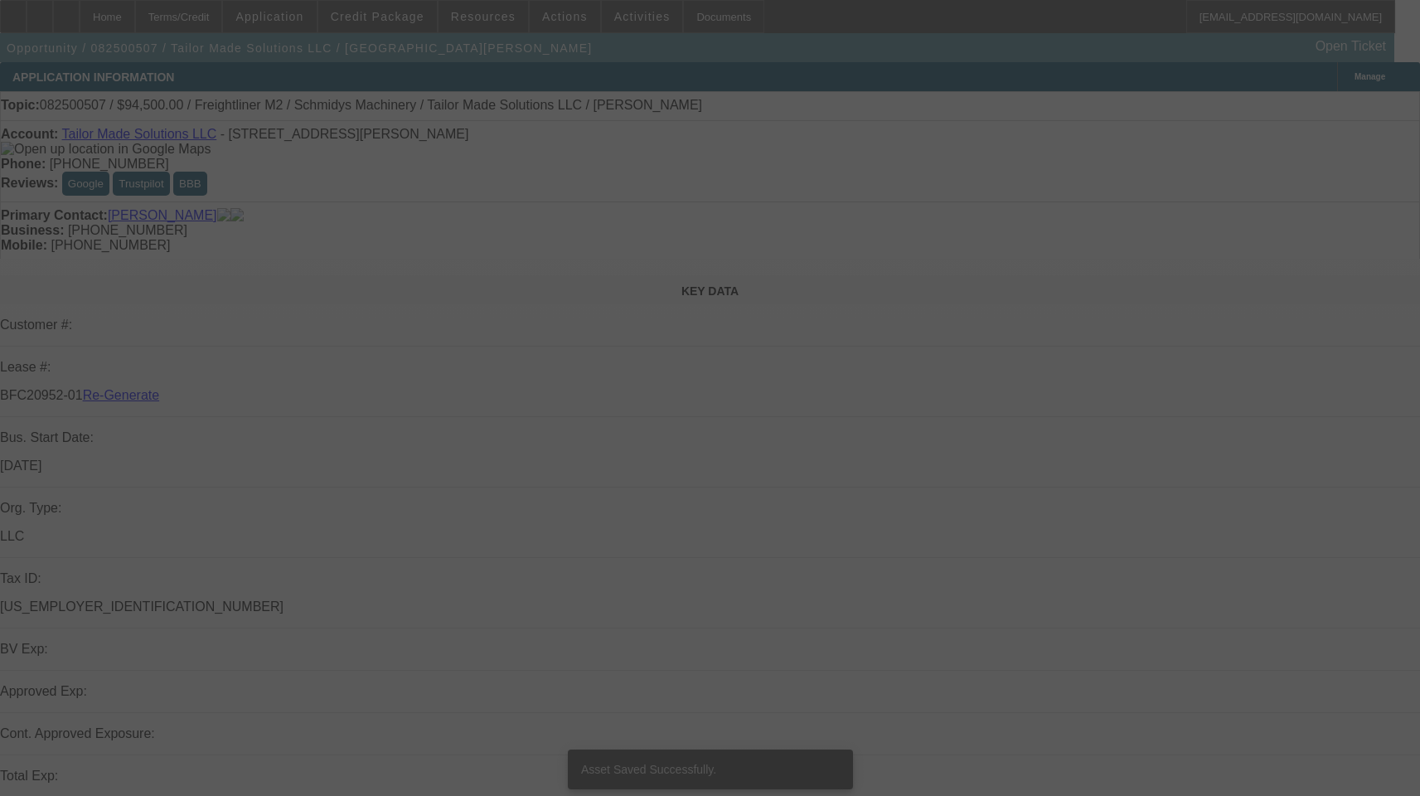
select select "3"
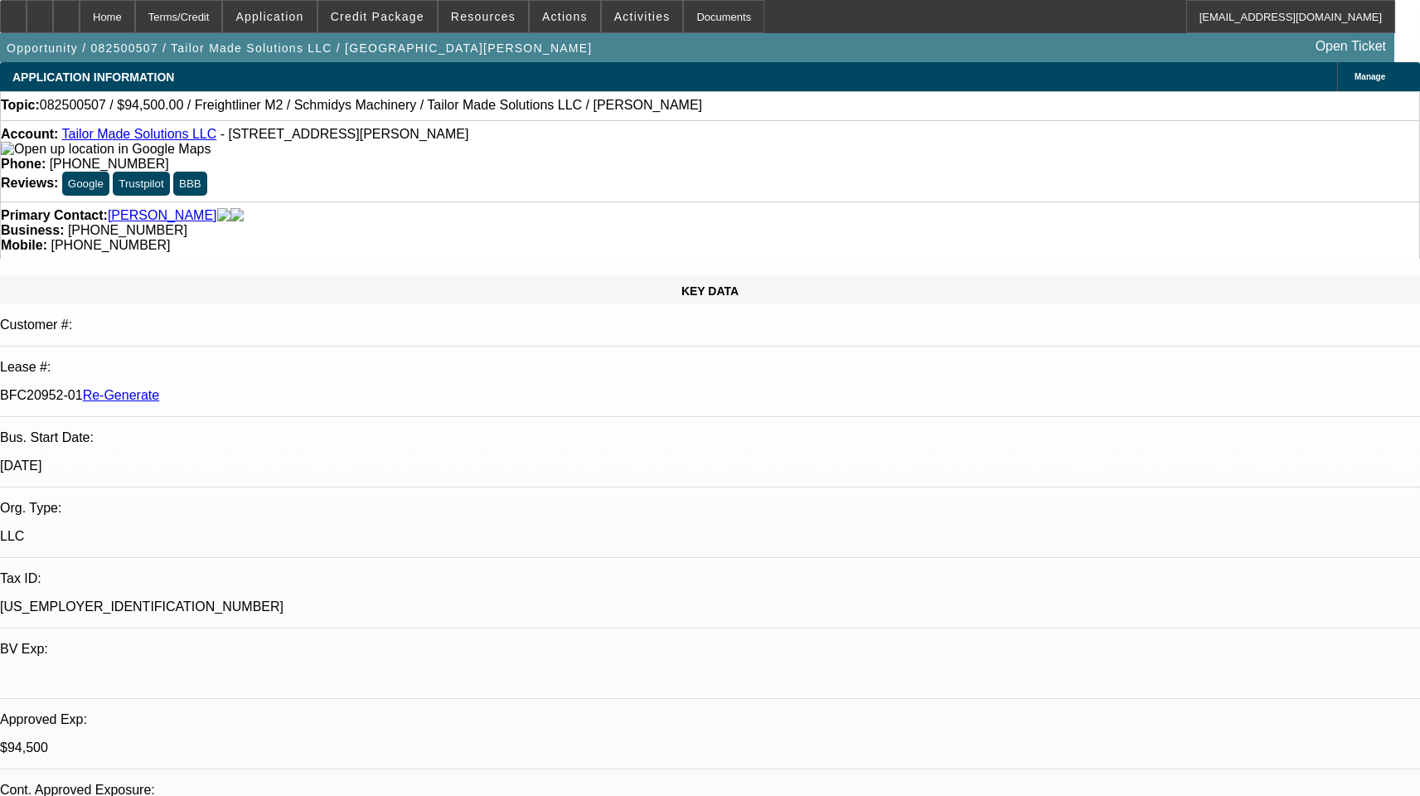
select select "0.1"
select select "0"
select select "1"
select select "2"
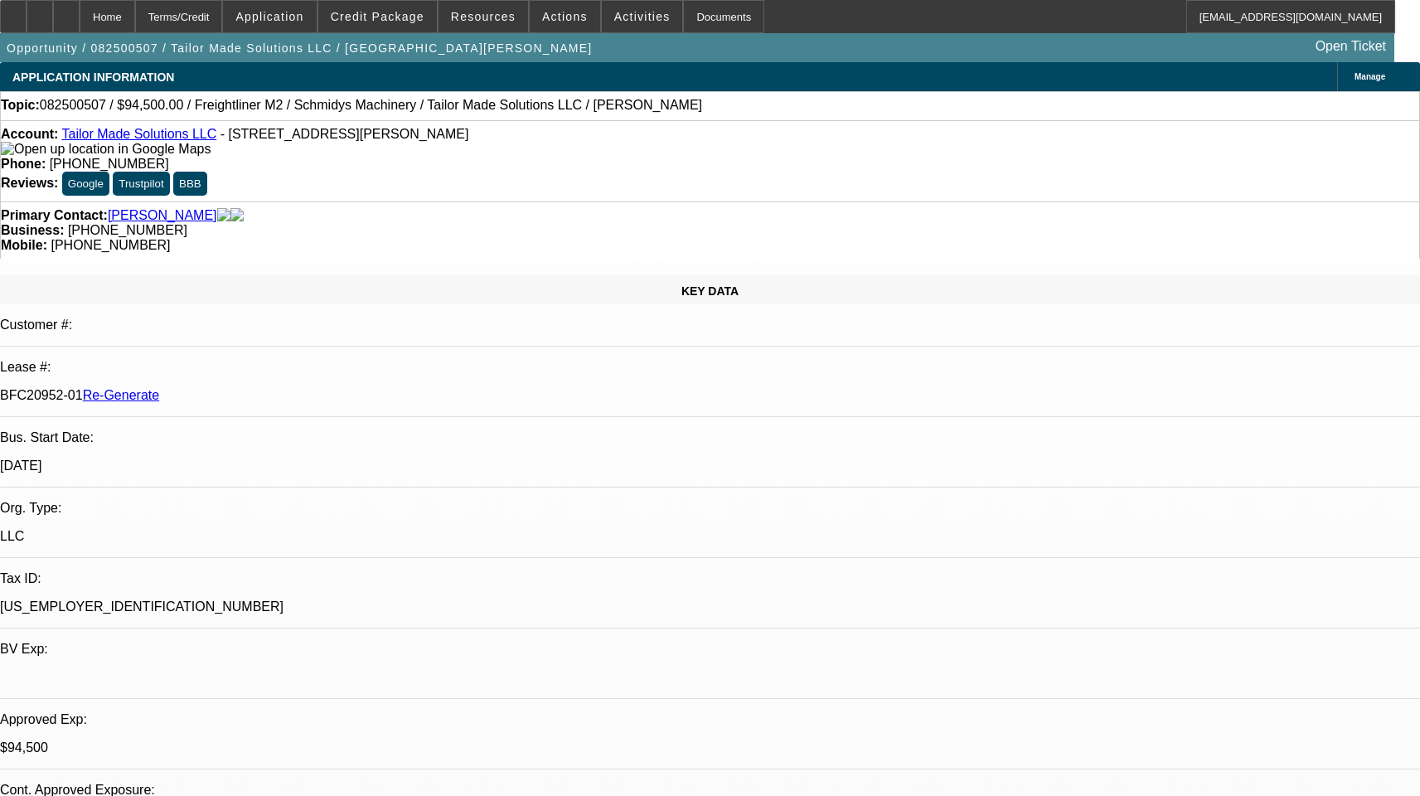
select select "6"
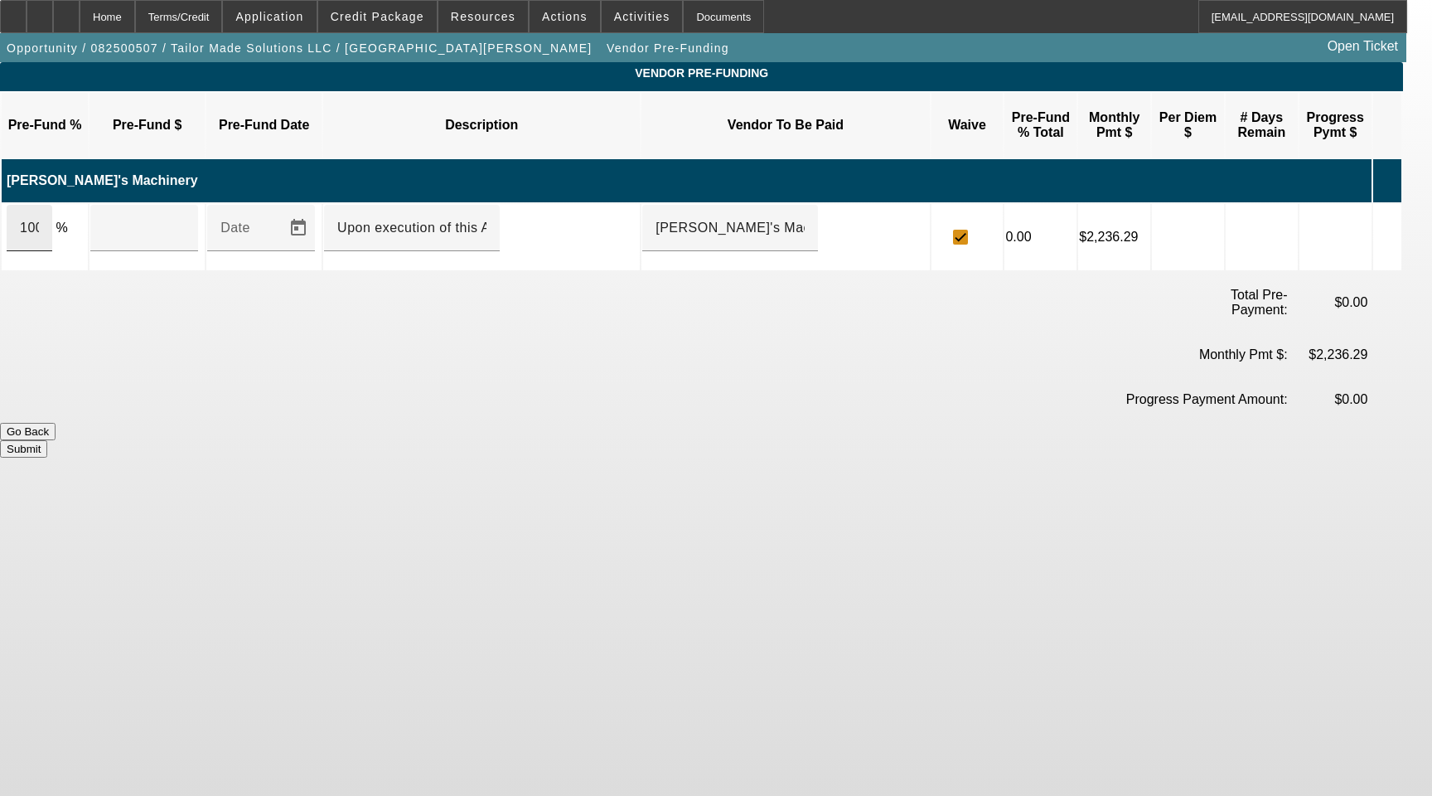
click at [39, 218] on input "100" at bounding box center [29, 228] width 19 height 20
type input "$105,000.00"
click at [47, 440] on button "Submit" at bounding box center [23, 448] width 47 height 17
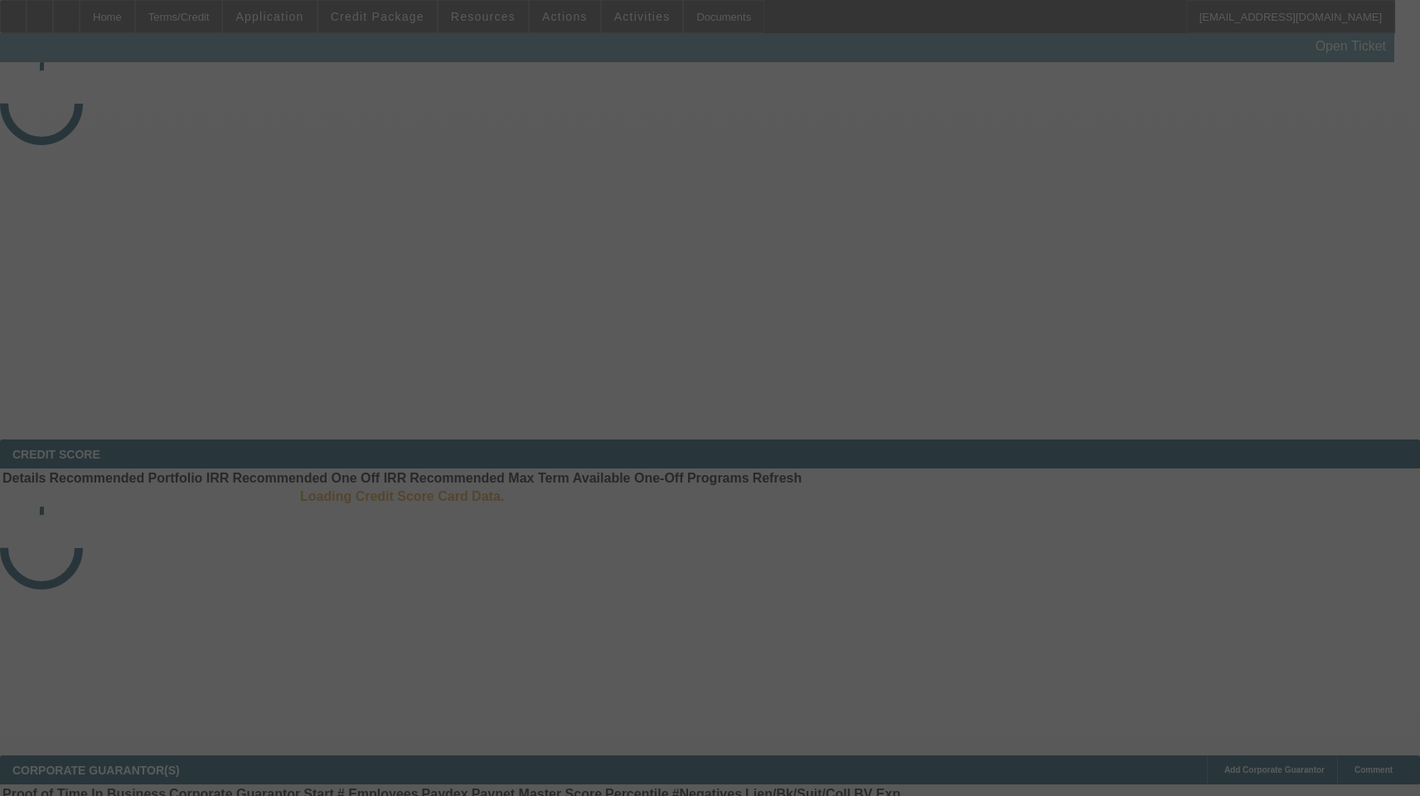
select select "3"
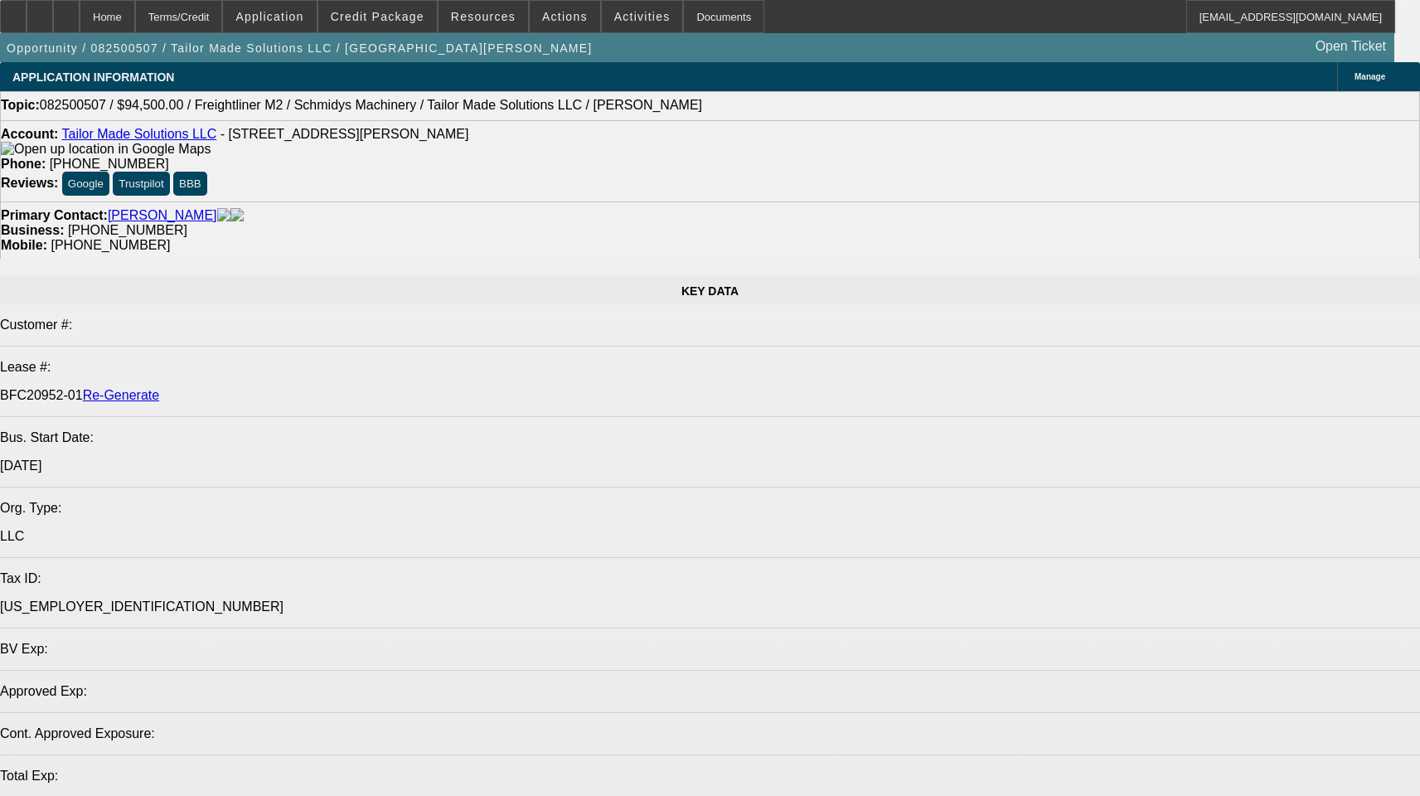
select select "0.1"
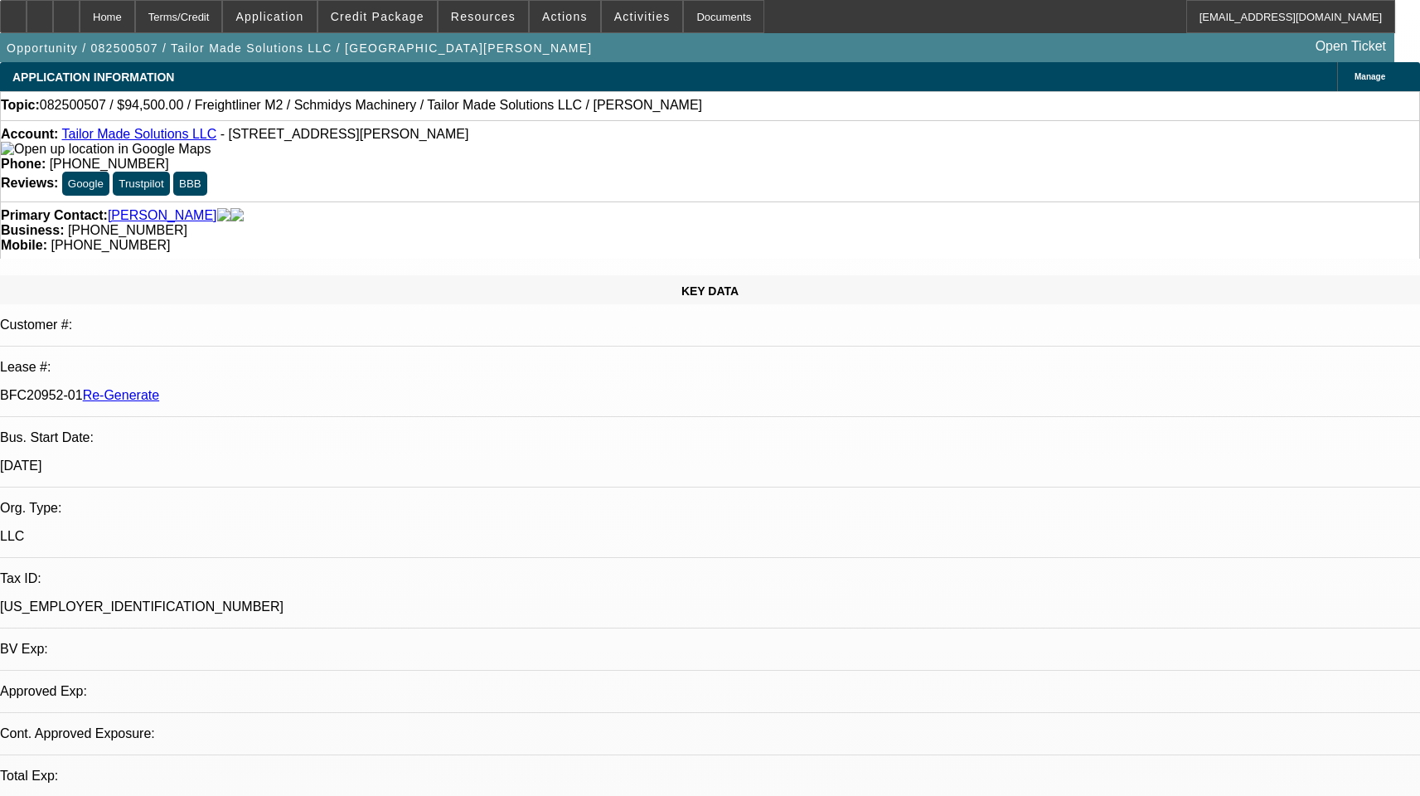
select select "0"
select select "1"
select select "2"
select select "6"
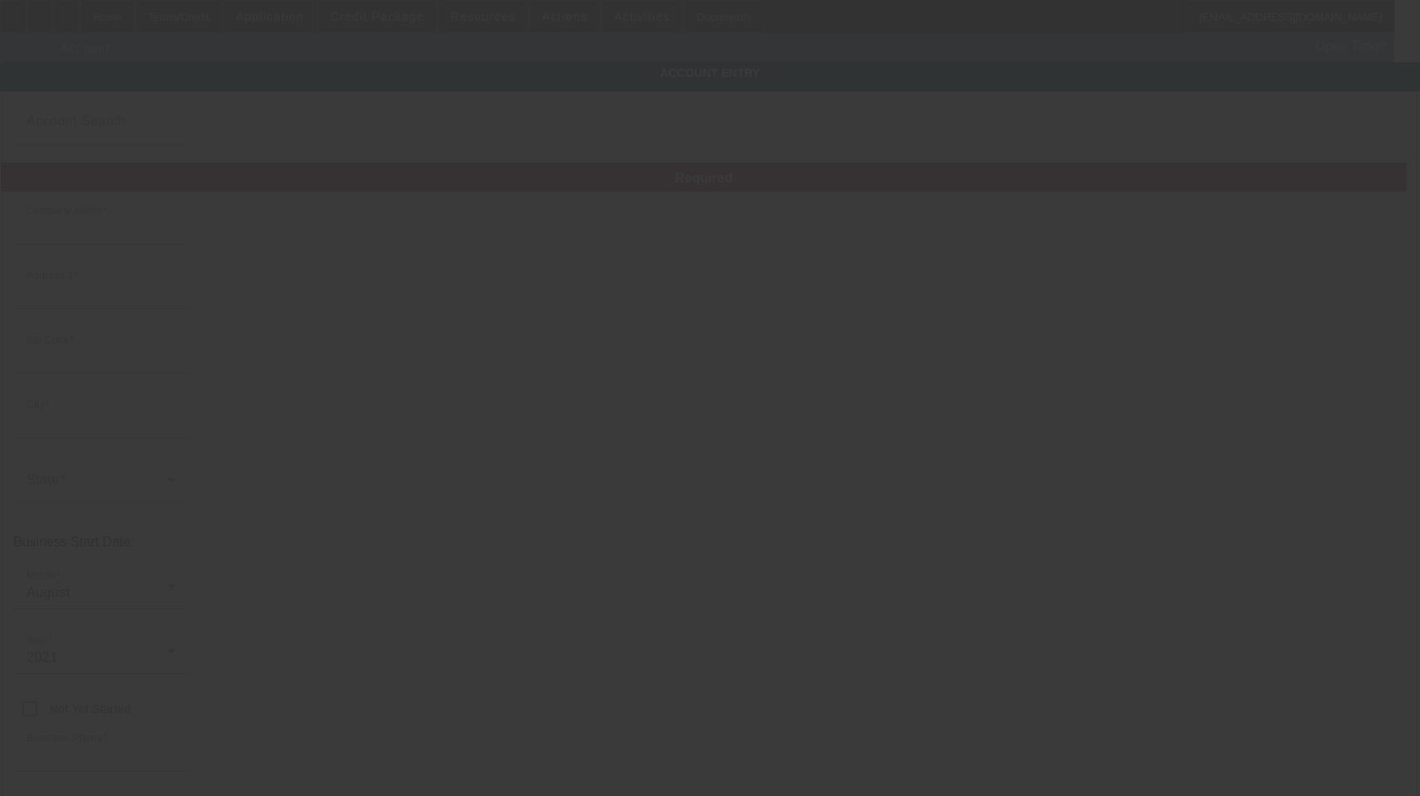
type input "Tailor Made Solutions LLC"
type input "[STREET_ADDRESS]"
type input "58730"
type input "[PERSON_NAME]"
type input "[PHONE_NUMBER]"
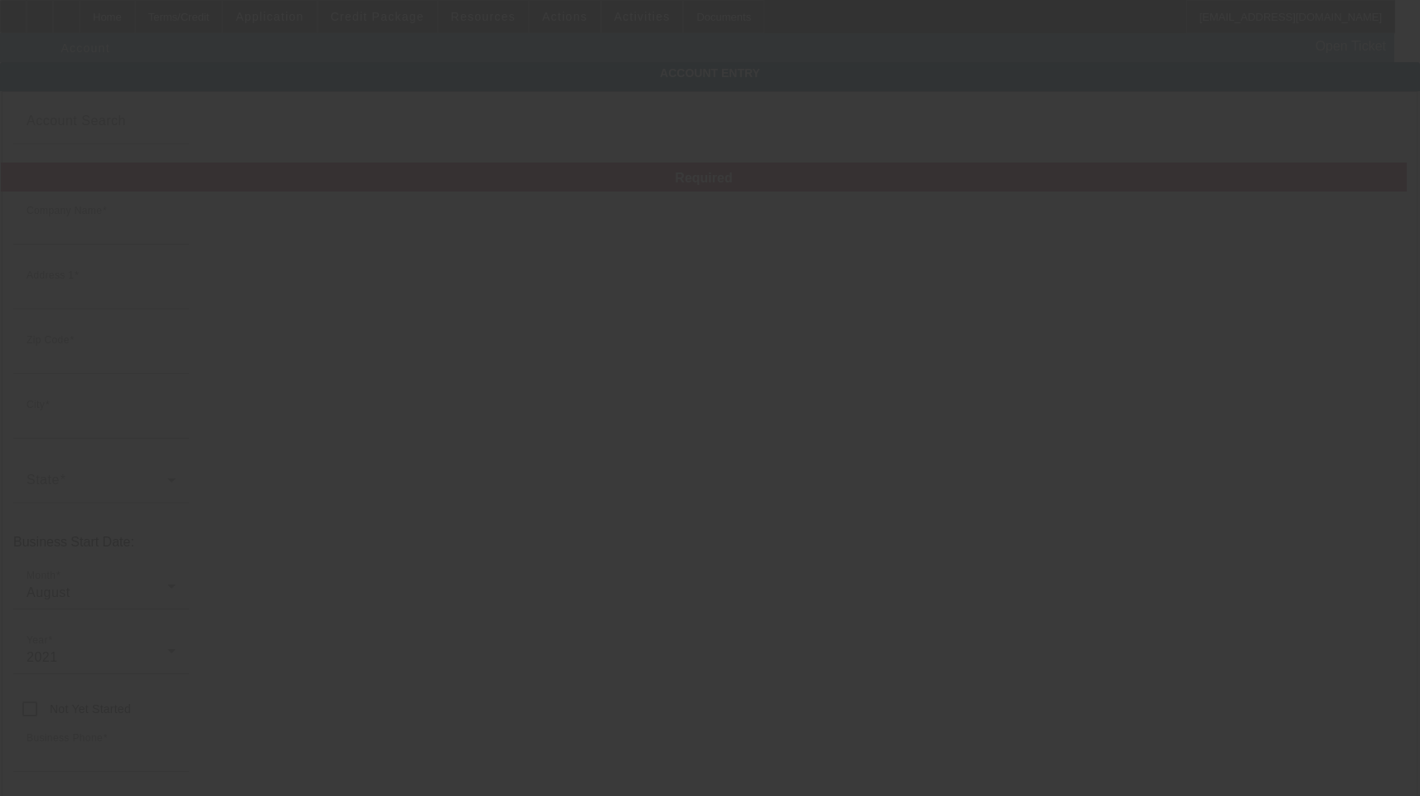
type input "[EMAIL_ADDRESS][DOMAIN_NAME]"
type input "Divide"
type input "[US_EMPLOYER_IDENTIFICATION_NUMBER]"
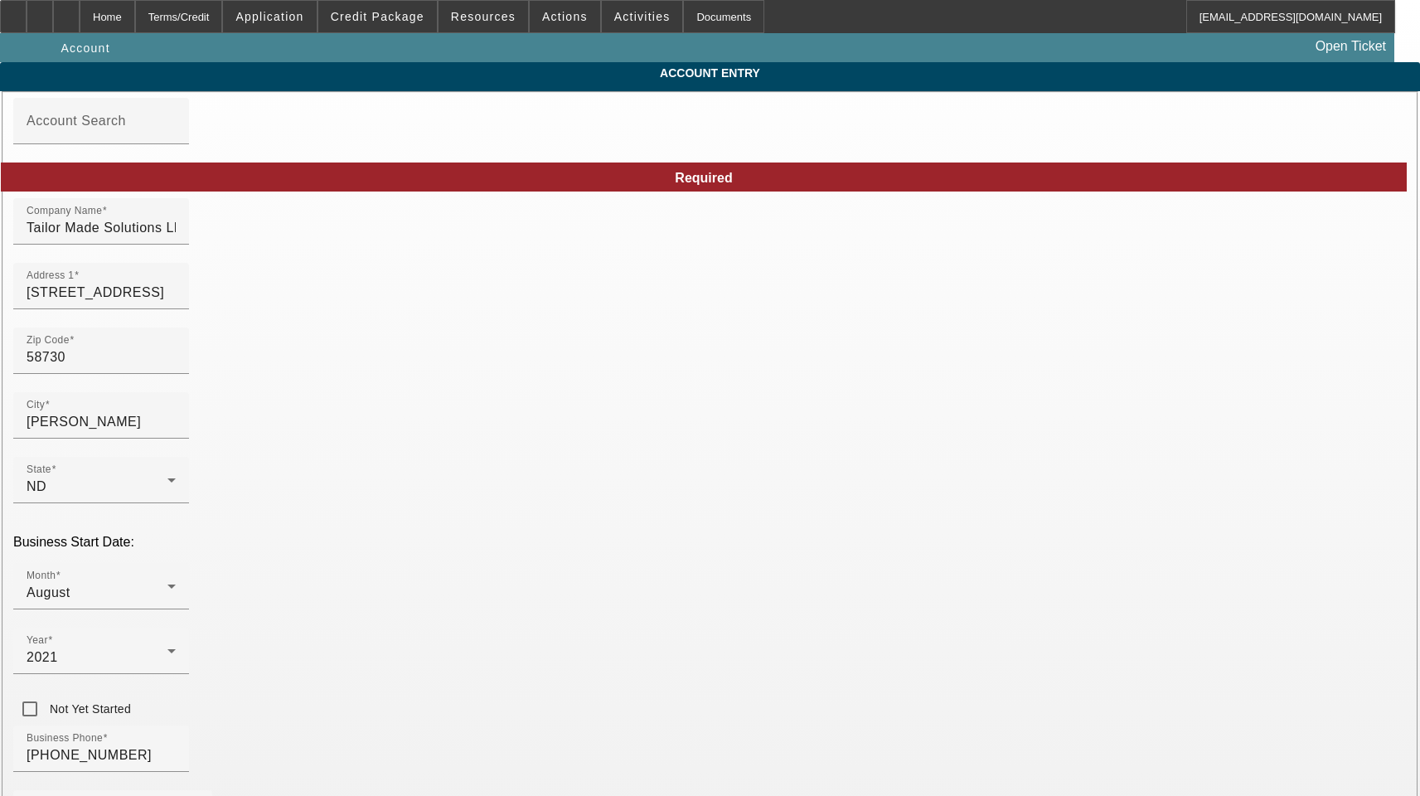
type input "[DATE]"
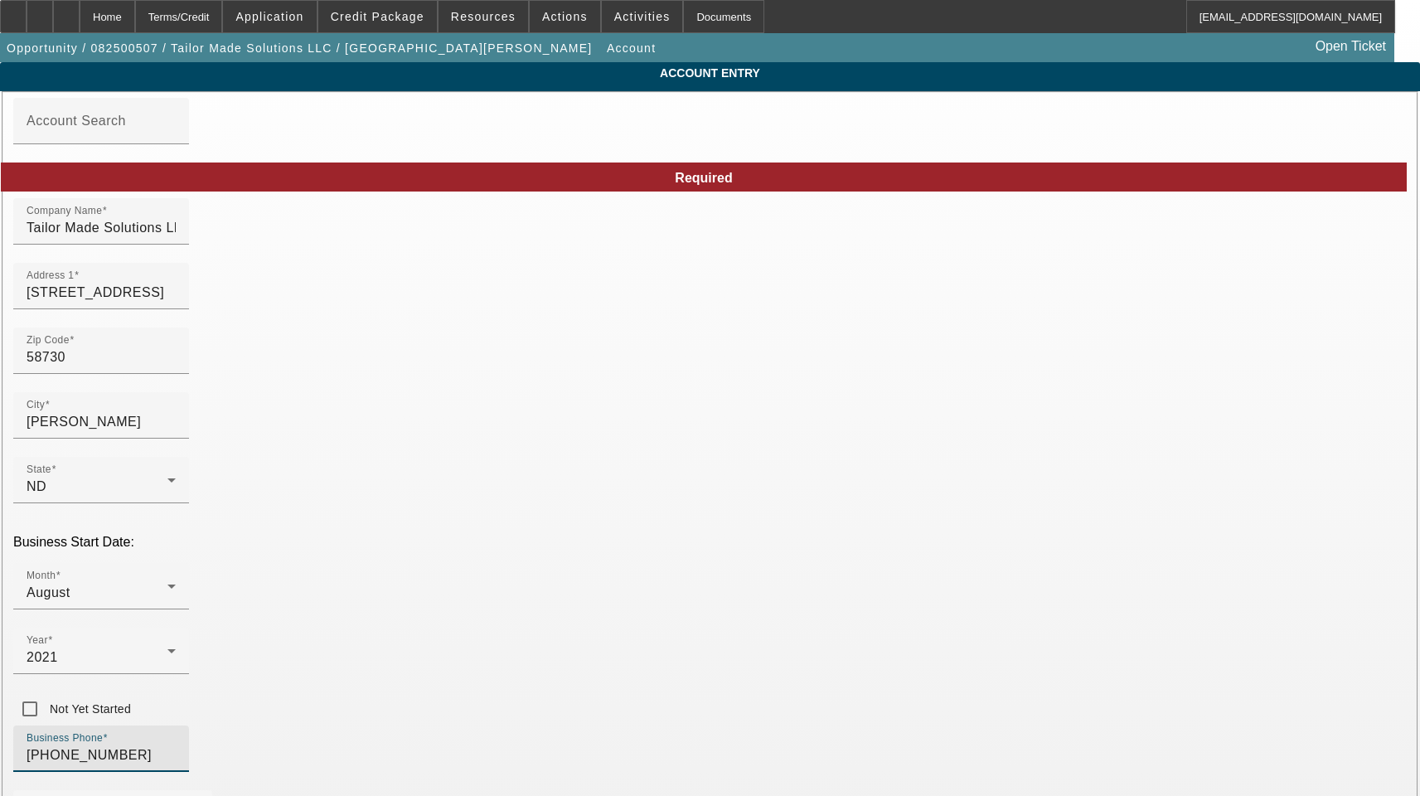
drag, startPoint x: 363, startPoint y: 595, endPoint x: 111, endPoint y: 560, distance: 254.4
paste input "916) 601-7323"
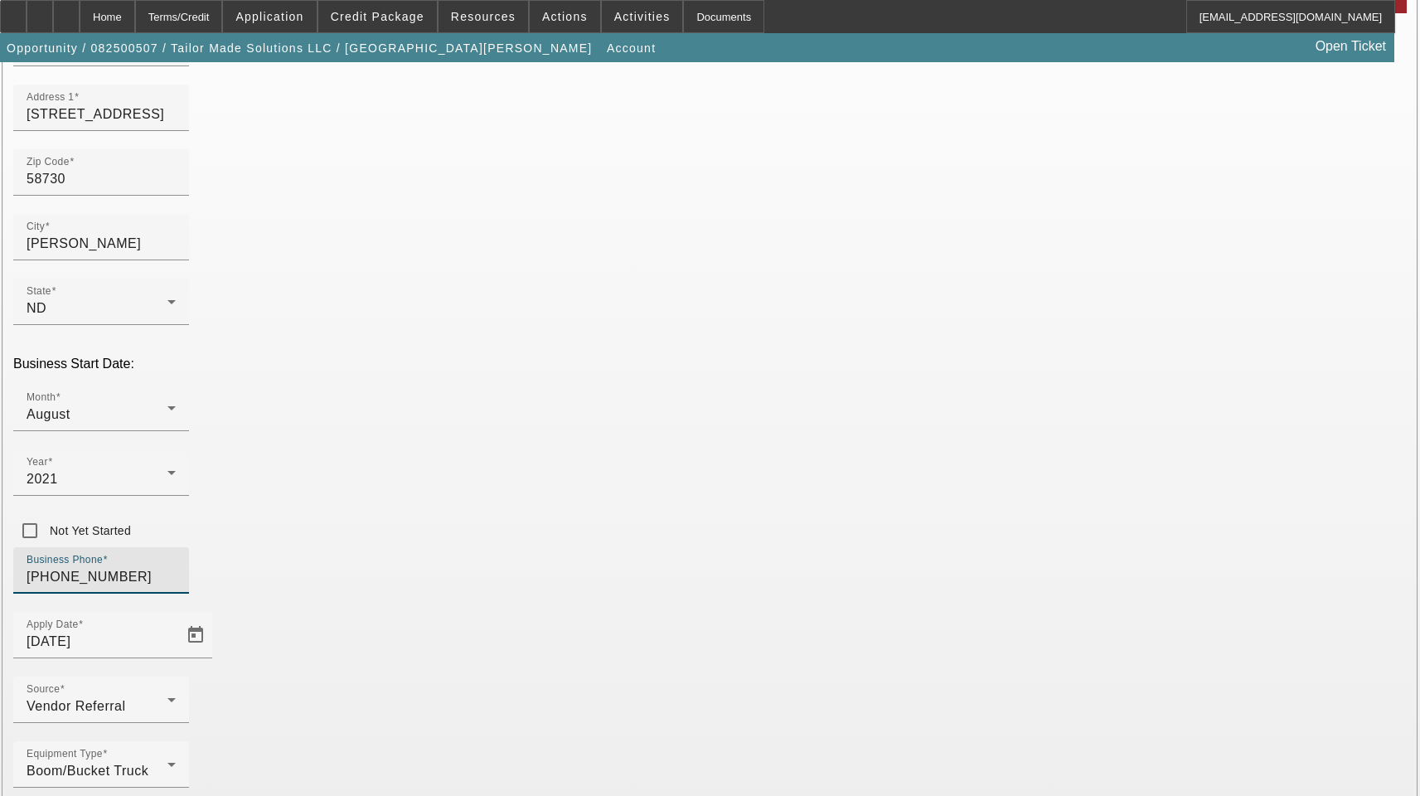
scroll to position [182, 0]
type input "(916) 601-7323"
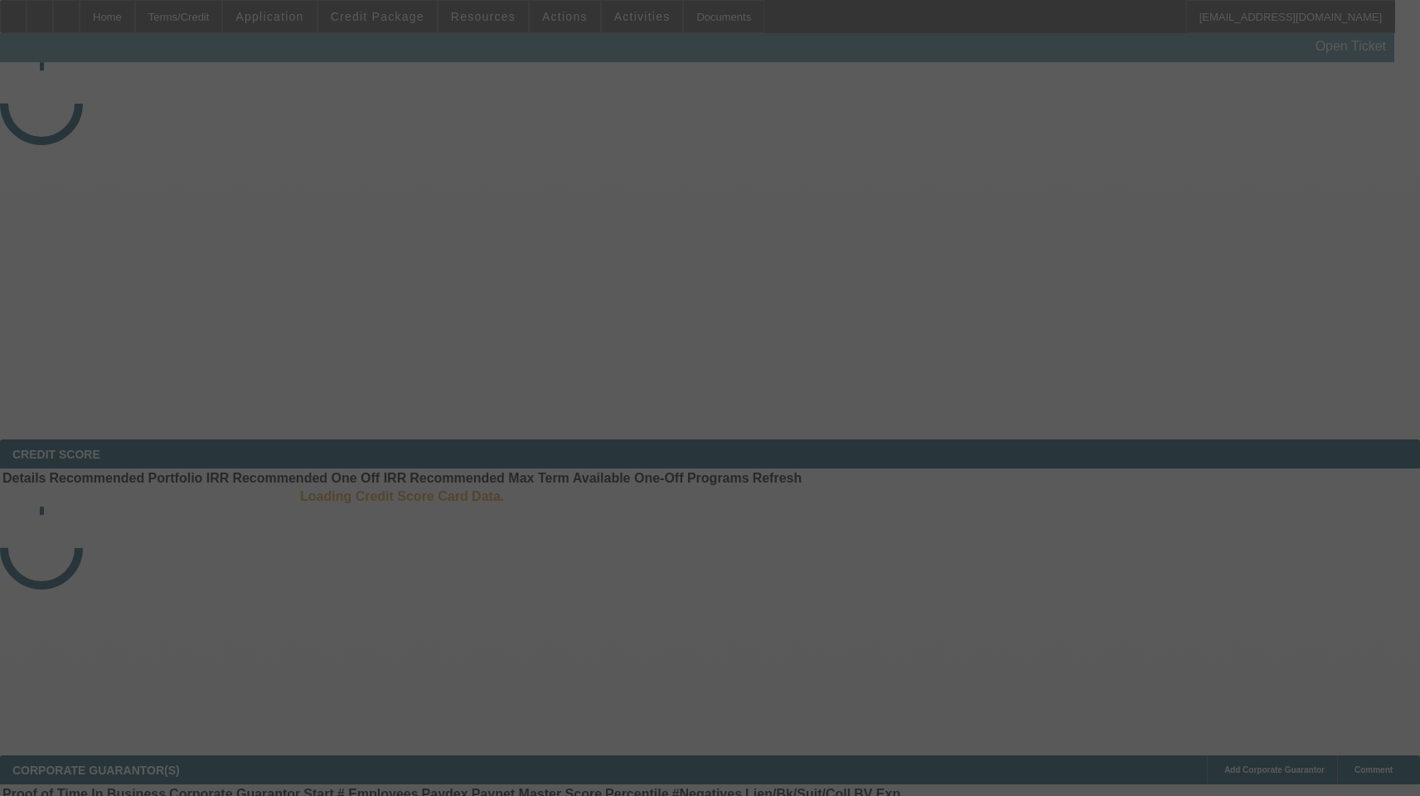
select select "3"
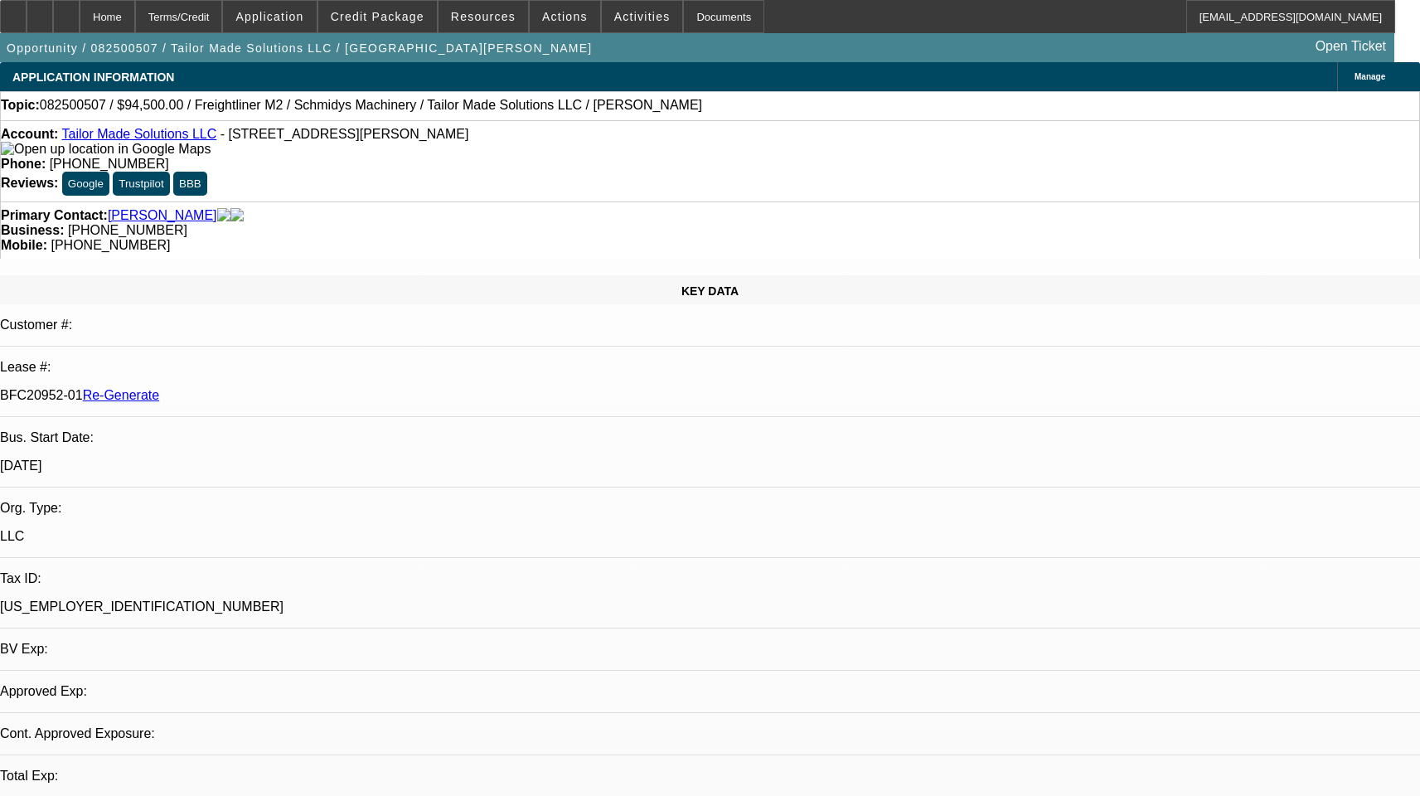
select select "0.1"
select select "0"
select select "1"
select select "6"
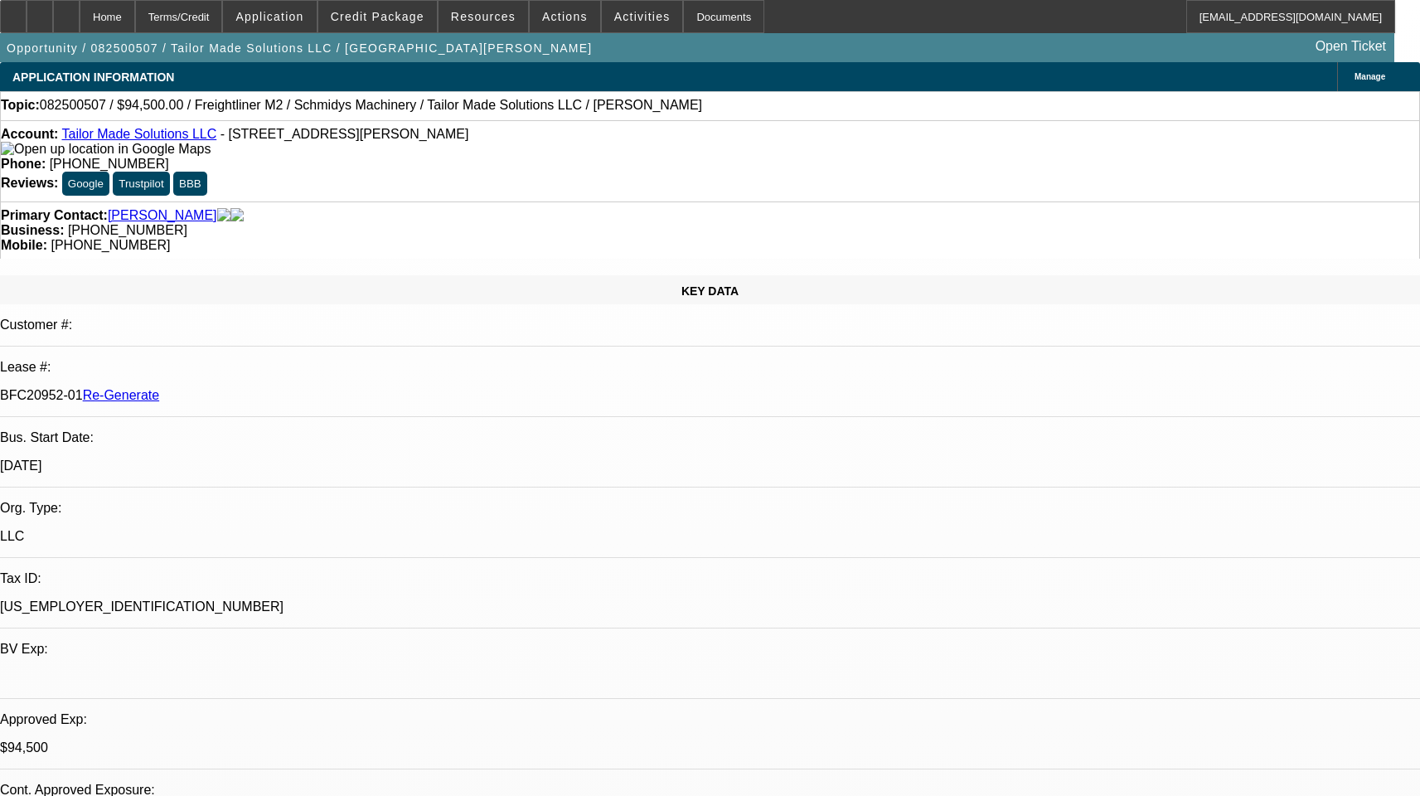
select select "2"
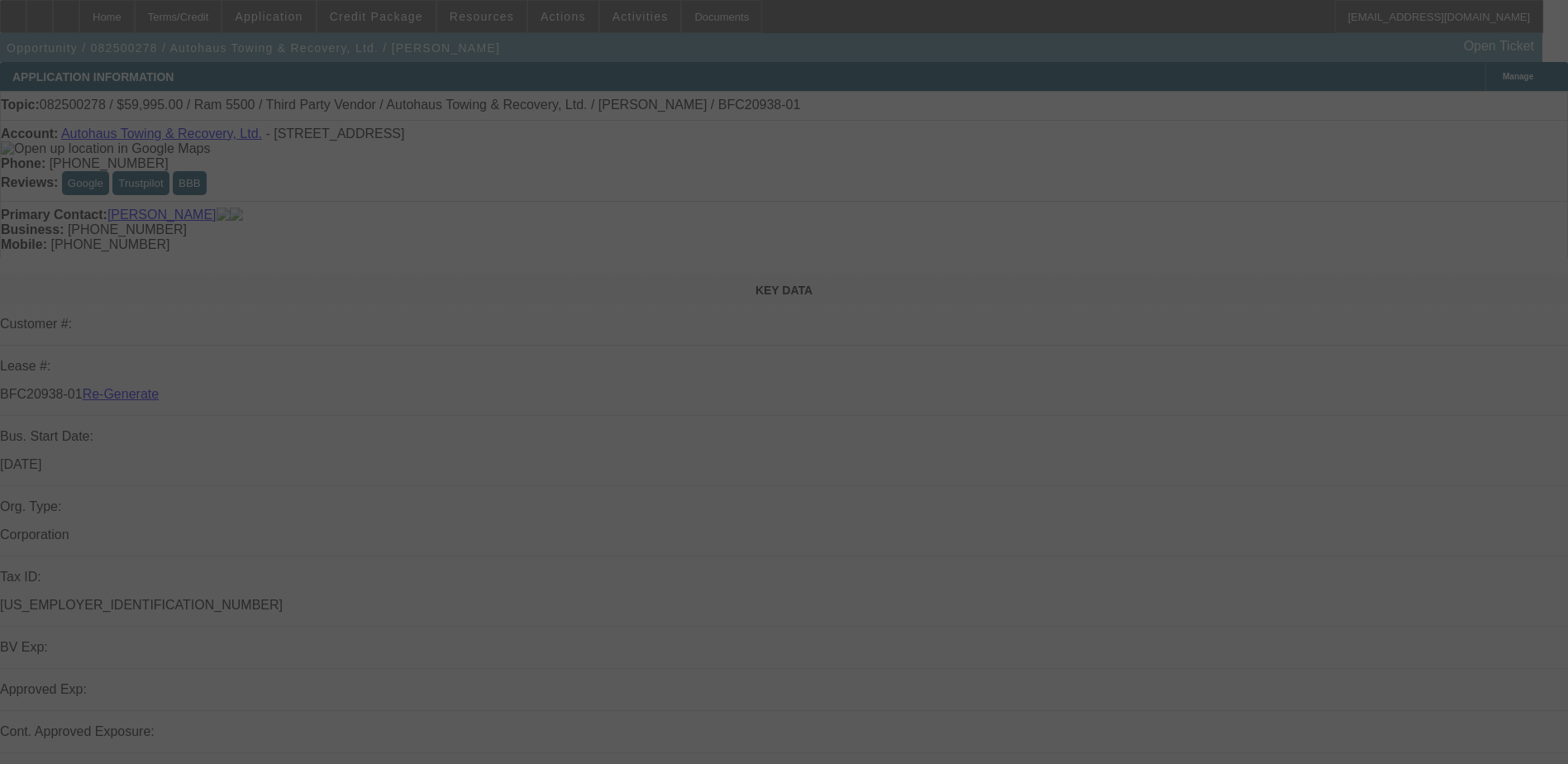
select select "3"
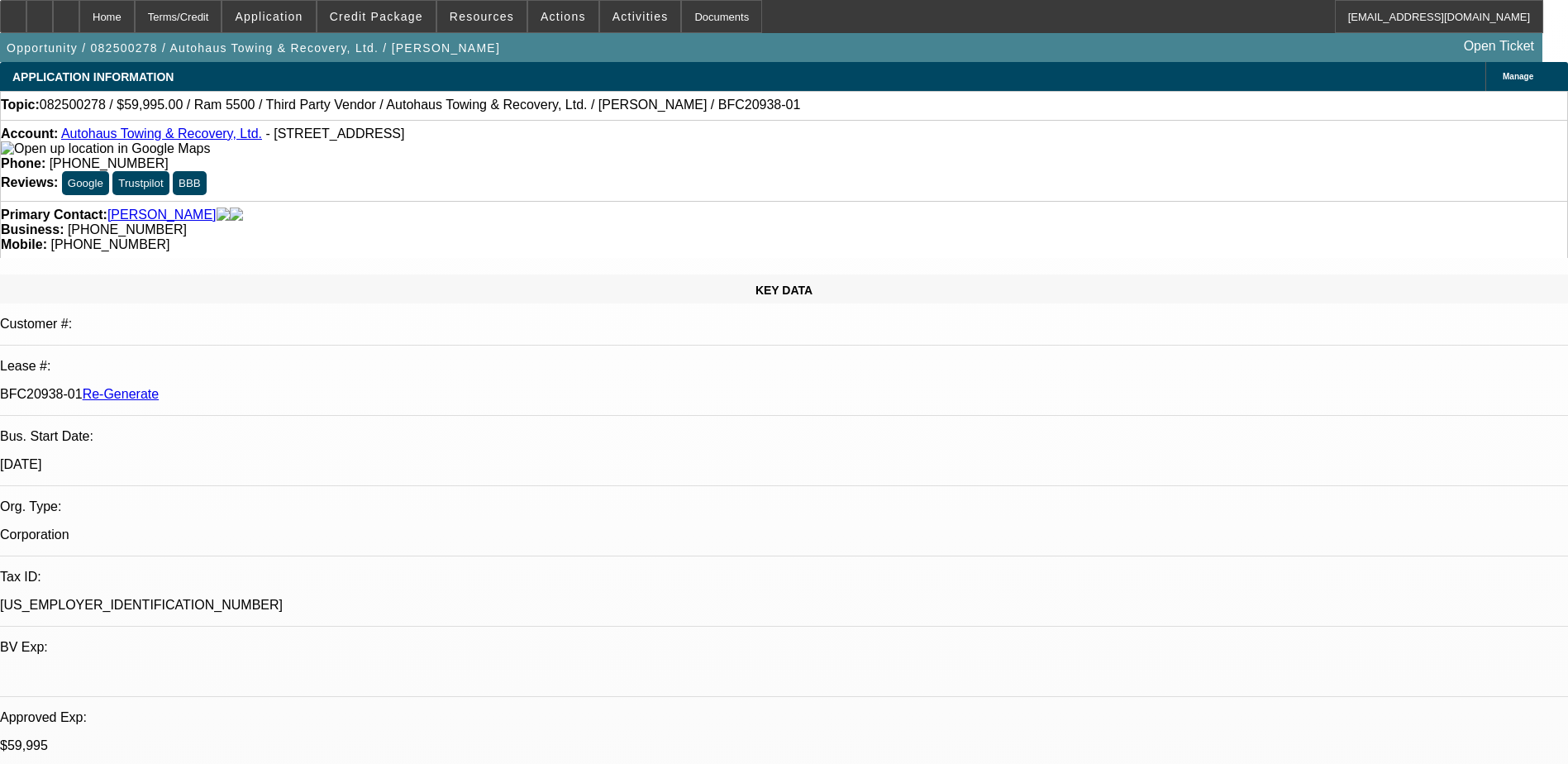
select select "0"
select select "1"
select select "2"
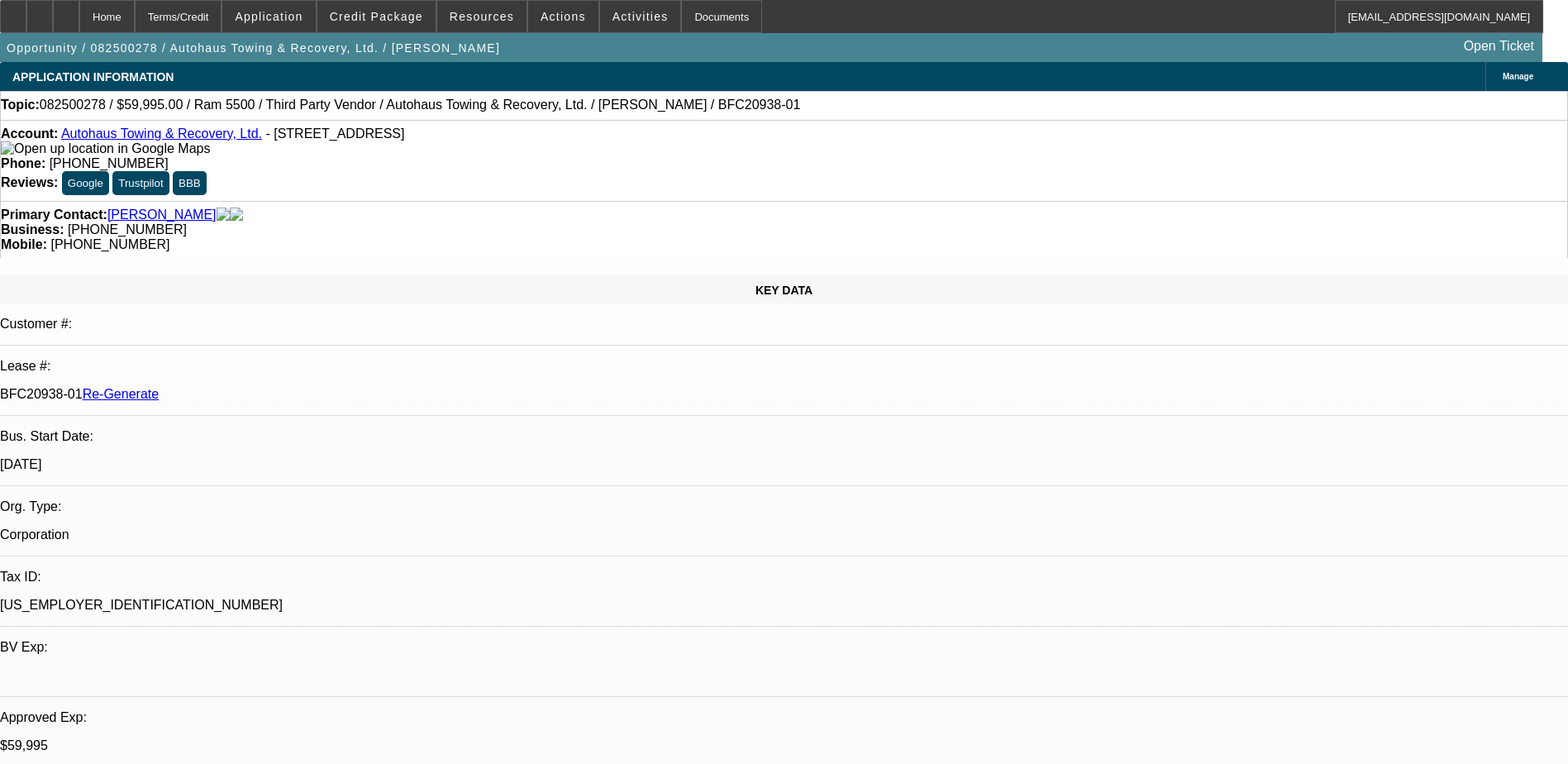
select select "6"
click at [205, 11] on div "Terms/Credit" at bounding box center [179, 16] width 88 height 33
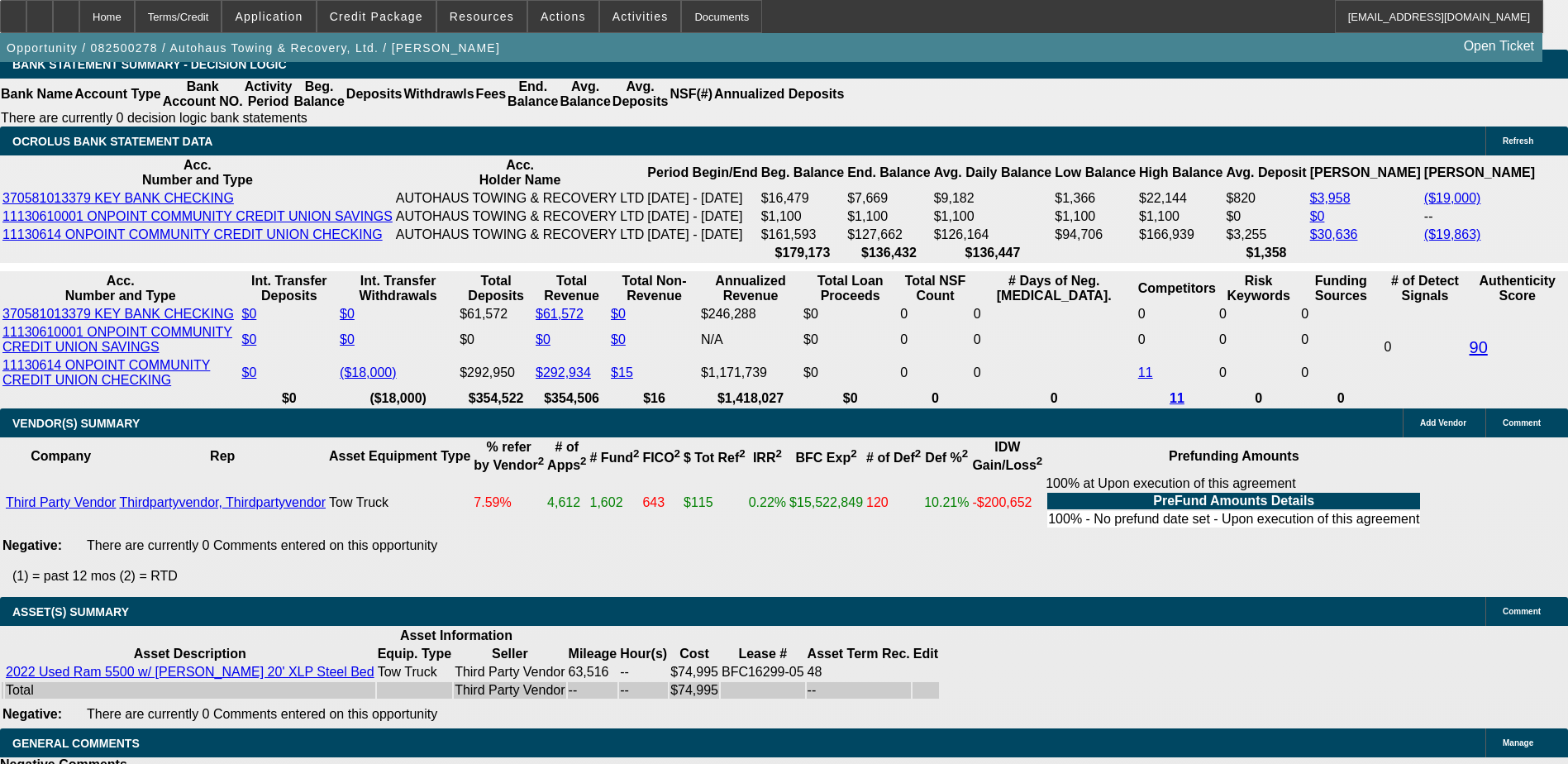
scroll to position [3132, 0]
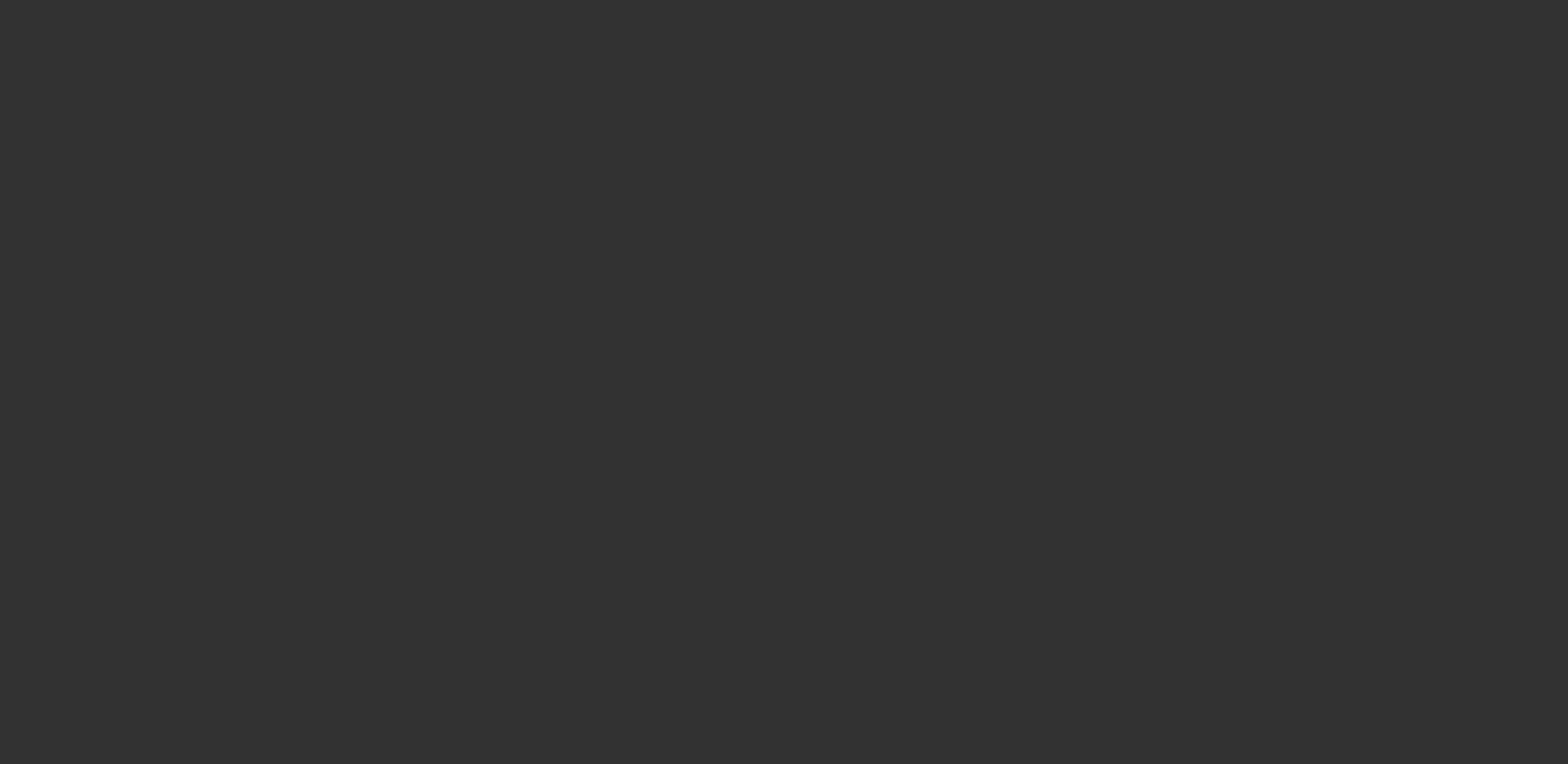
select select "3"
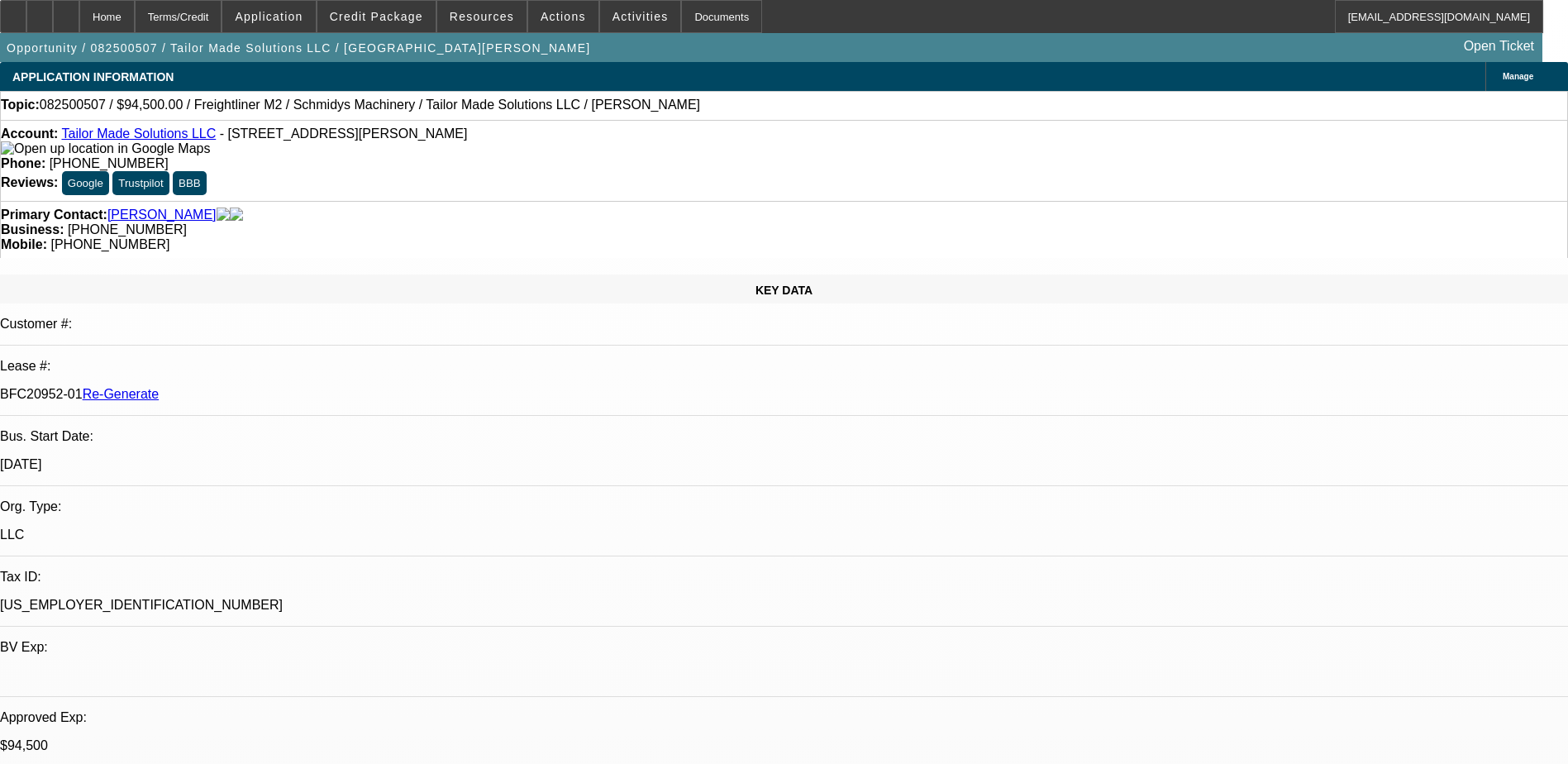
select select "0.1"
select select "0"
select select "2"
select select "0"
select select "6"
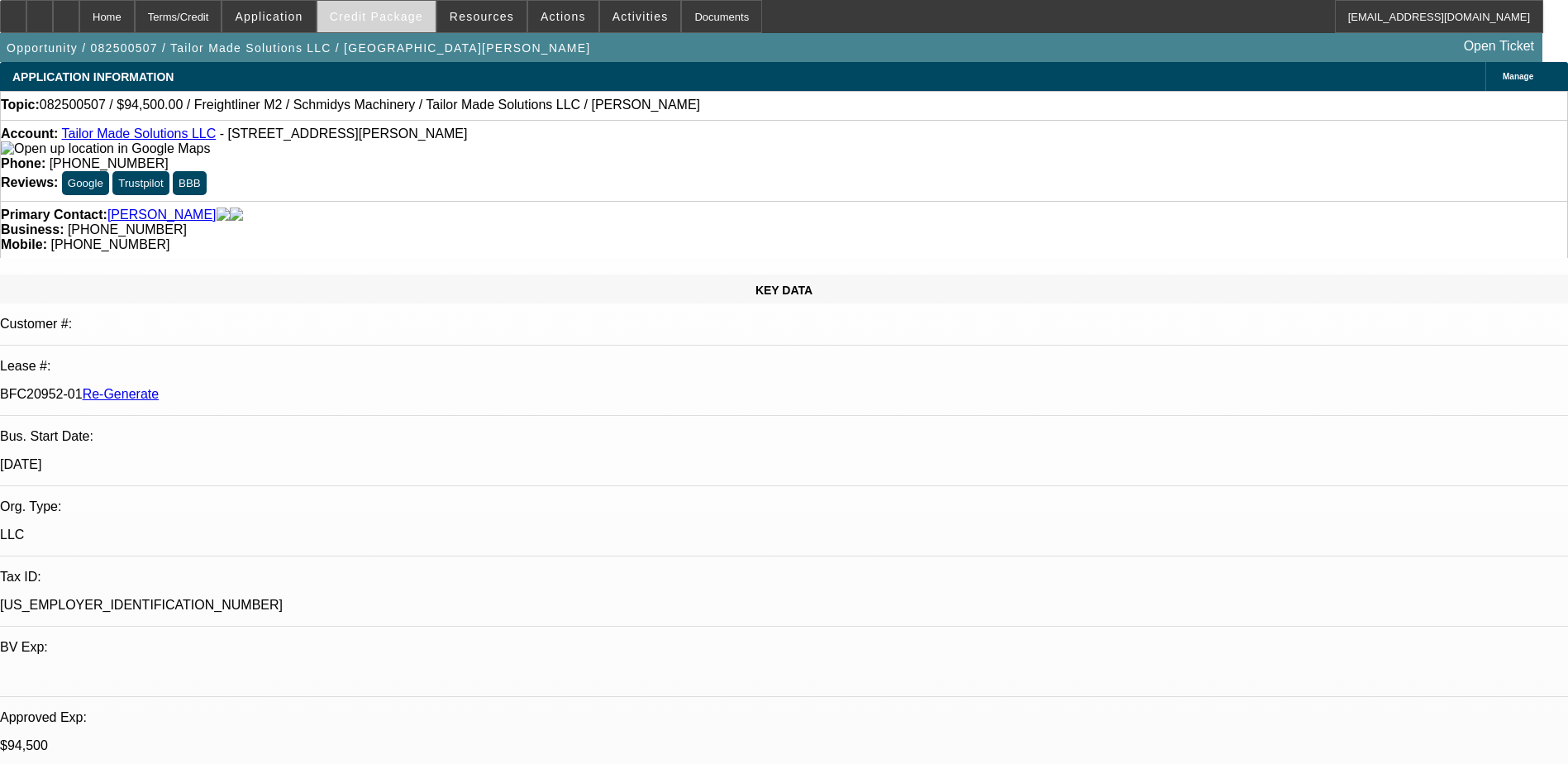
click at [418, 27] on span at bounding box center [376, 17] width 119 height 40
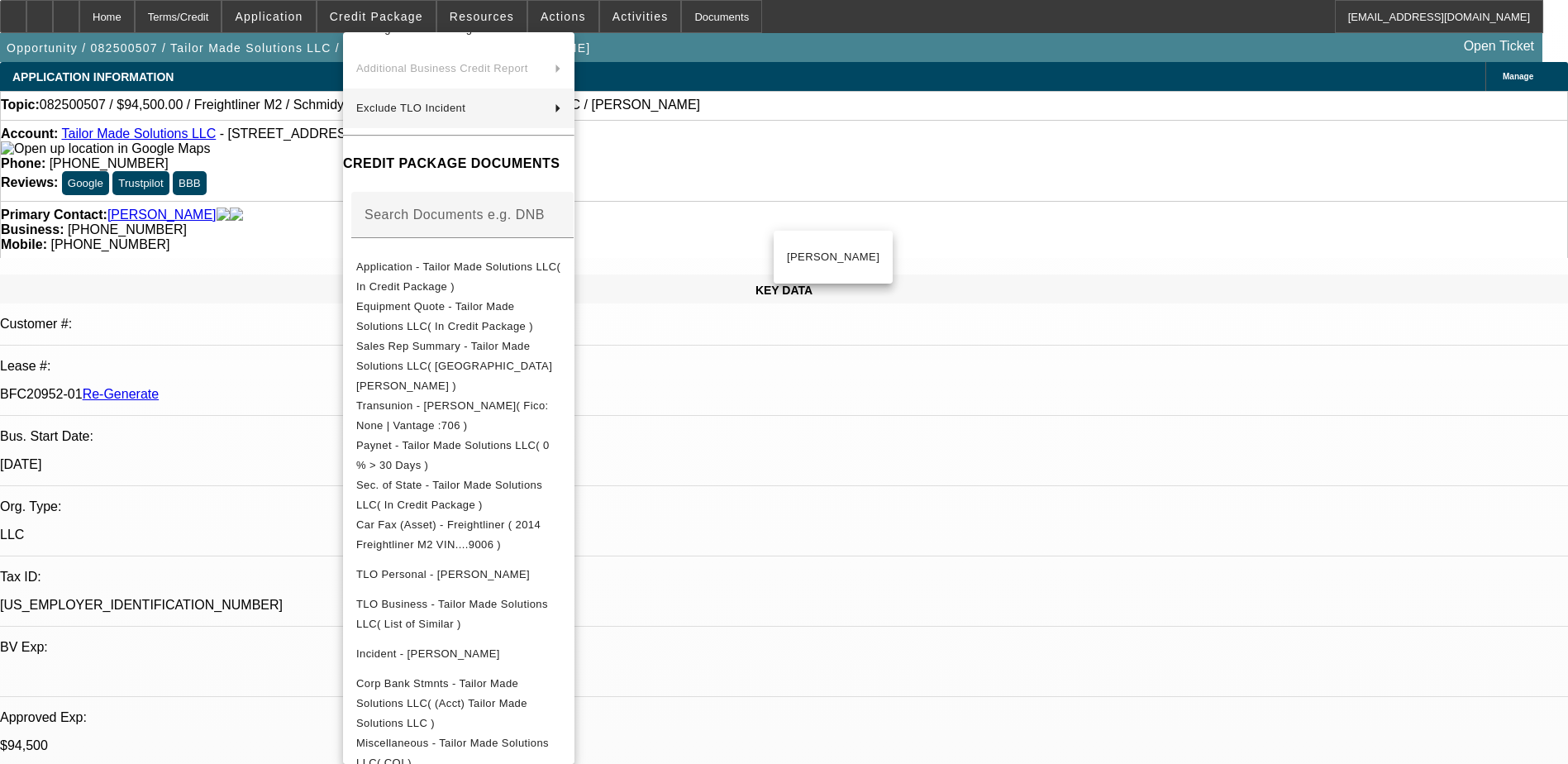
scroll to position [374, 0]
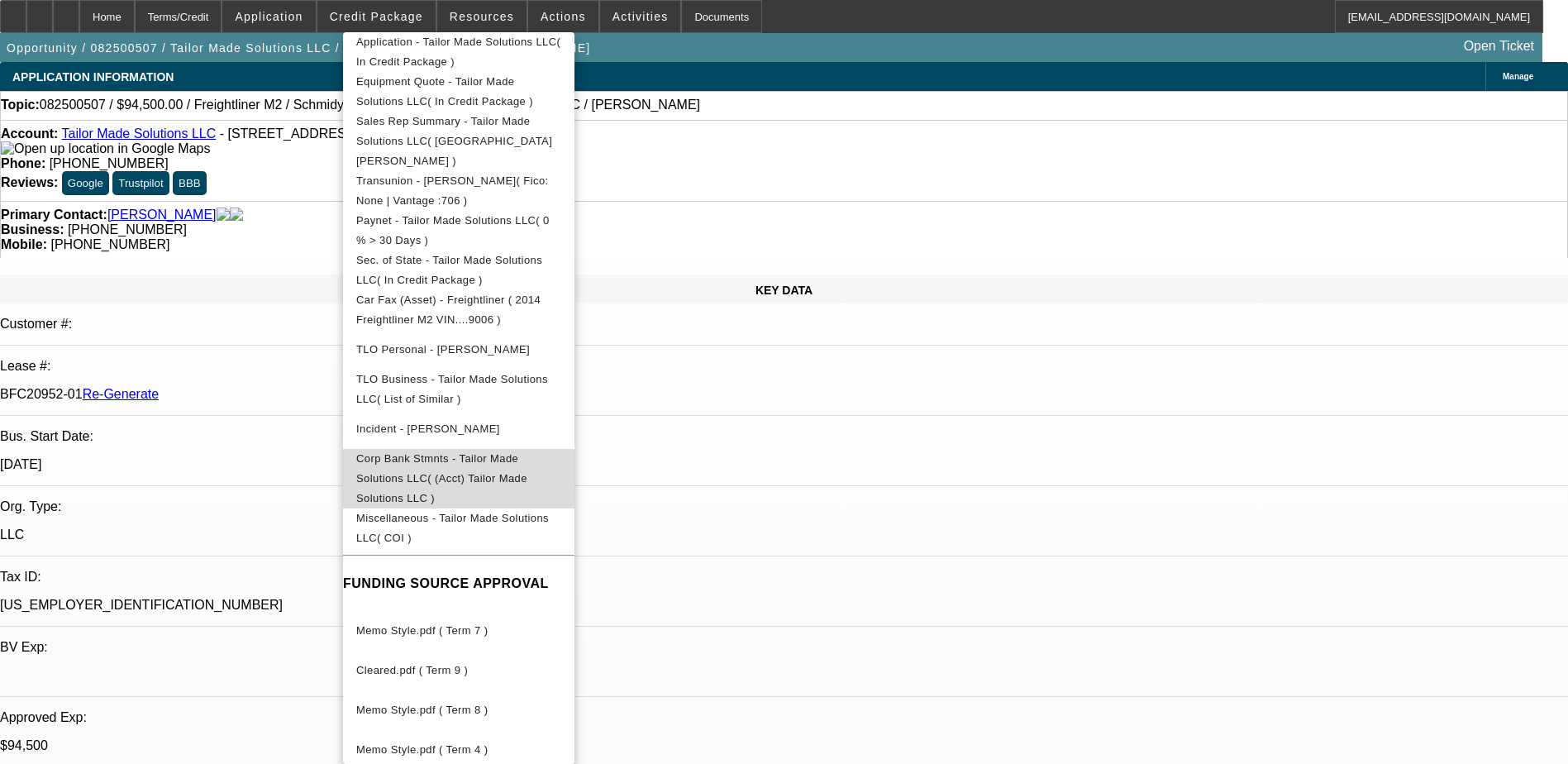
click at [439, 452] on span "Corp Bank Stmnts - Tailor Made Solutions LLC( (Acct) Tailor Made Solutions LLC )" at bounding box center [442, 478] width 172 height 52
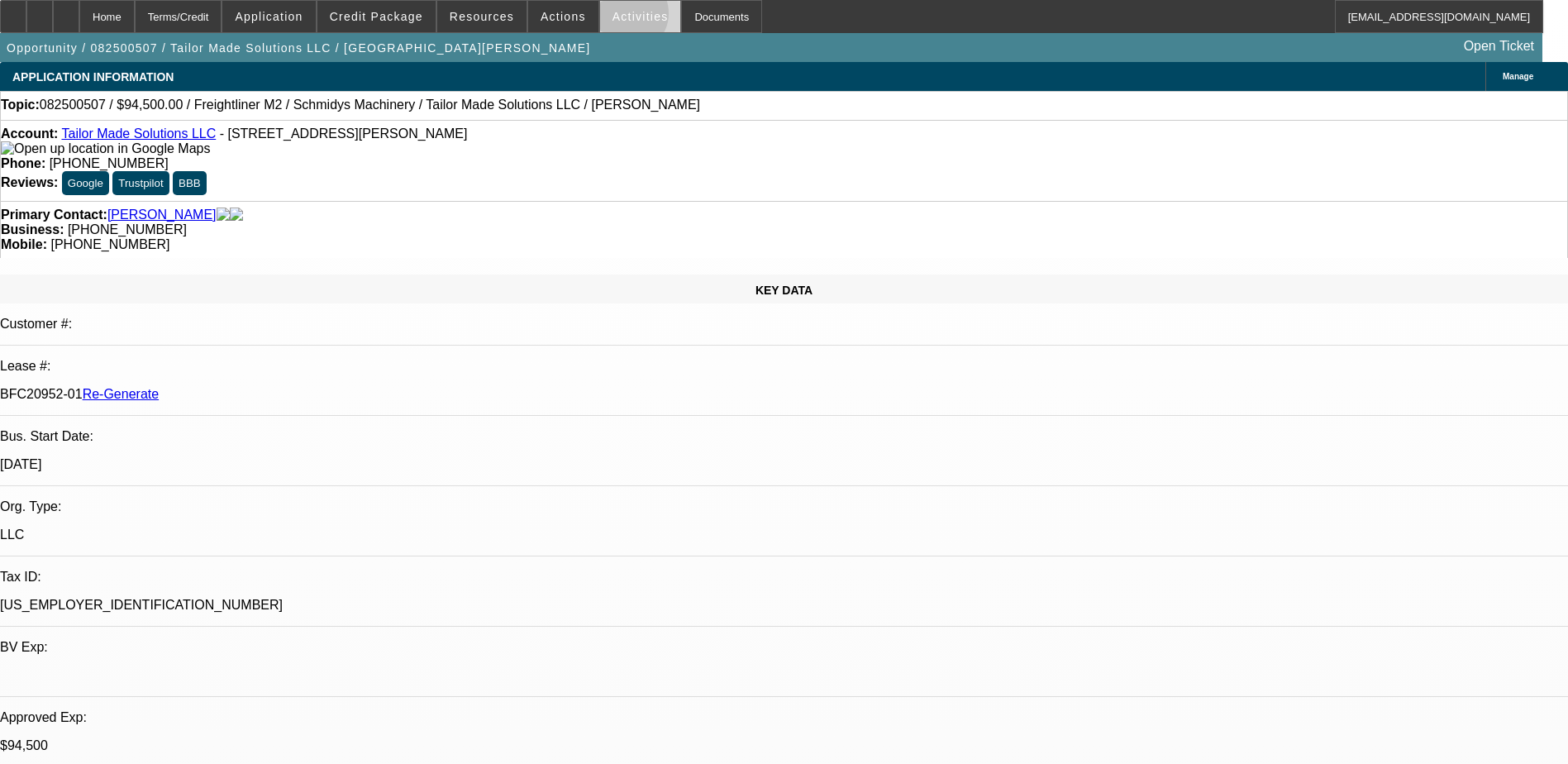
click at [612, 16] on span "Activities" at bounding box center [640, 16] width 56 height 13
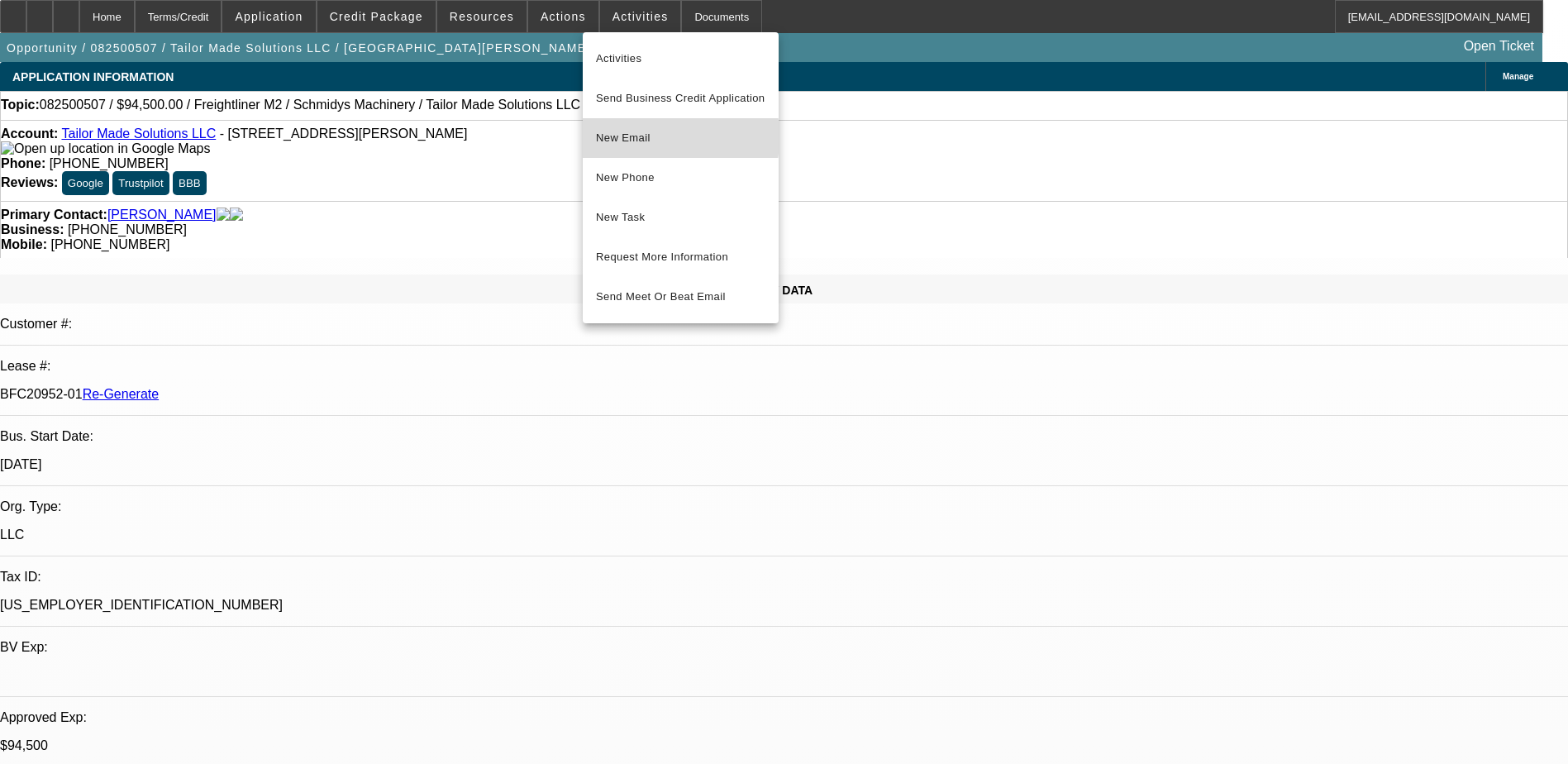
click at [626, 138] on span "New Email" at bounding box center [681, 138] width 170 height 20
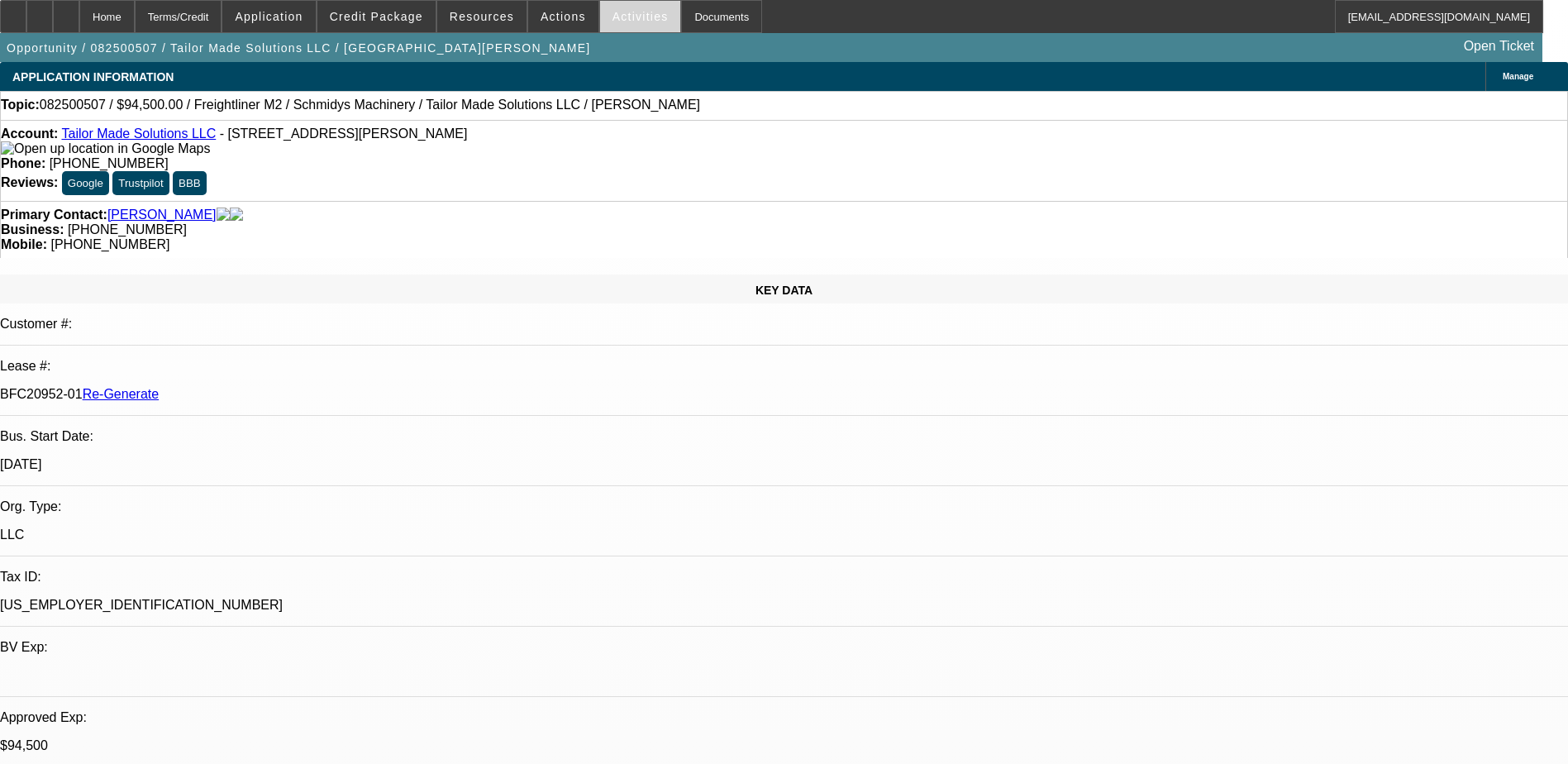
click at [612, 19] on span "Activities" at bounding box center [640, 16] width 56 height 13
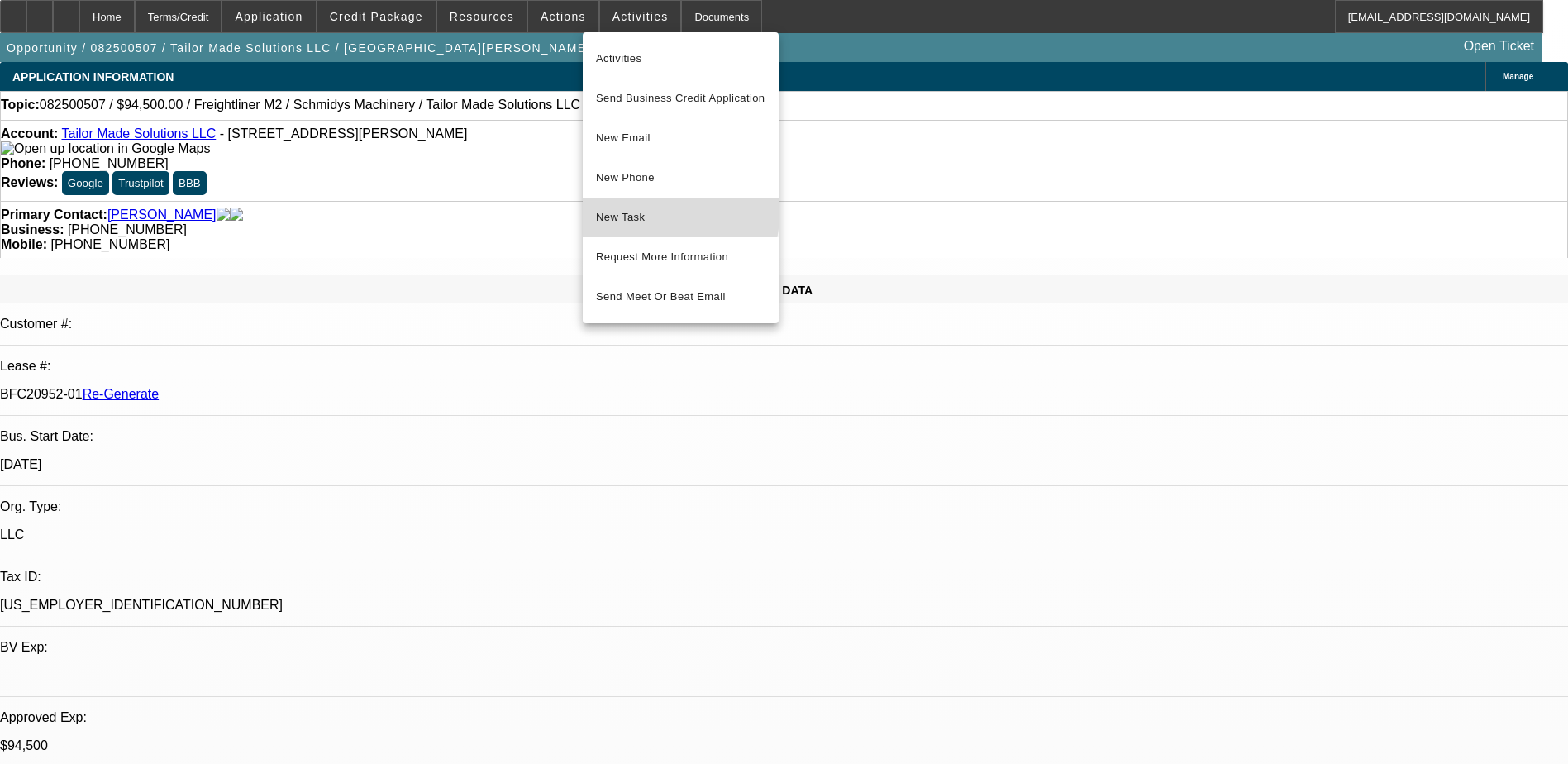
click at [630, 213] on span "New Task" at bounding box center [681, 217] width 170 height 20
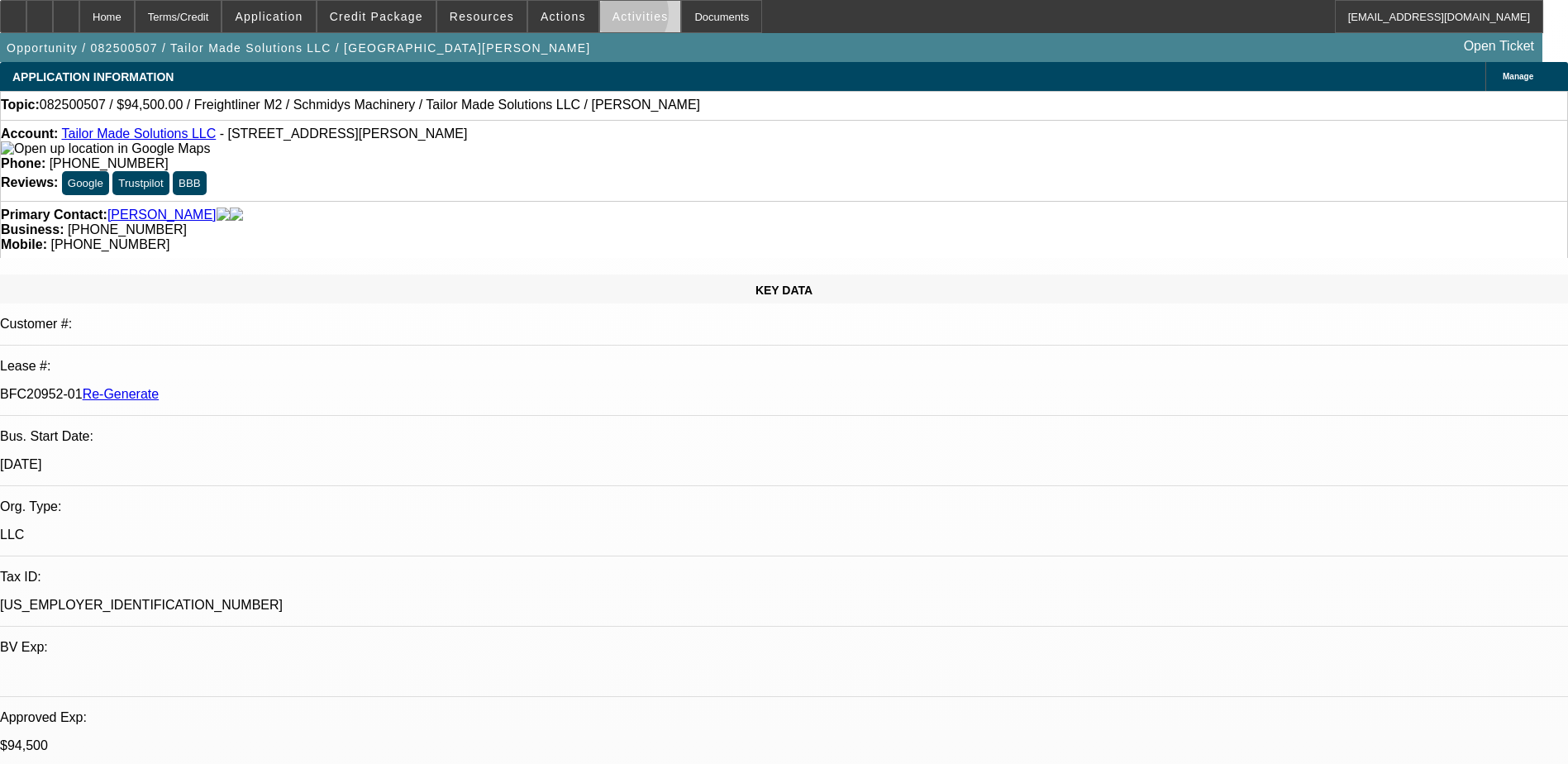
click at [612, 17] on span "Activities" at bounding box center [640, 16] width 56 height 13
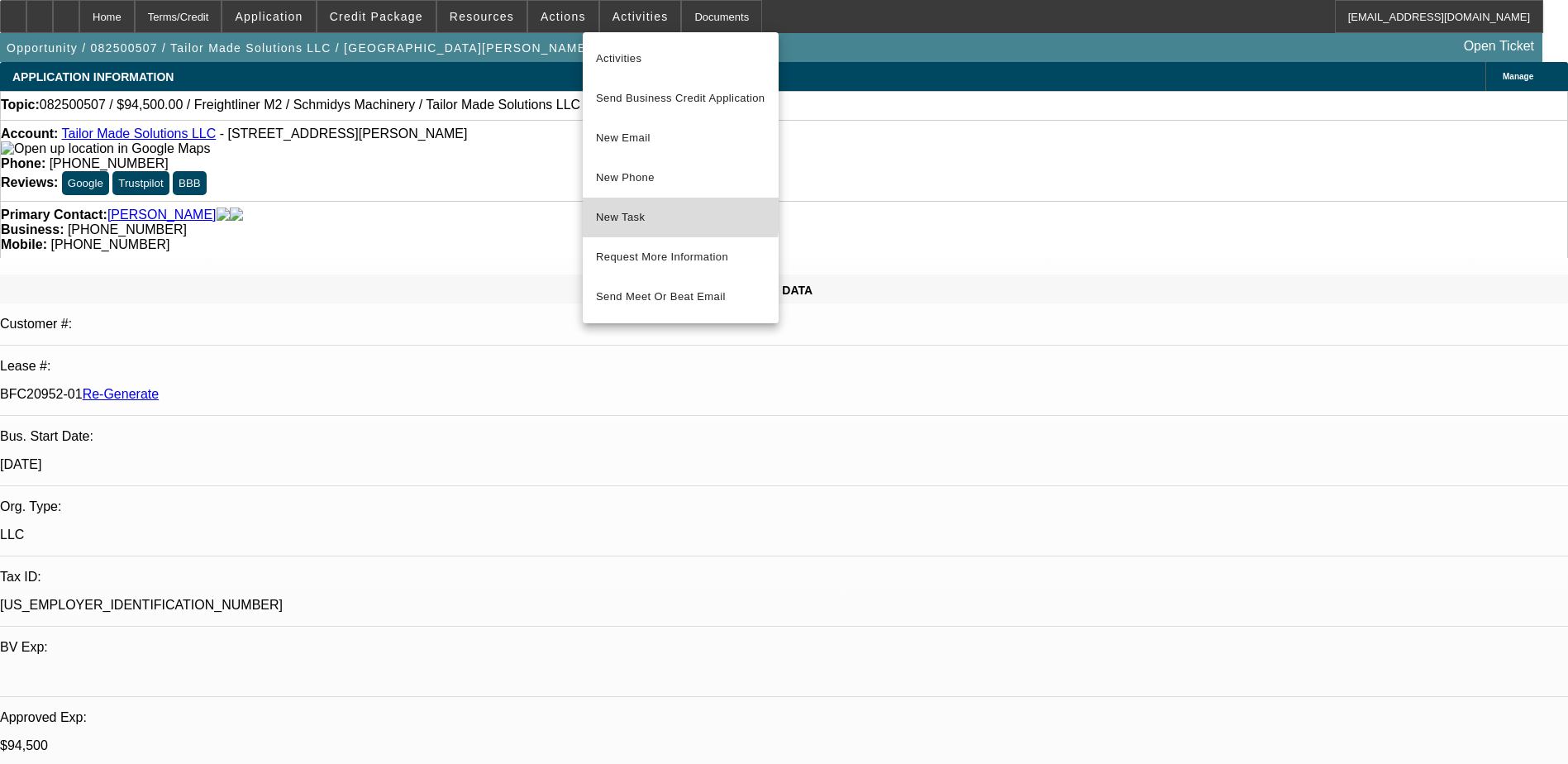
click at [620, 203] on button "New Task" at bounding box center [680, 217] width 196 height 40
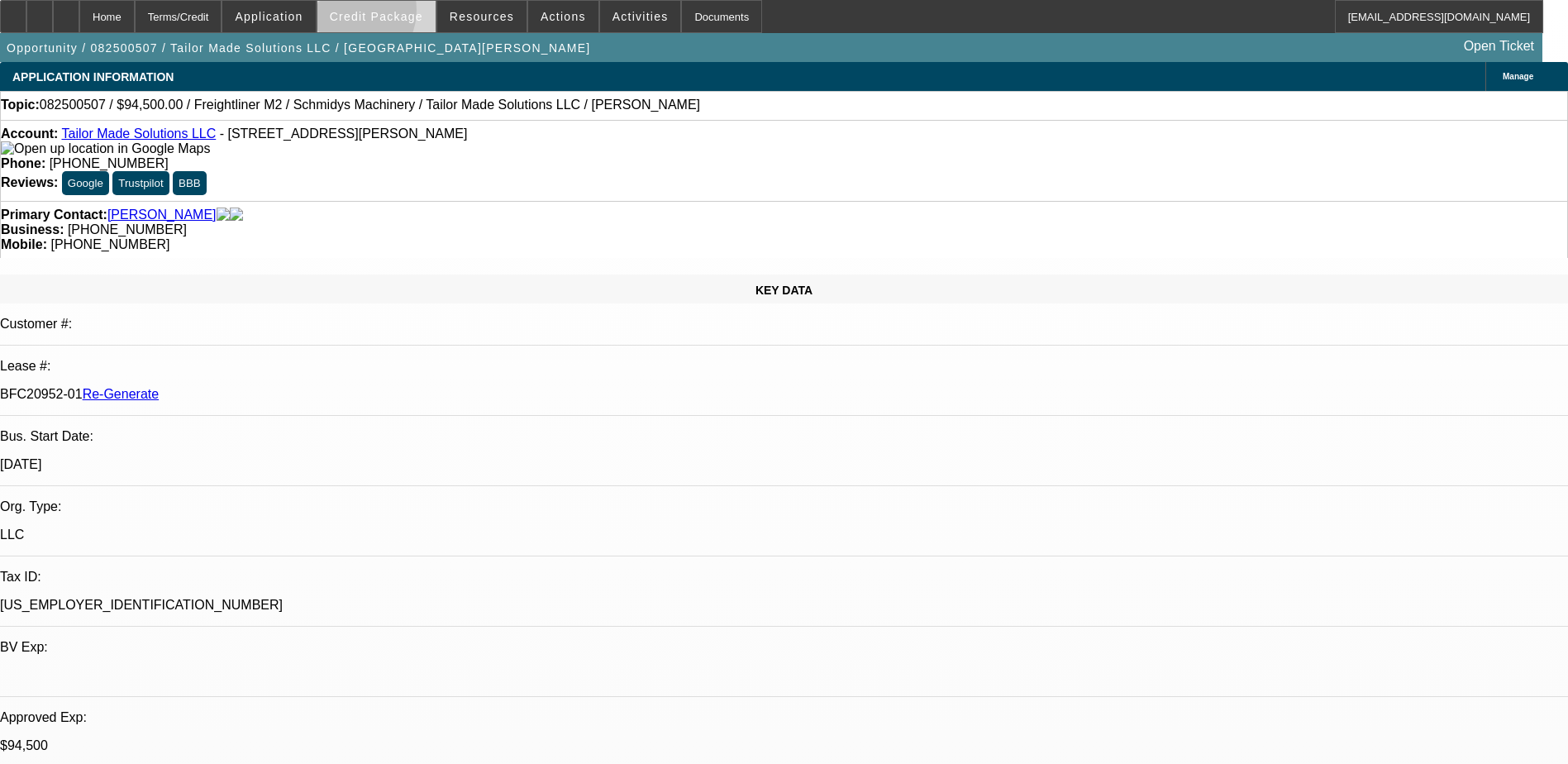
click at [374, 14] on span "Credit Package" at bounding box center [377, 16] width 94 height 13
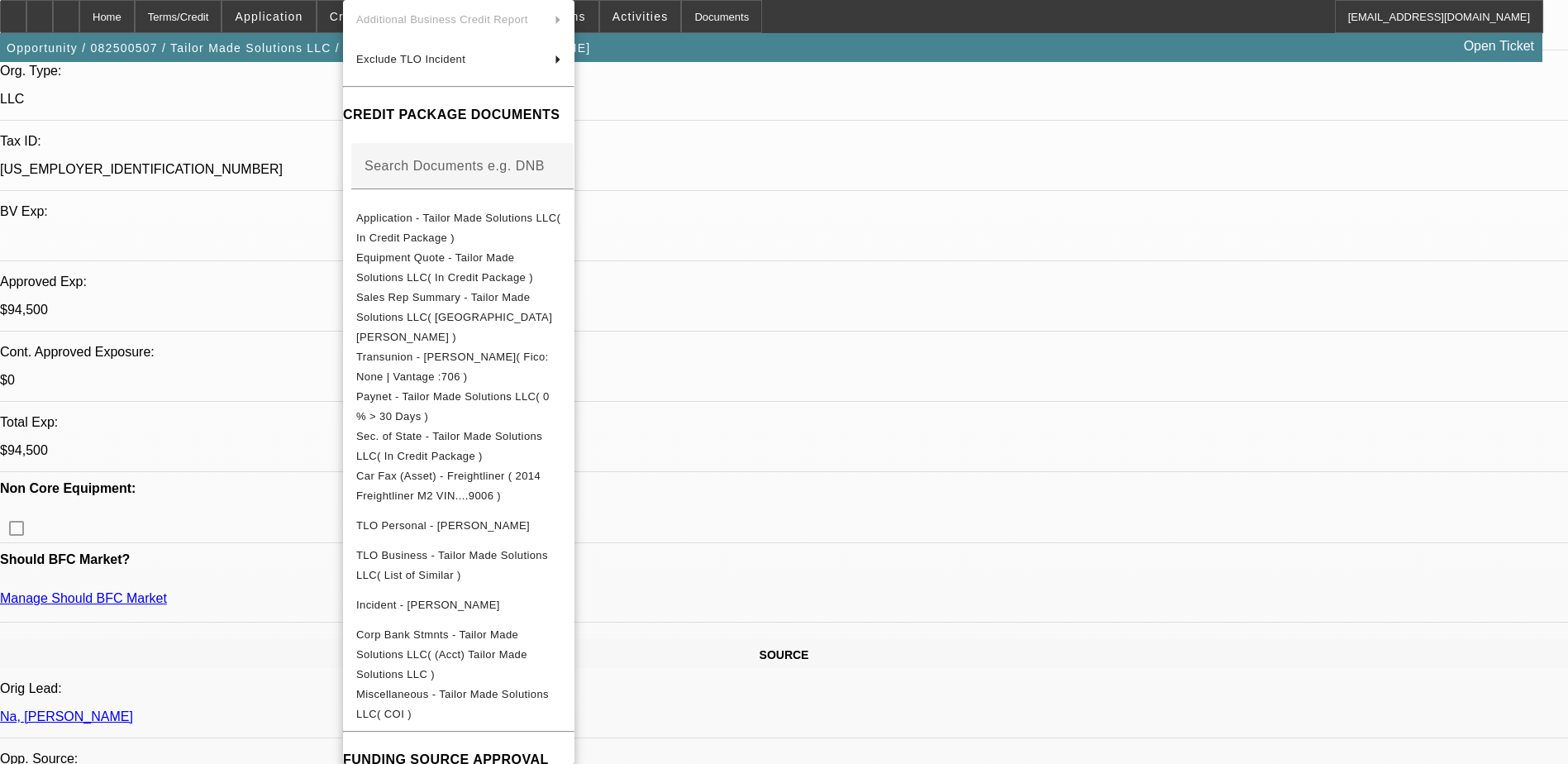
scroll to position [578, 0]
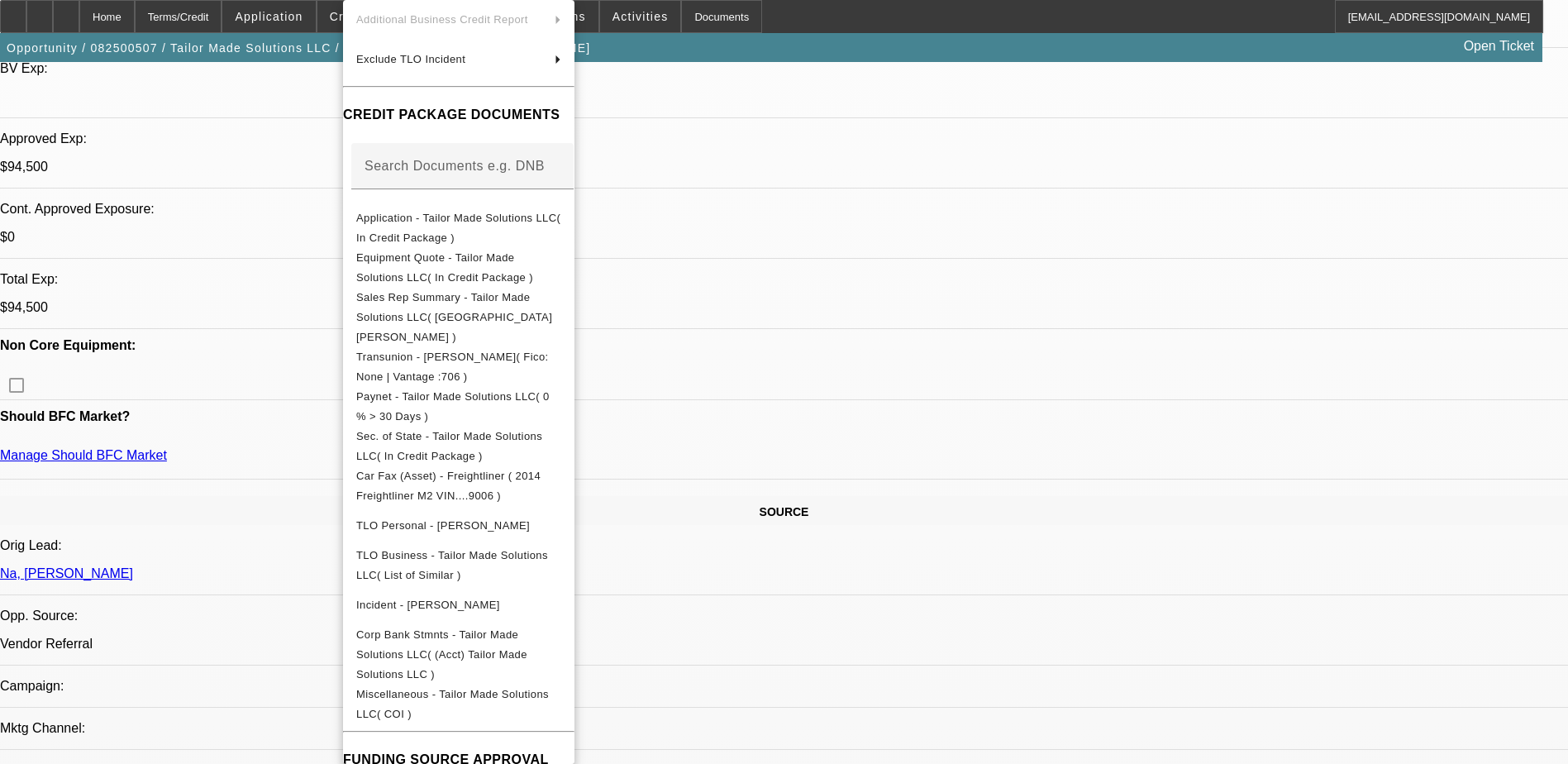
drag, startPoint x: 1550, startPoint y: 150, endPoint x: 1549, endPoint y: 197, distance: 47.0
click at [1549, 197] on div at bounding box center [784, 382] width 1568 height 764
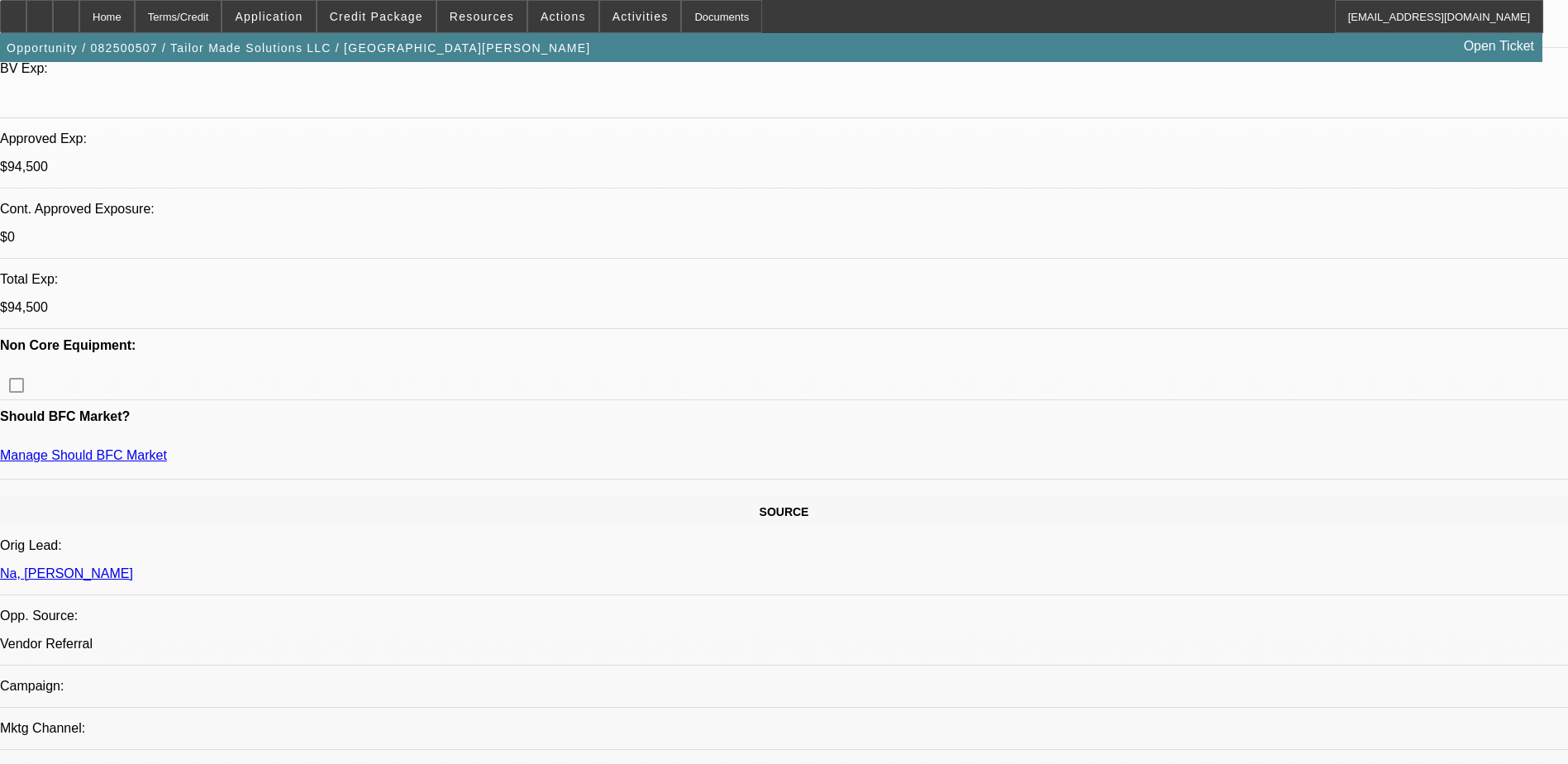
scroll to position [357, 0]
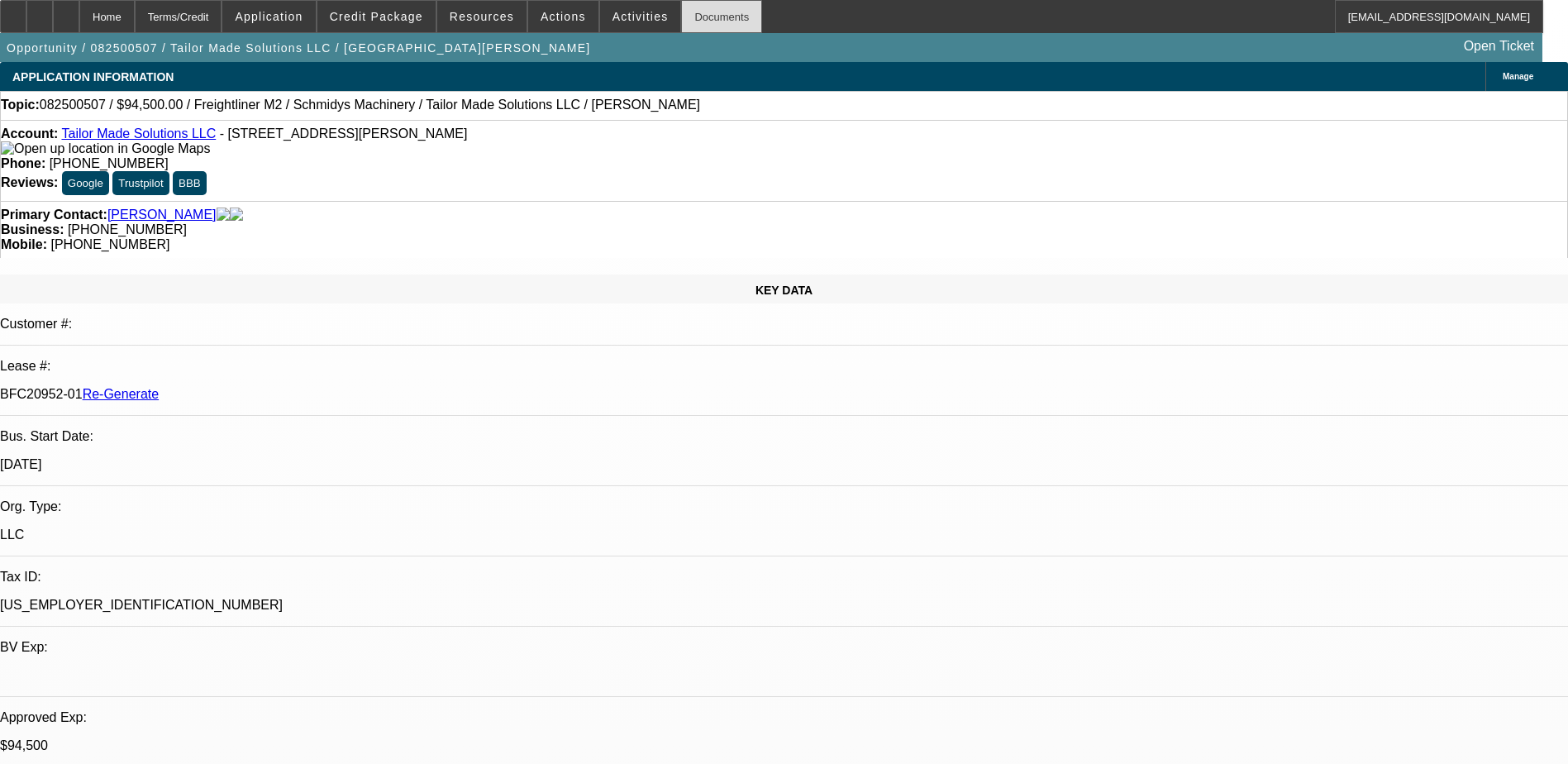
click at [681, 19] on div "Documents" at bounding box center [721, 16] width 81 height 33
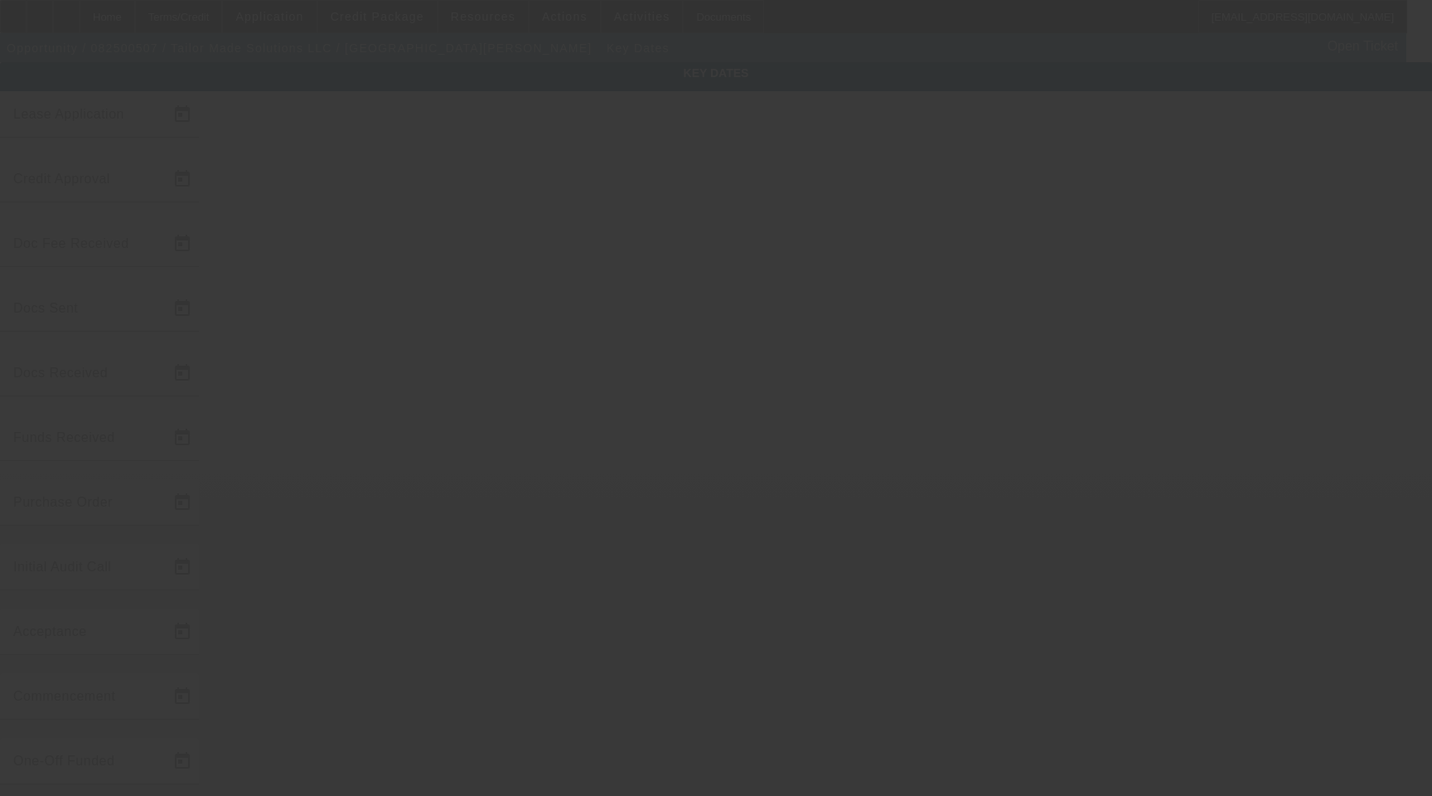
type input "[DATE]"
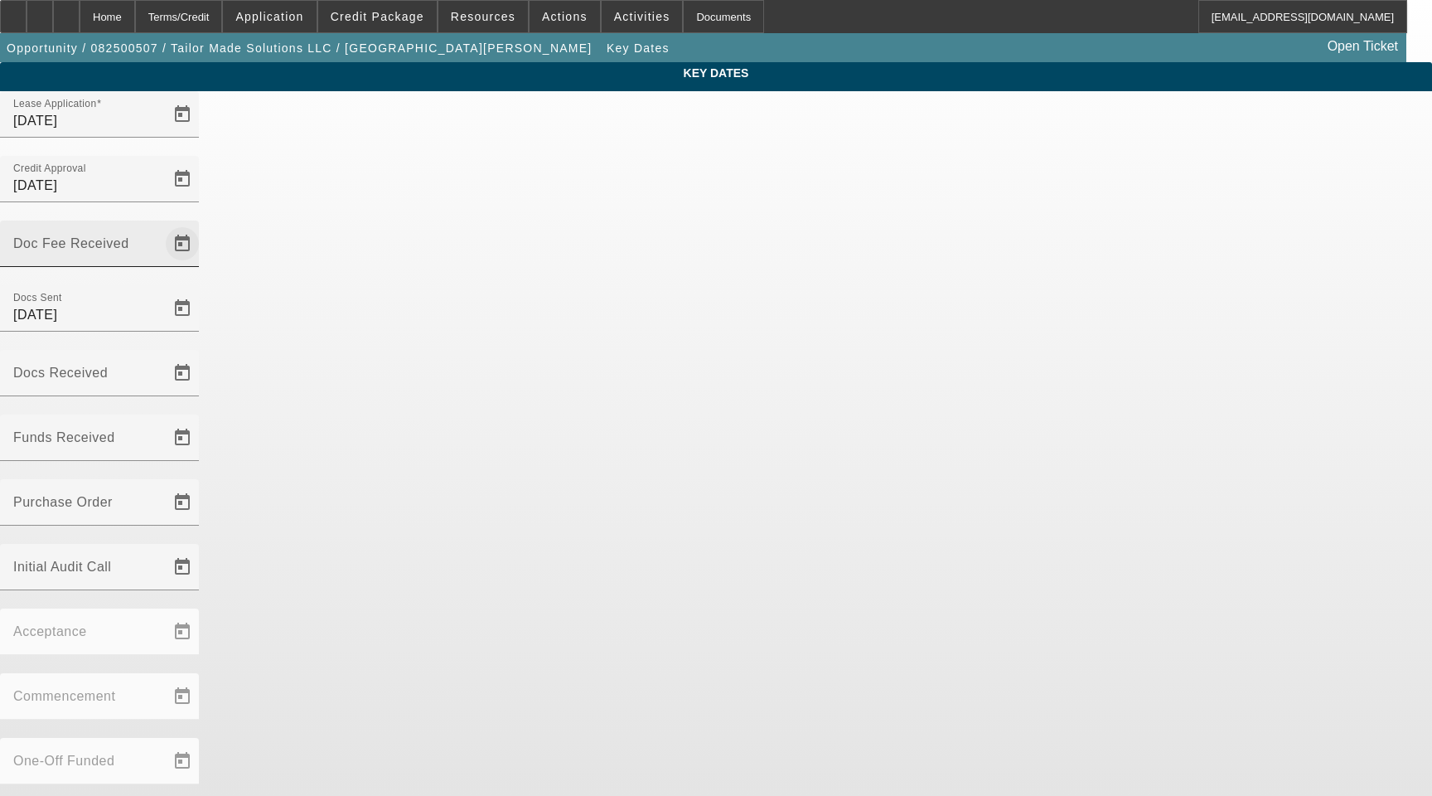
click at [202, 224] on span "Open calendar" at bounding box center [182, 244] width 40 height 40
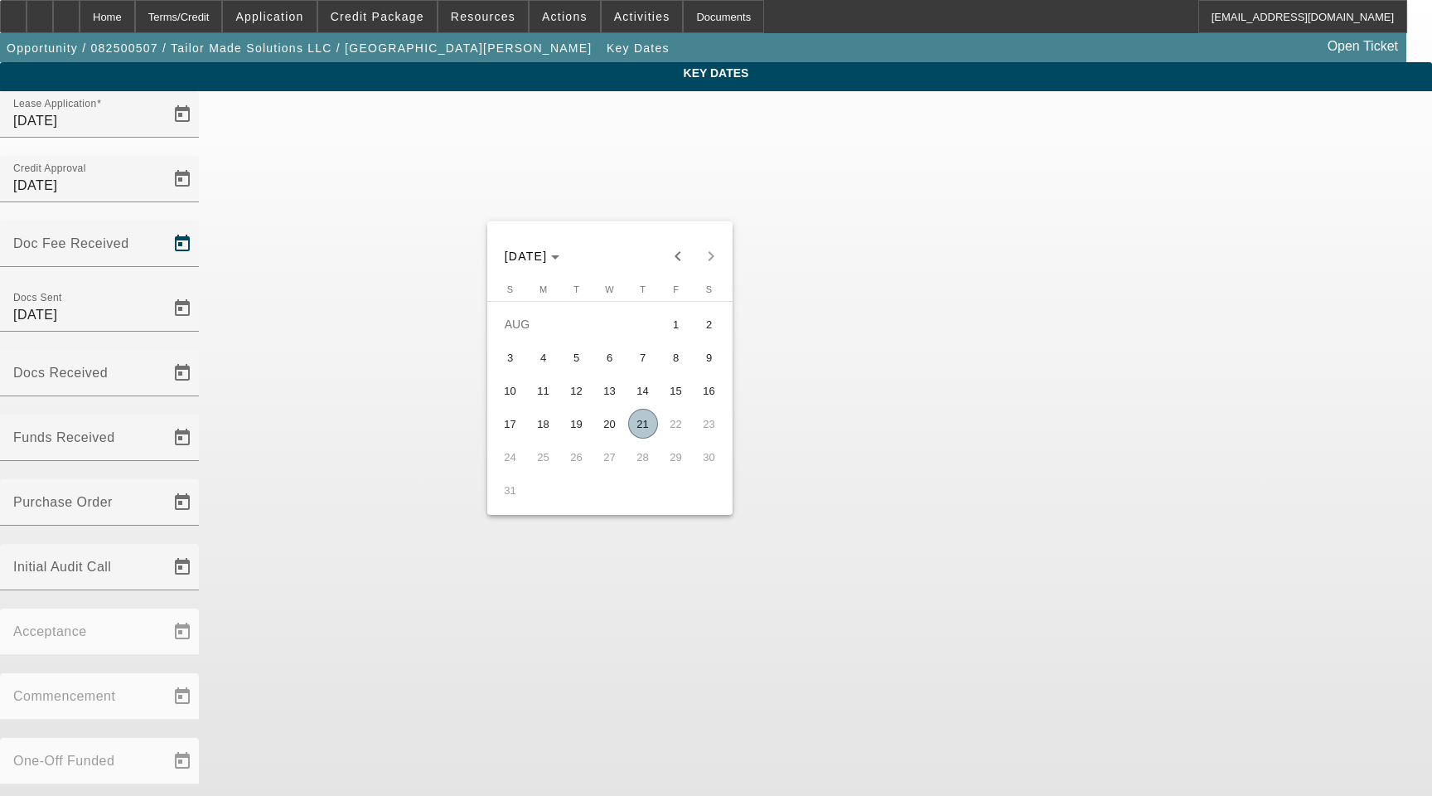
click at [633, 433] on span "21" at bounding box center [643, 424] width 30 height 30
type input "[DATE]"
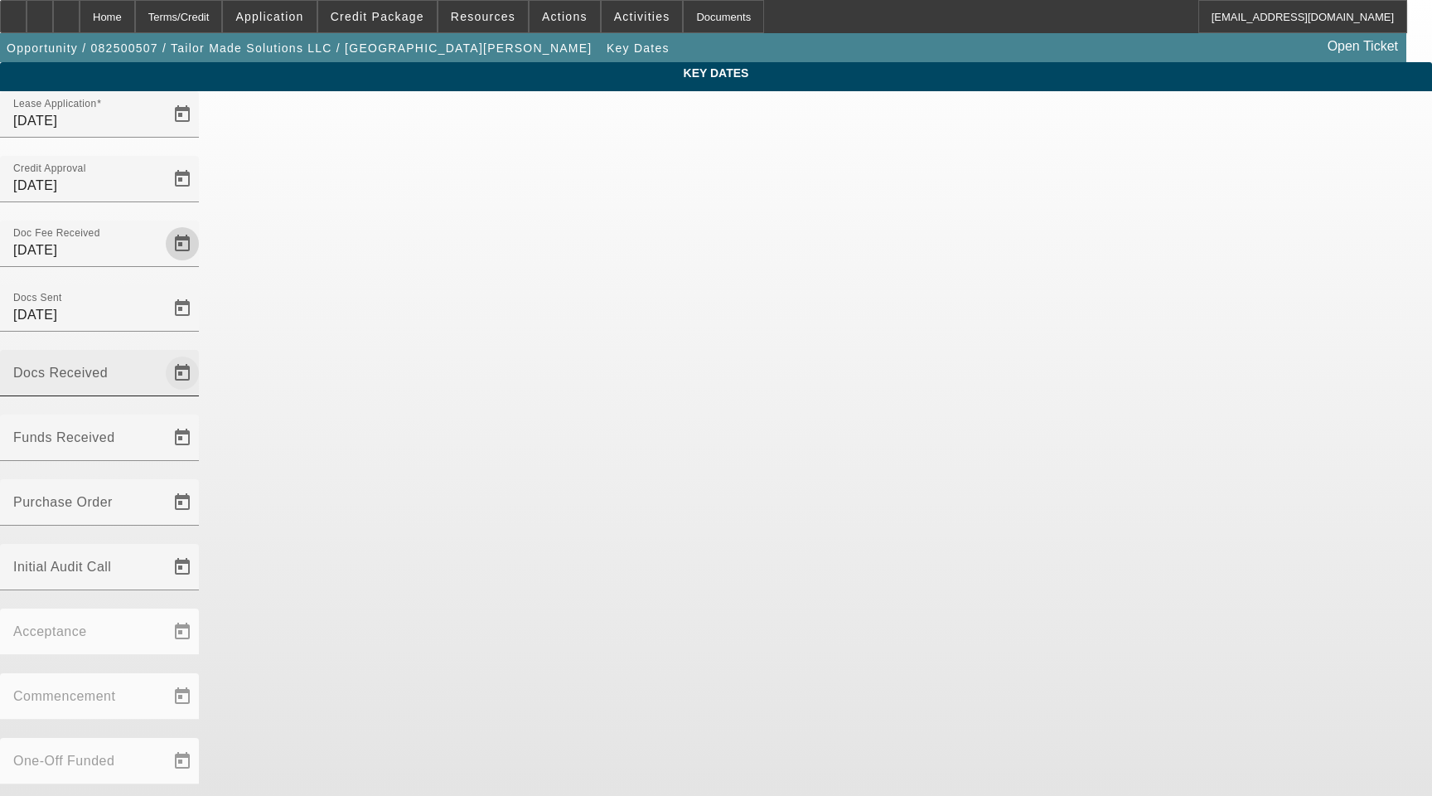
click at [202, 353] on span "Open calendar" at bounding box center [182, 373] width 40 height 40
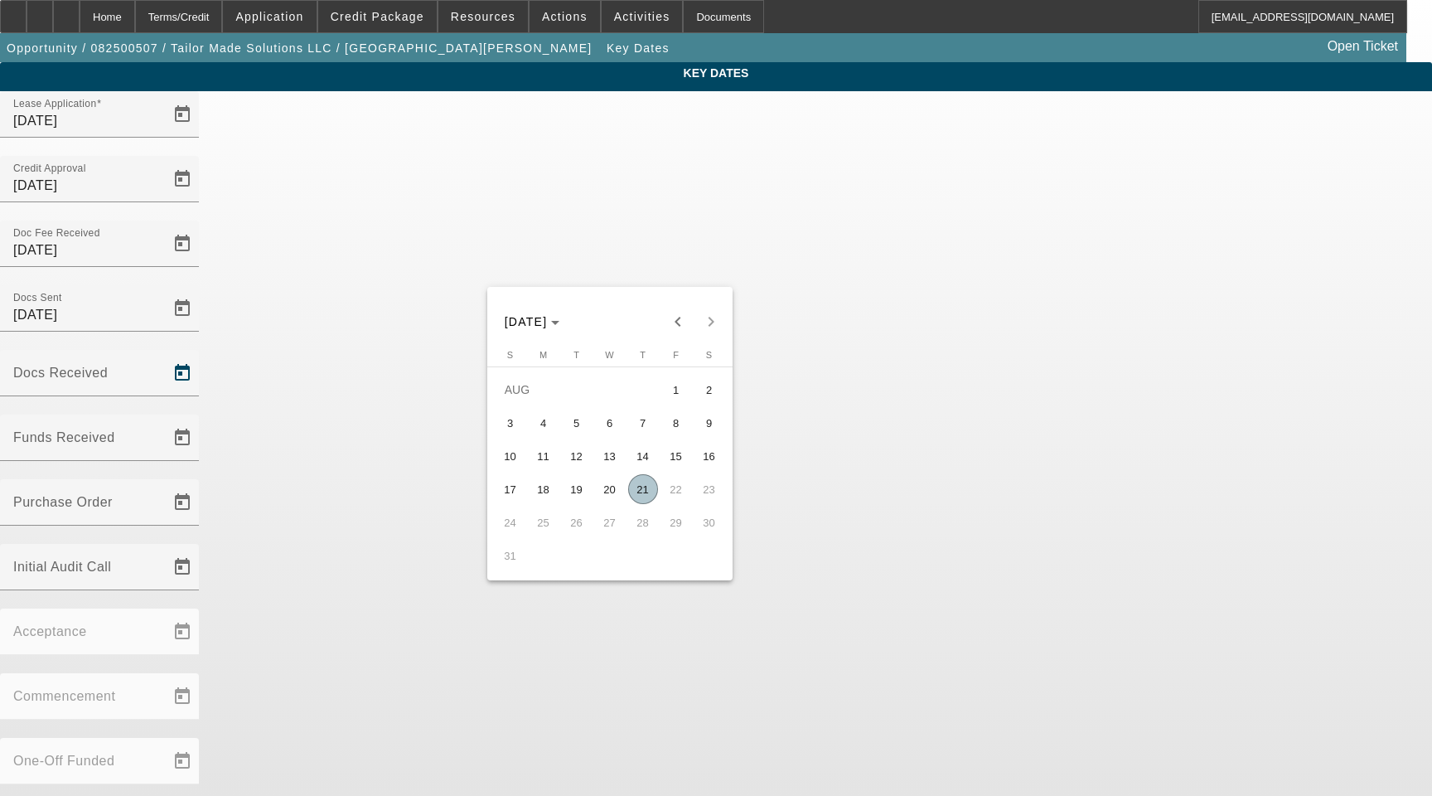
click at [645, 485] on span "21" at bounding box center [643, 489] width 30 height 30
type input "[DATE]"
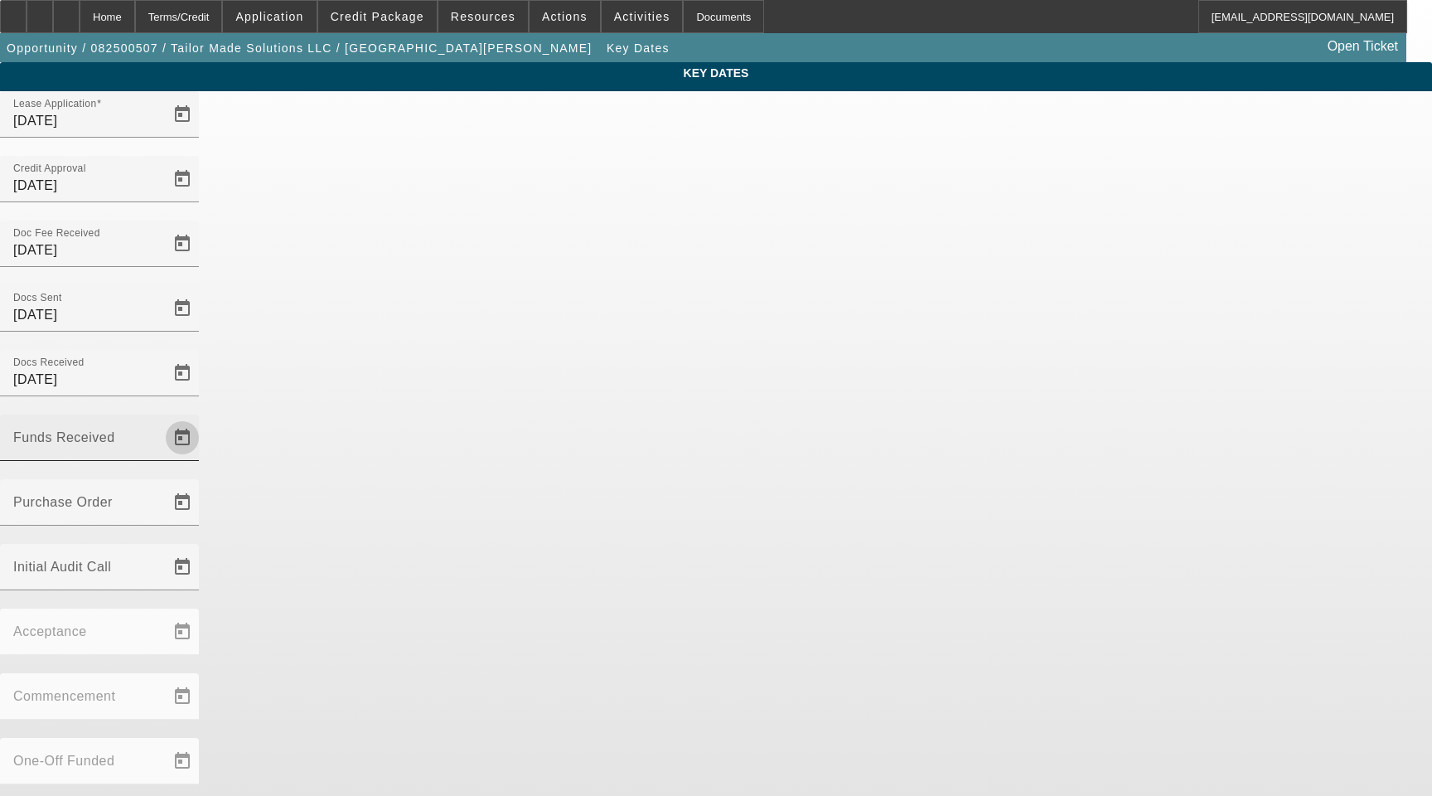
click at [202, 418] on span "Open calendar" at bounding box center [182, 438] width 40 height 40
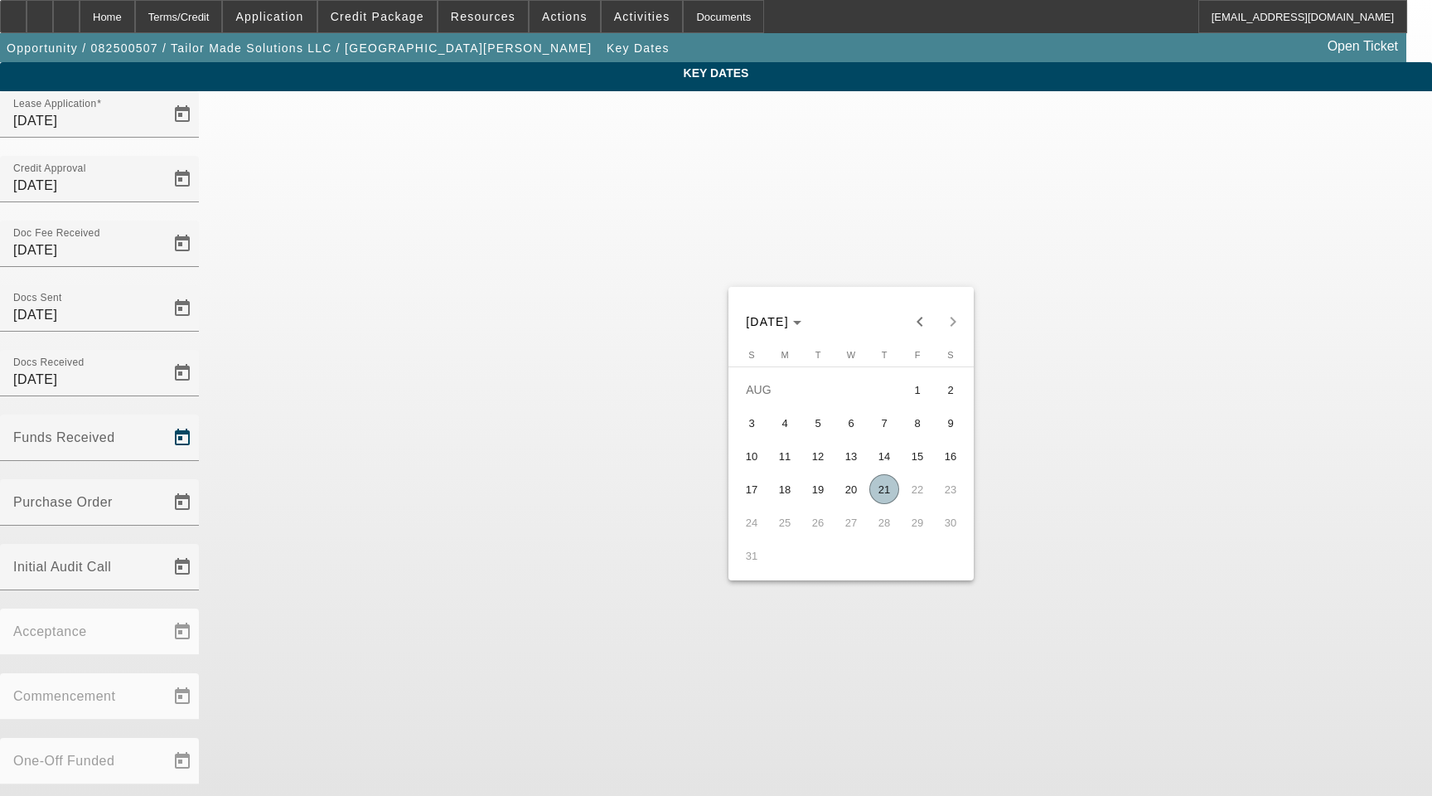
click at [877, 493] on span "21" at bounding box center [884, 489] width 30 height 30
type input "[DATE]"
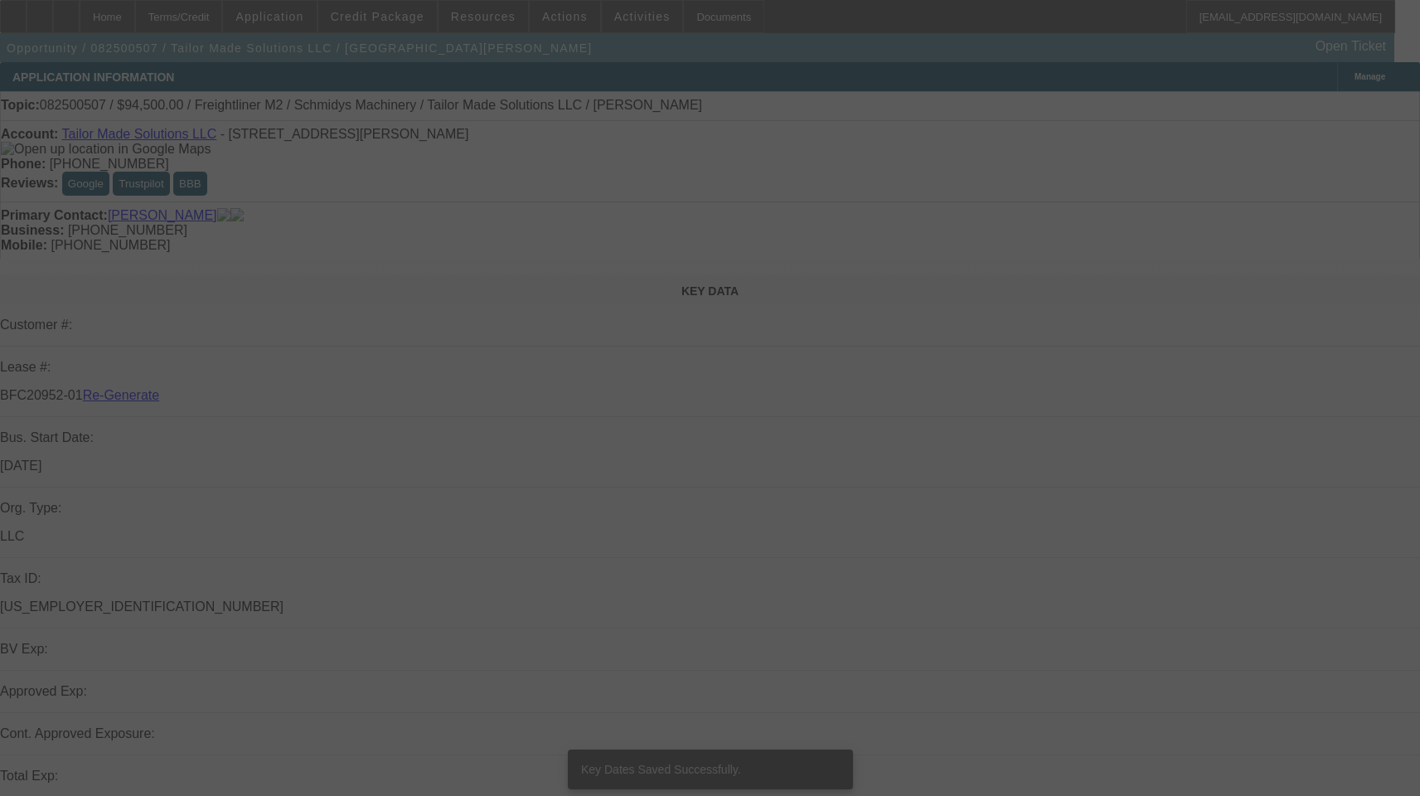
select select "3"
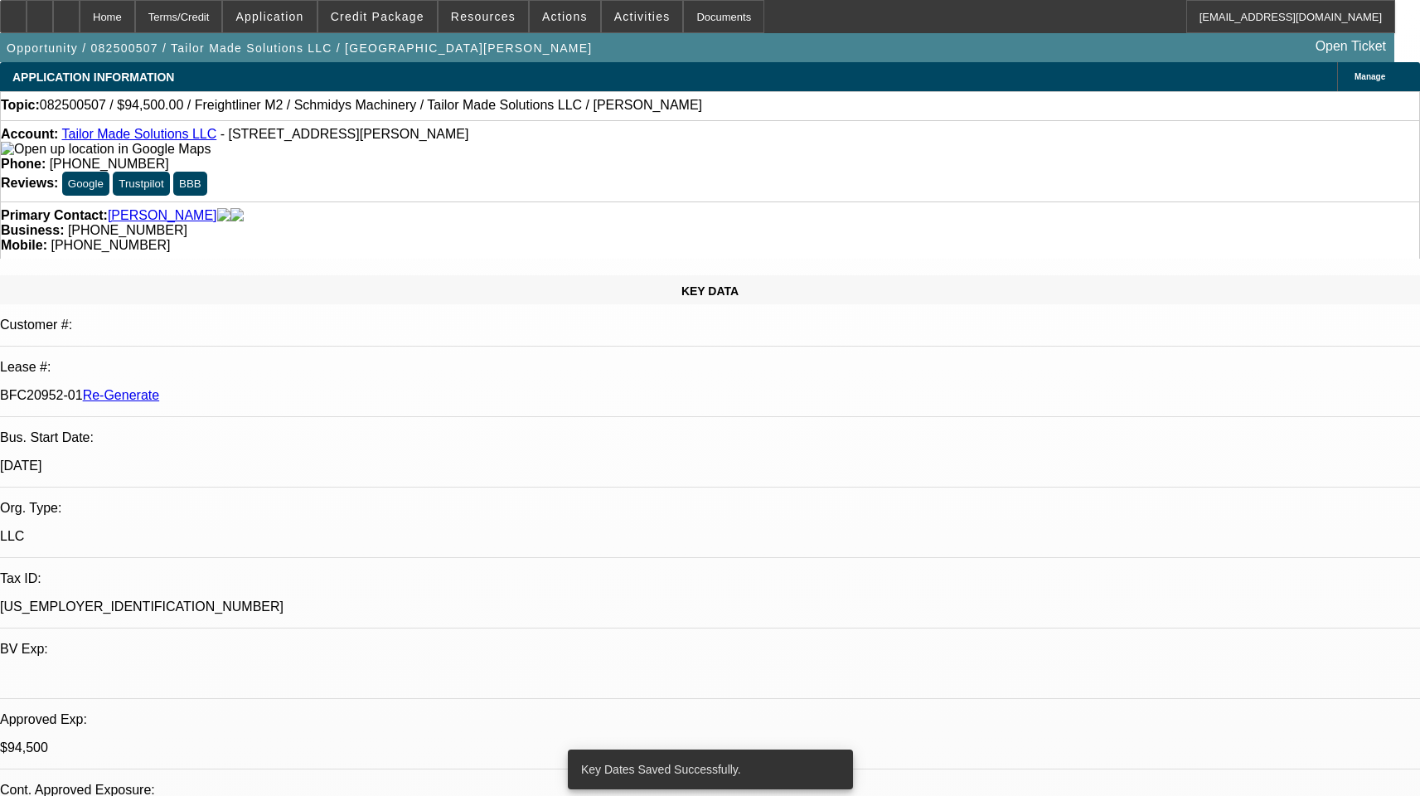
select select "0.1"
select select "0"
select select "2"
select select "0"
select select "6"
